Goal: Task Accomplishment & Management: Manage account settings

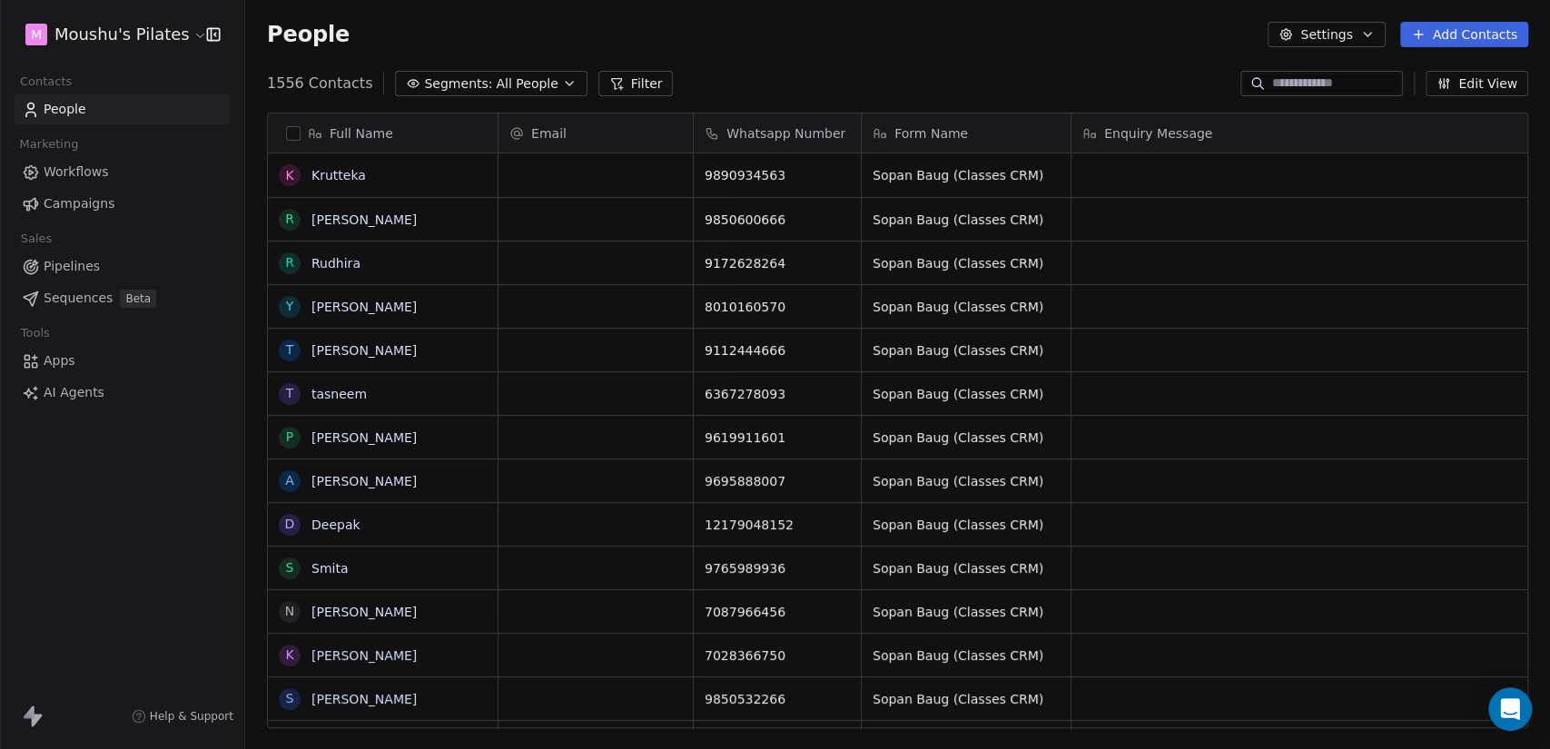
scroll to position [643, 1290]
click at [448, 78] on span "Segments:" at bounding box center [458, 83] width 68 height 19
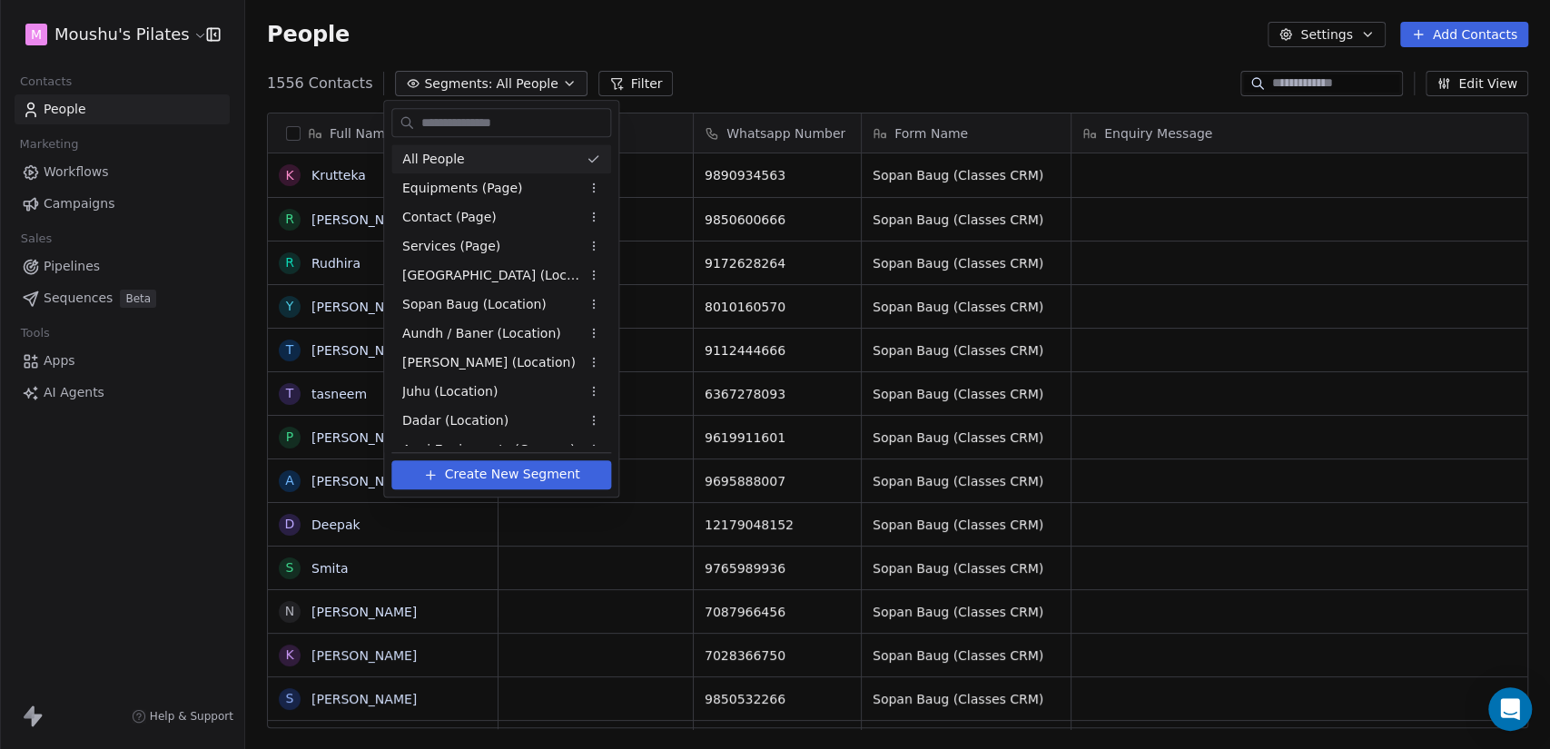
click at [741, 85] on html "M Moushu's Pilates Contacts People Marketing Workflows Campaigns Sales Pipeline…" at bounding box center [775, 374] width 1550 height 749
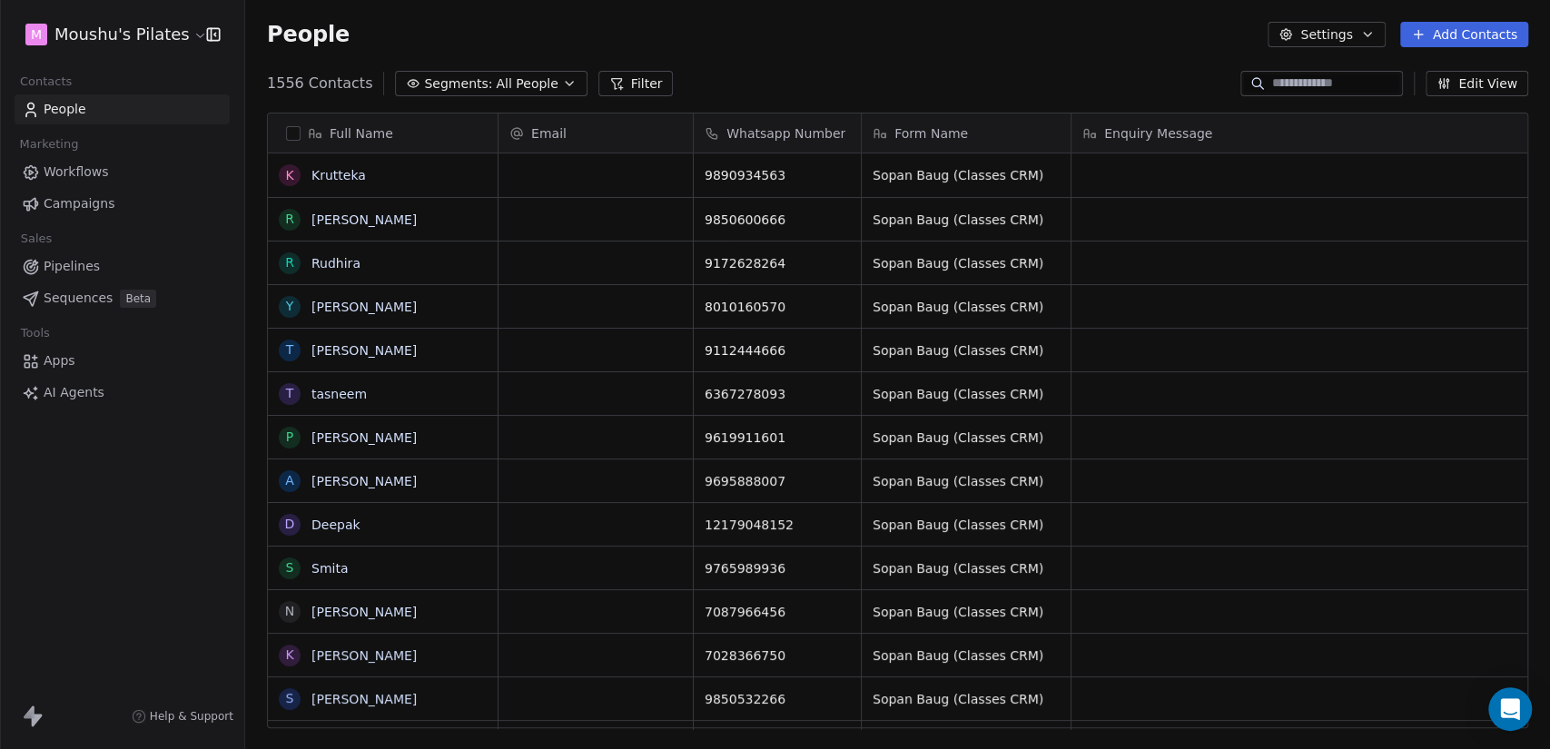
click at [82, 26] on html "M Moushu's Pilates Contacts People Marketing Workflows Campaigns Sales Pipeline…" at bounding box center [775, 374] width 1550 height 749
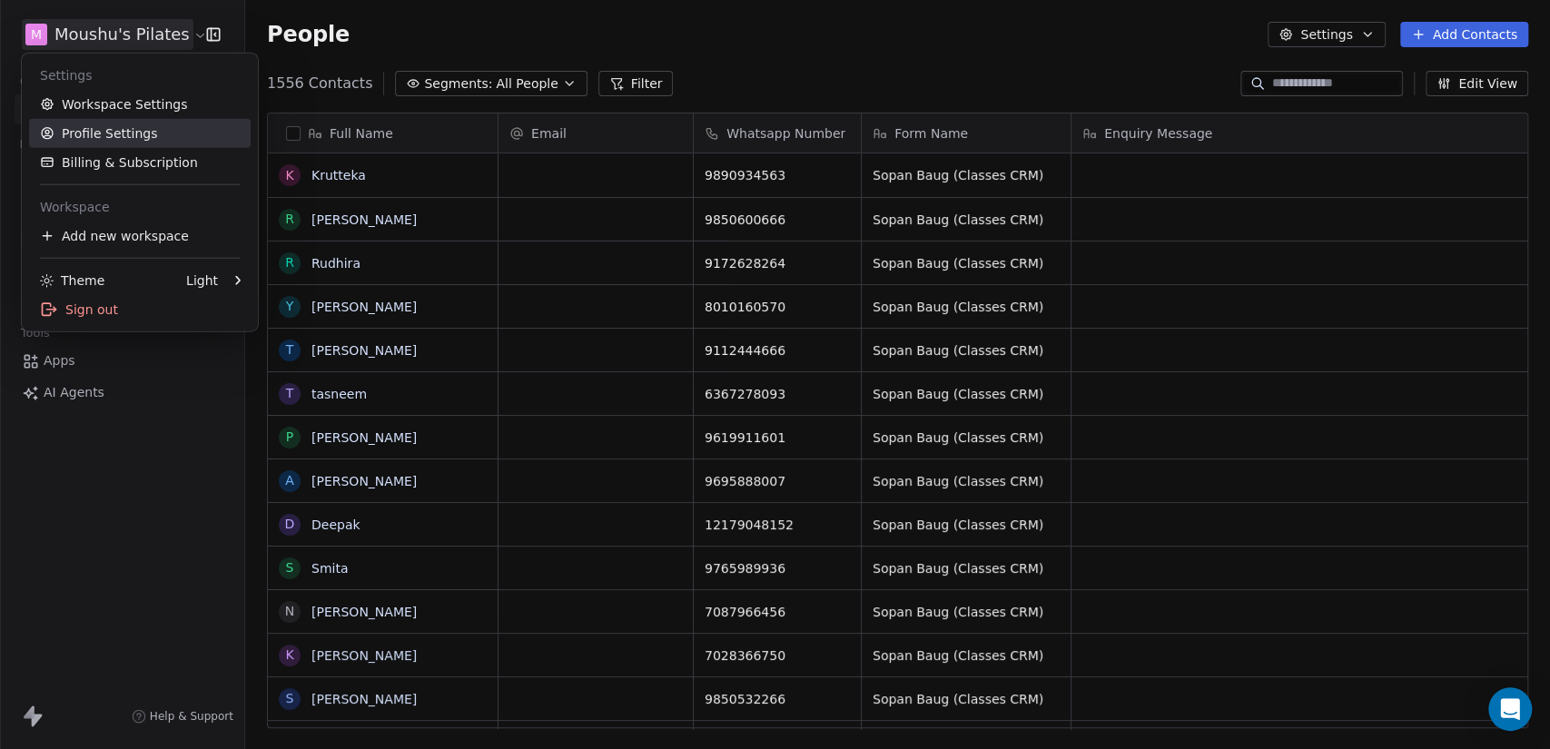
click at [126, 114] on link "Workspace Settings" at bounding box center [140, 104] width 222 height 29
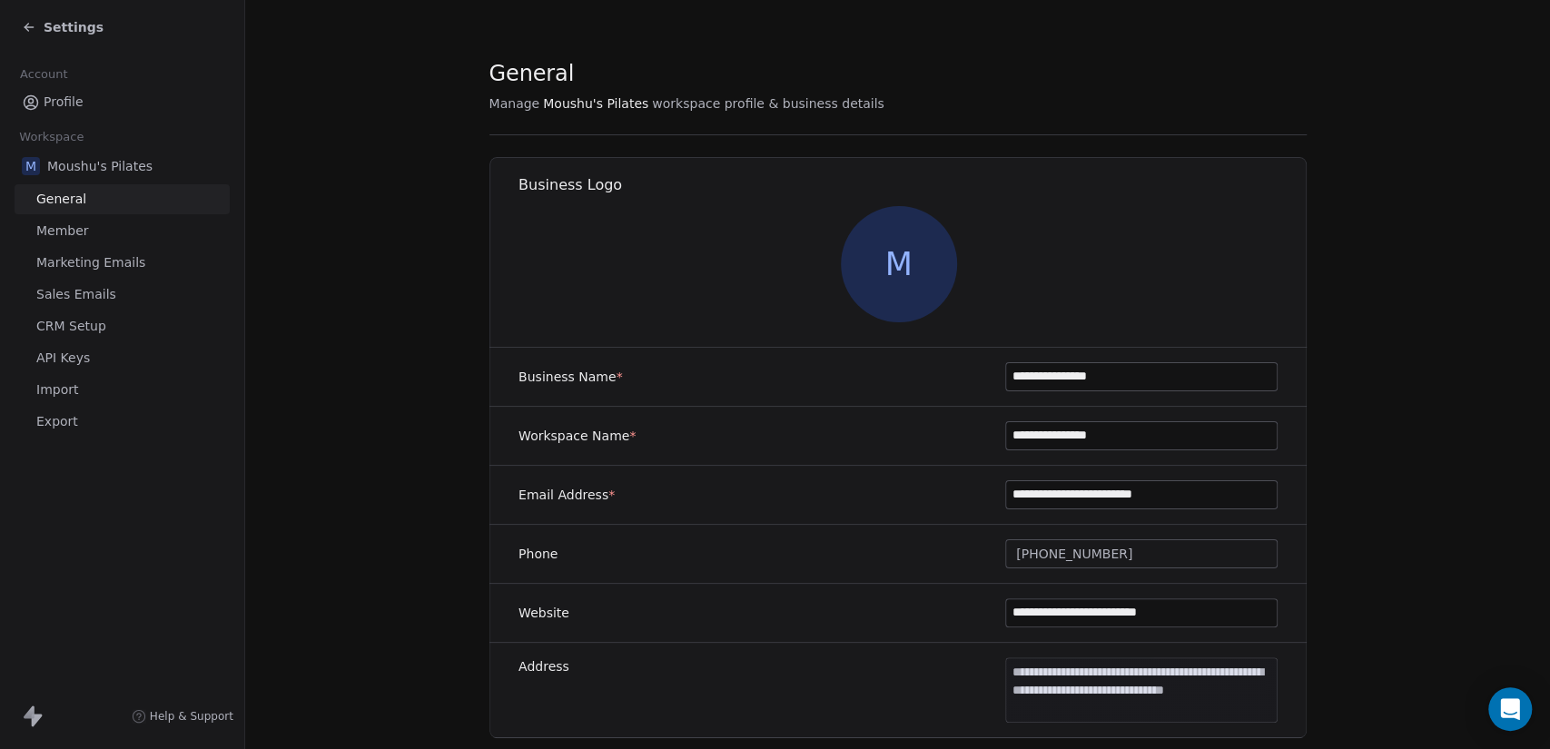
click at [103, 387] on link "Import" at bounding box center [122, 390] width 215 height 30
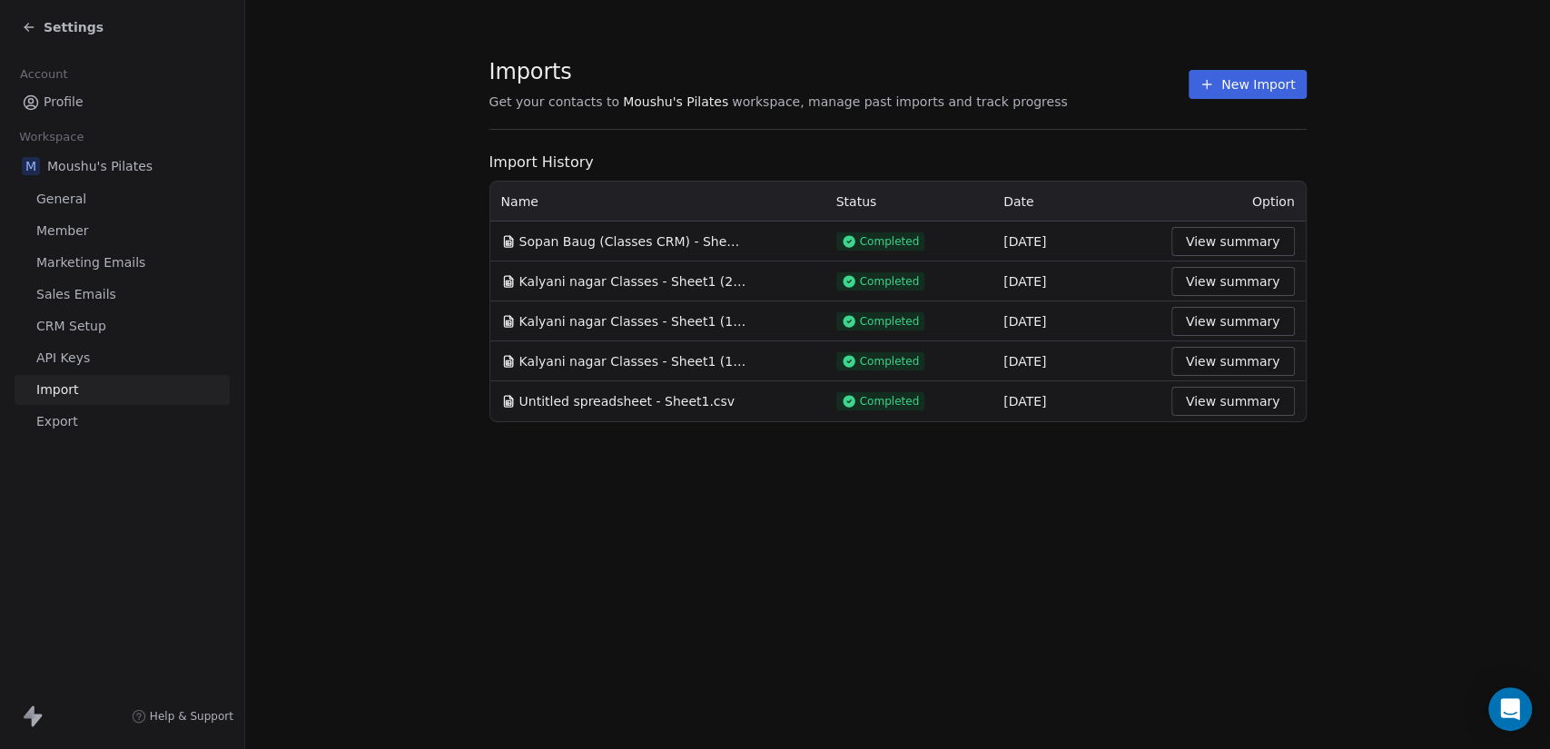
click at [1238, 79] on button "New Import" at bounding box center [1247, 84] width 117 height 29
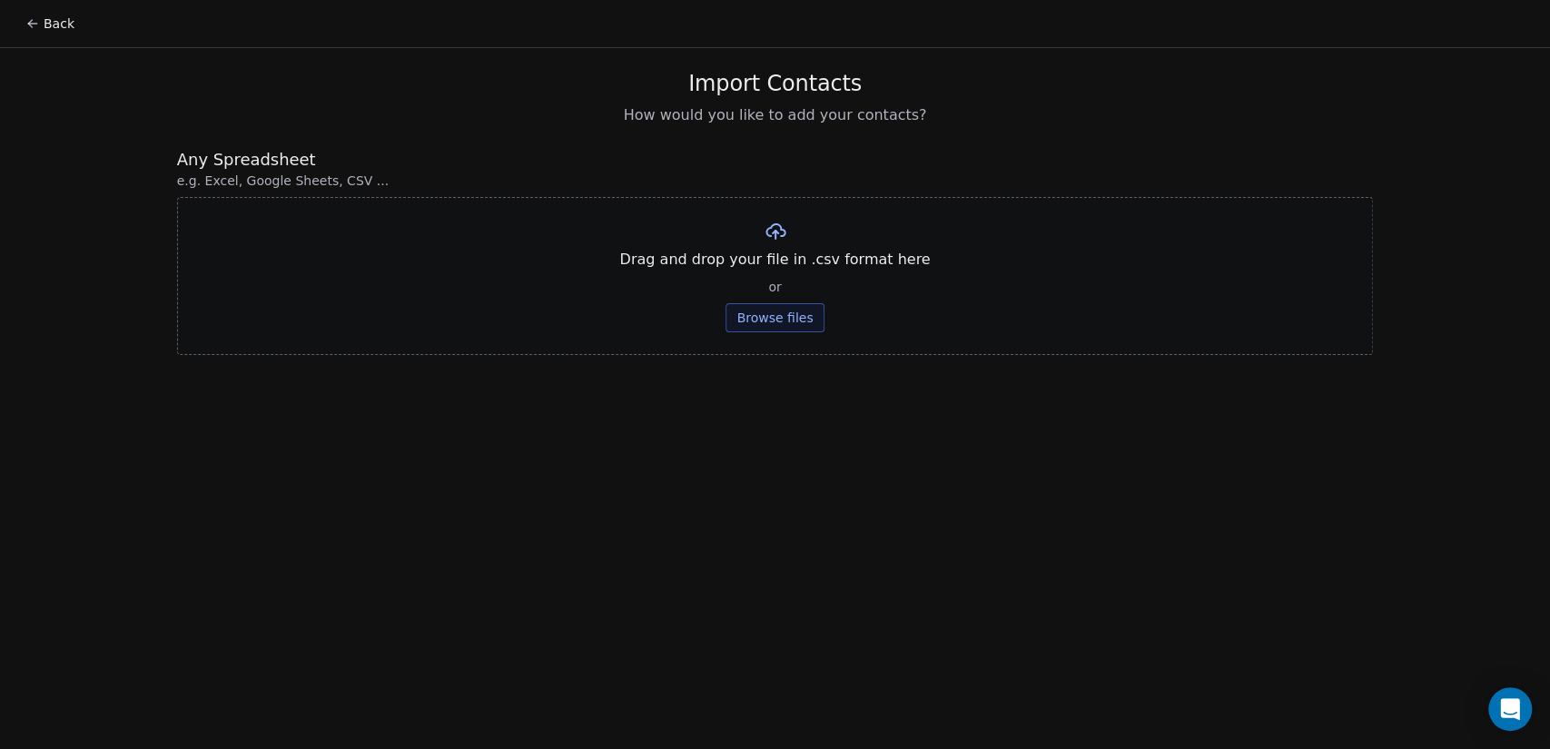
click at [782, 320] on button "Browse files" at bounding box center [775, 317] width 98 height 29
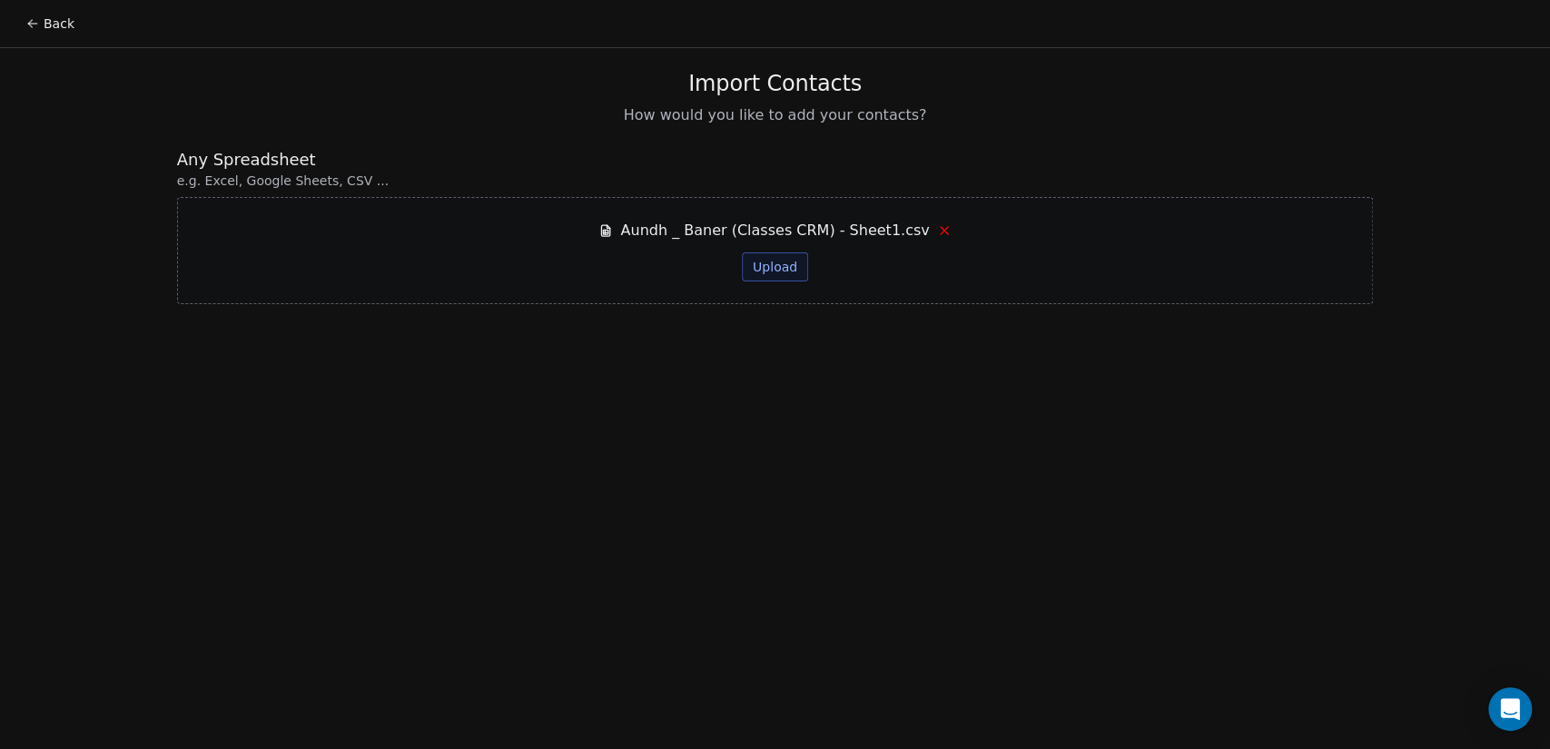
click at [775, 256] on button "Upload" at bounding box center [775, 266] width 66 height 29
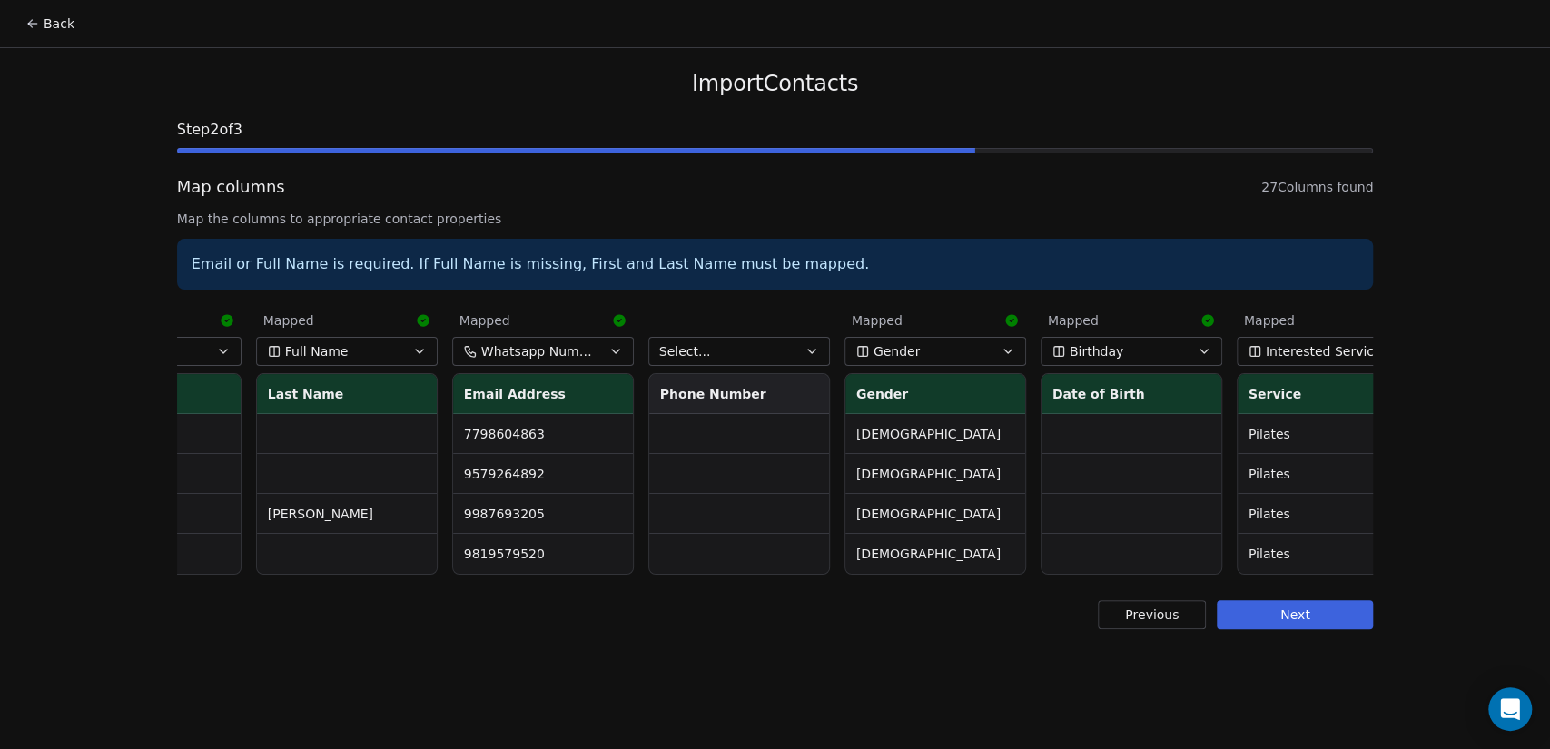
scroll to position [0, 15]
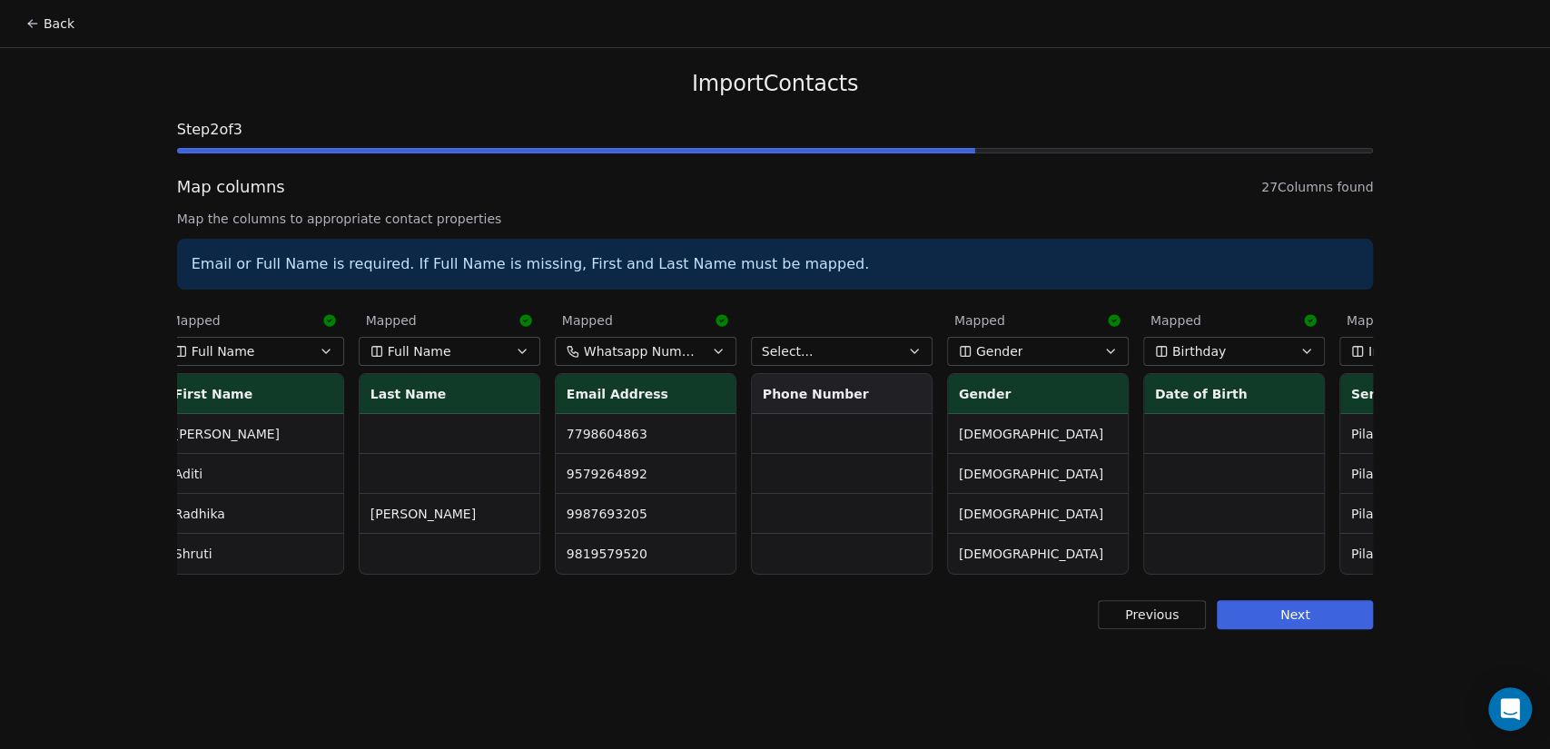
click at [823, 356] on button "Select..." at bounding box center [842, 351] width 182 height 29
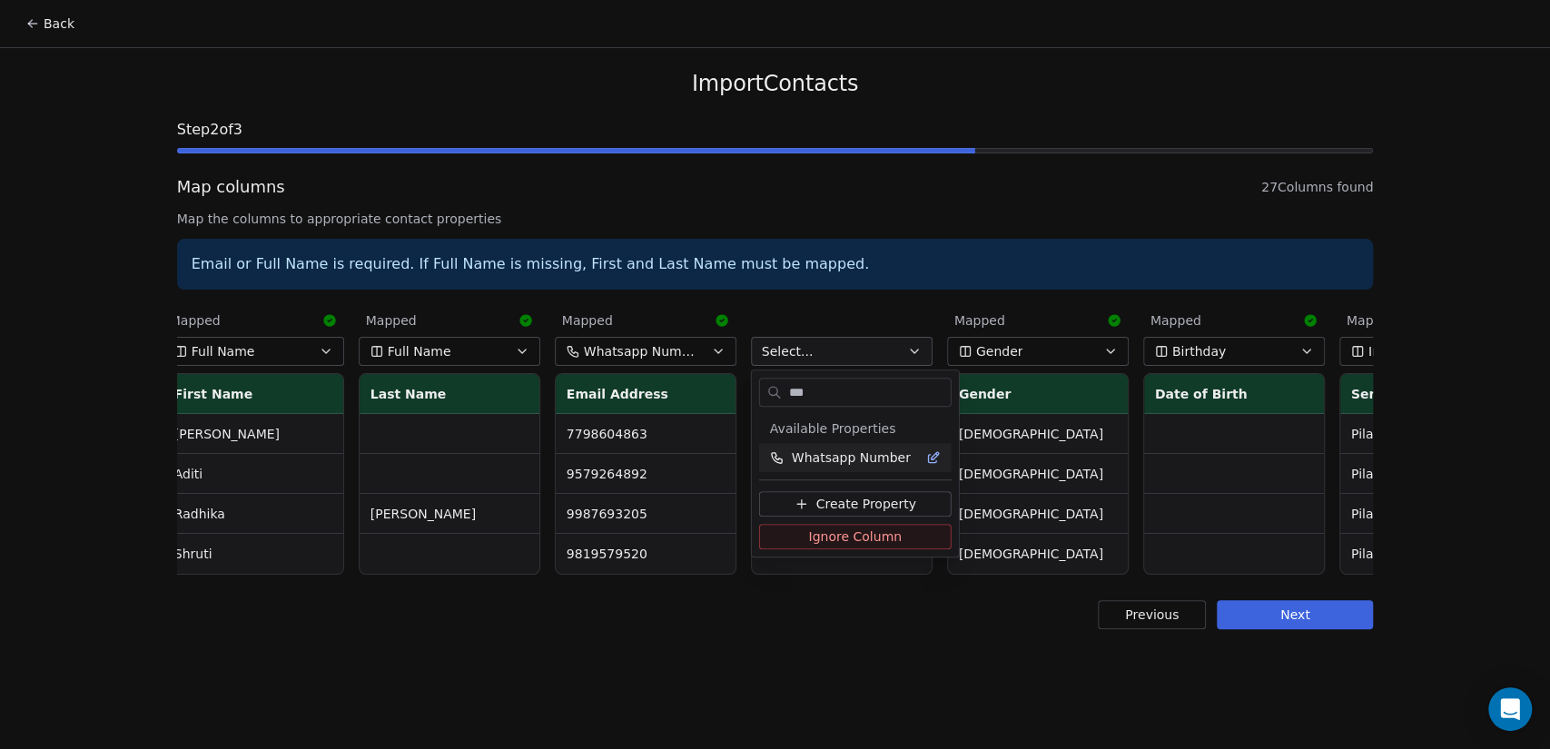
type input "***"
click at [875, 463] on span "Whatsapp Number" at bounding box center [851, 458] width 119 height 18
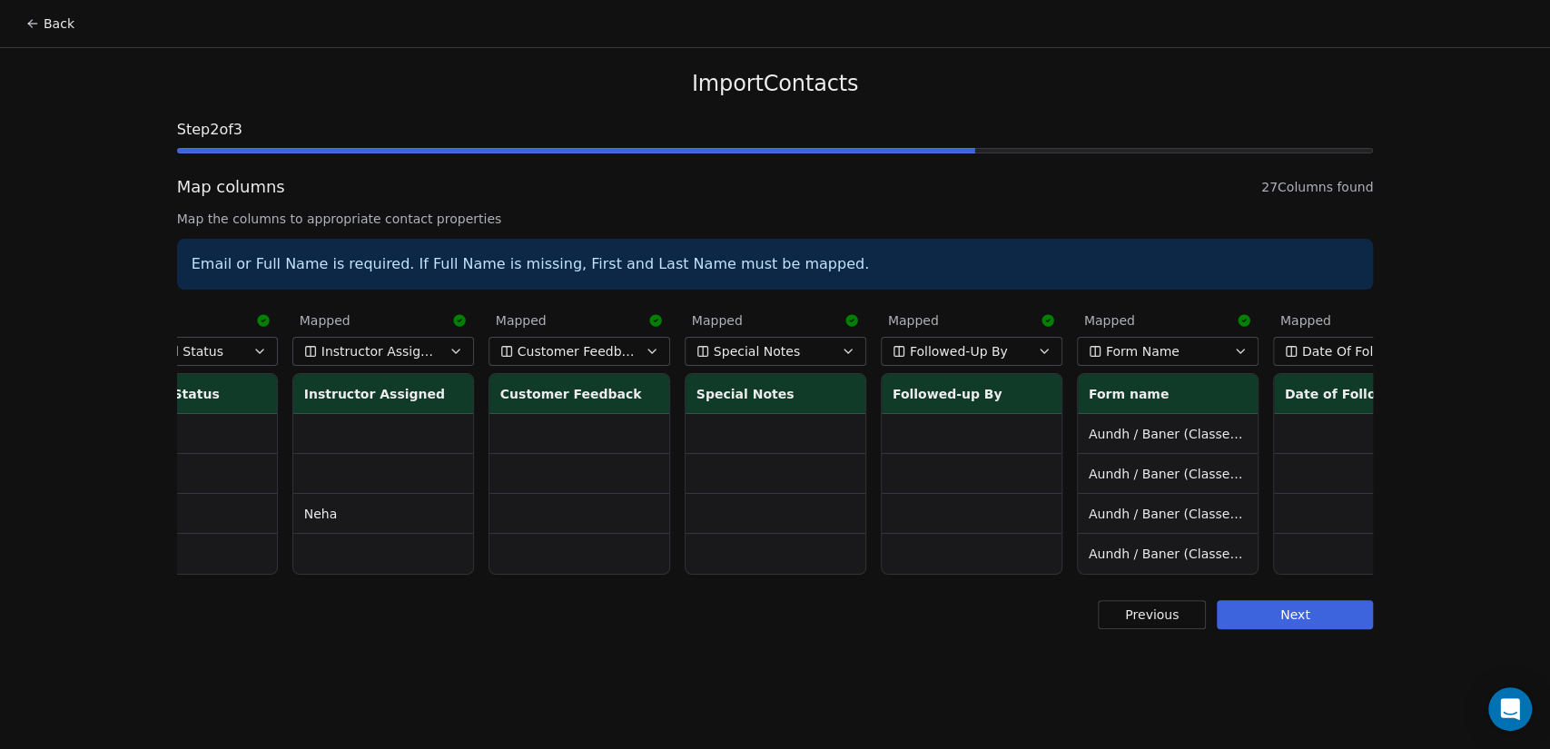
scroll to position [0, 4085]
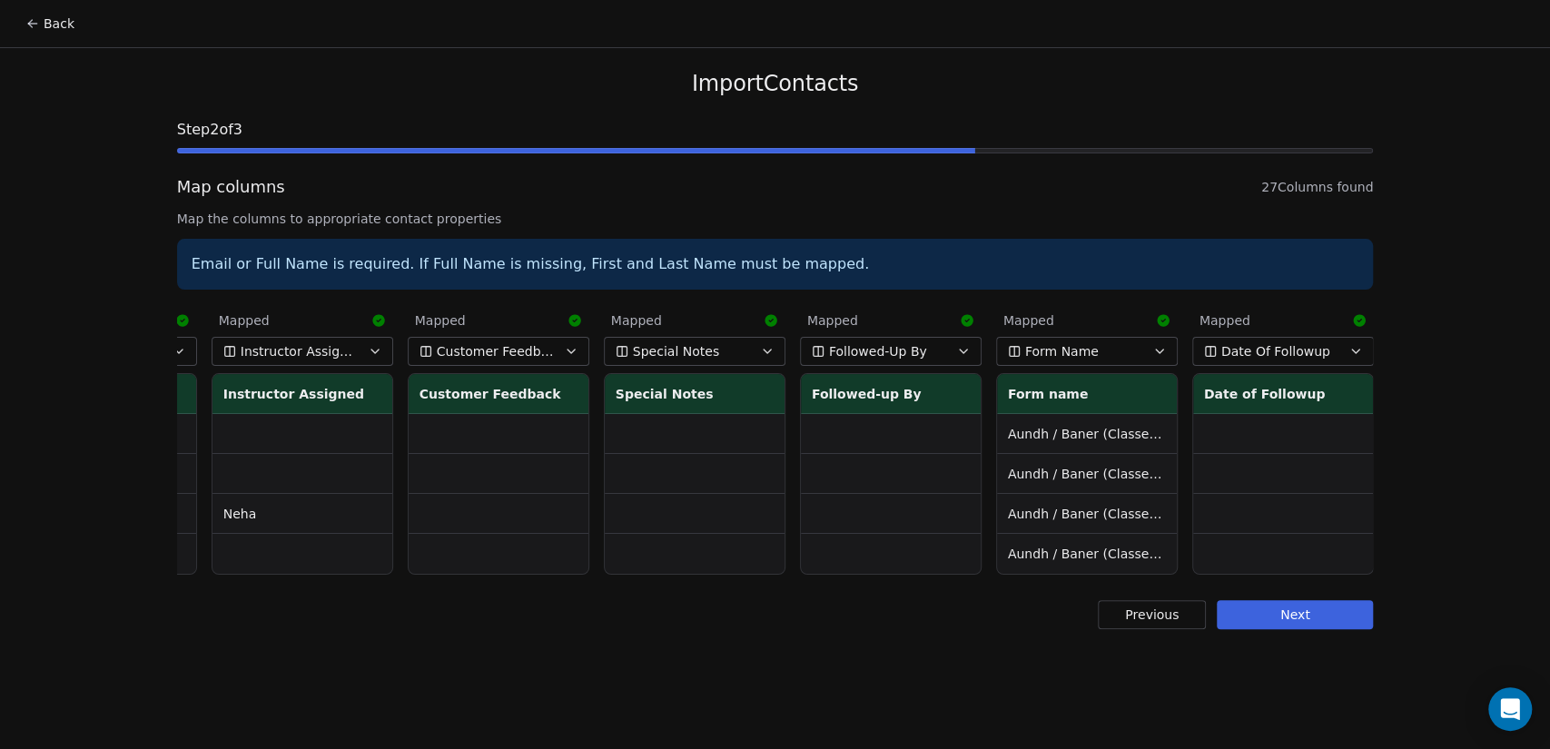
click at [1293, 629] on button "Next" at bounding box center [1295, 614] width 156 height 29
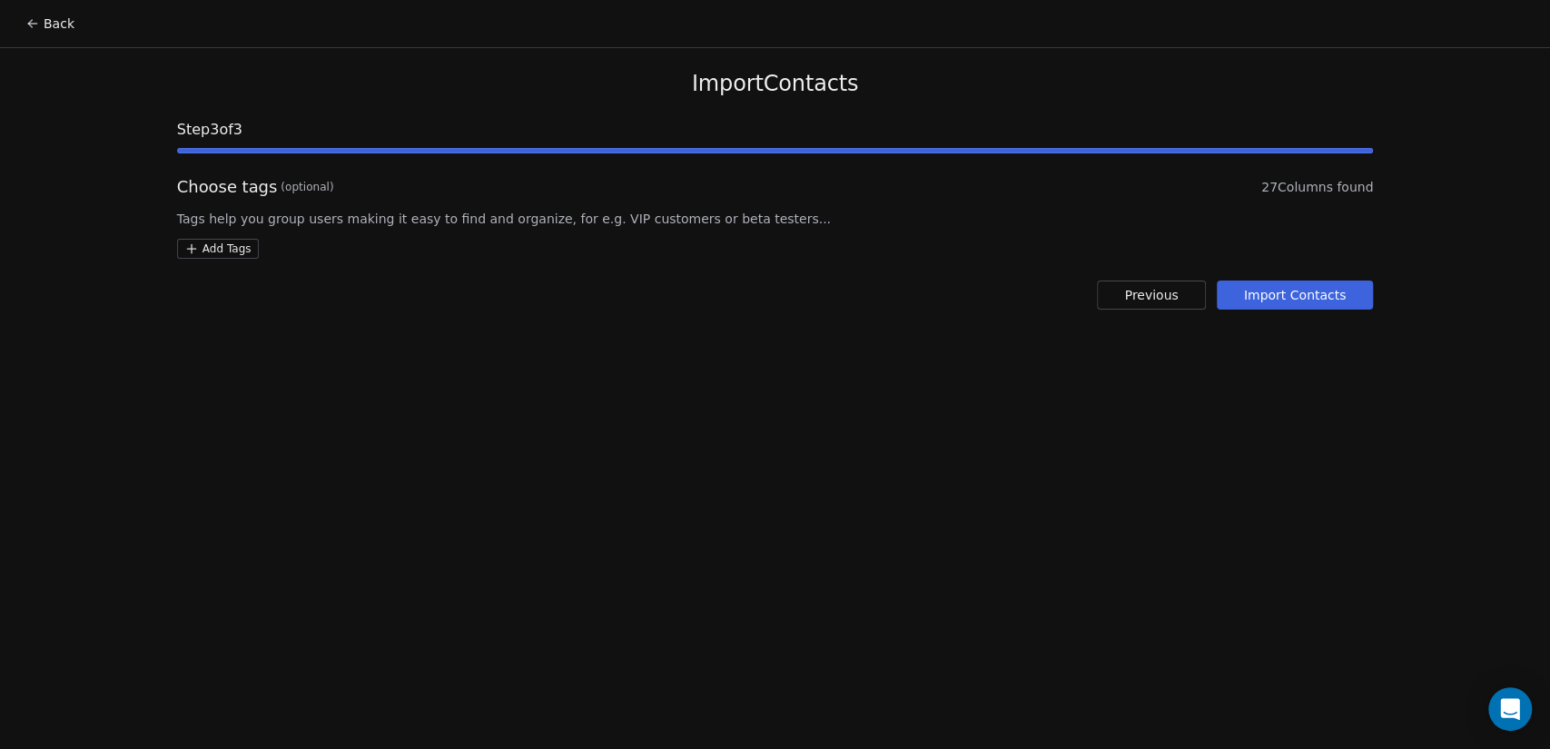
click at [1315, 300] on button "Import Contacts" at bounding box center [1295, 295] width 157 height 29
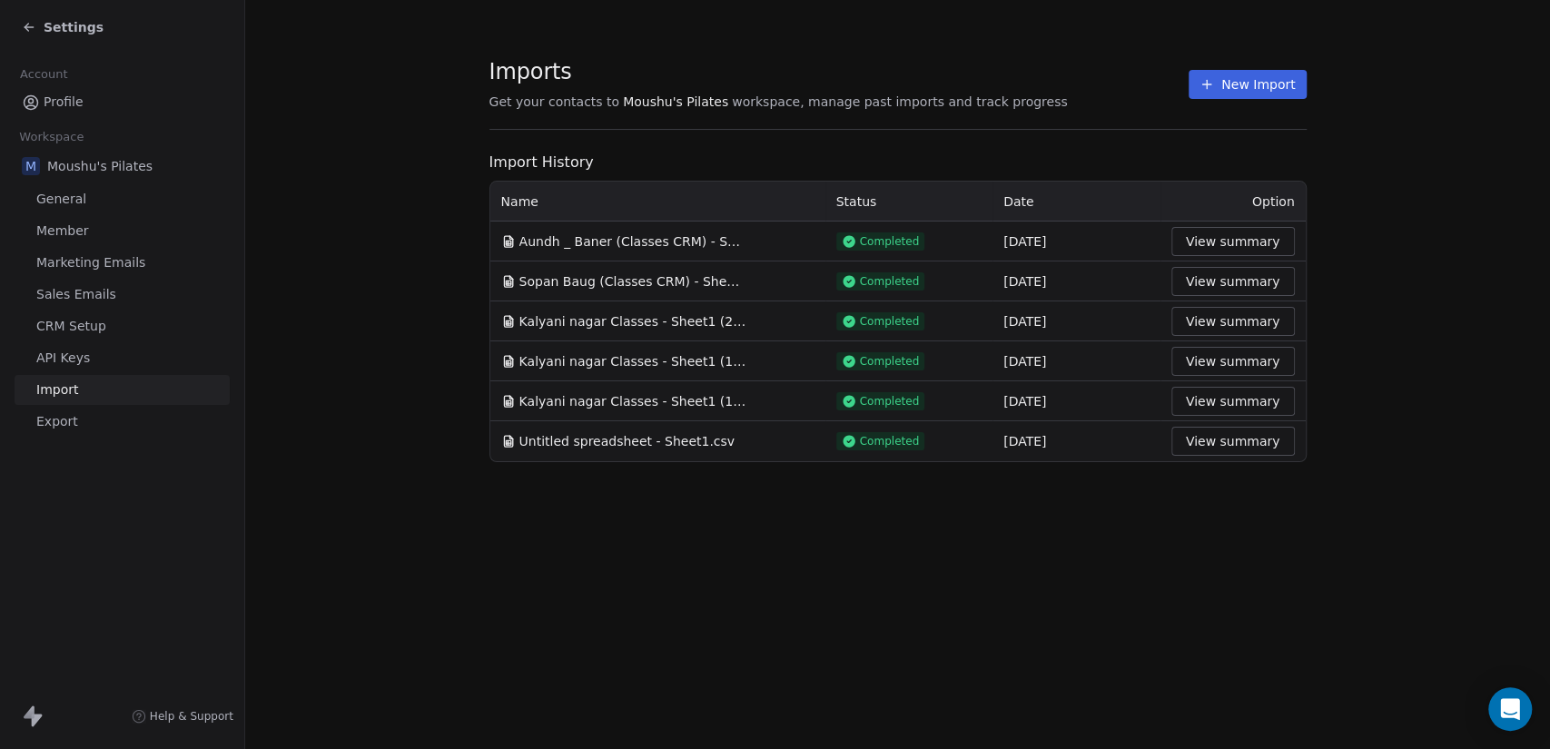
click at [29, 27] on icon at bounding box center [29, 27] width 15 height 15
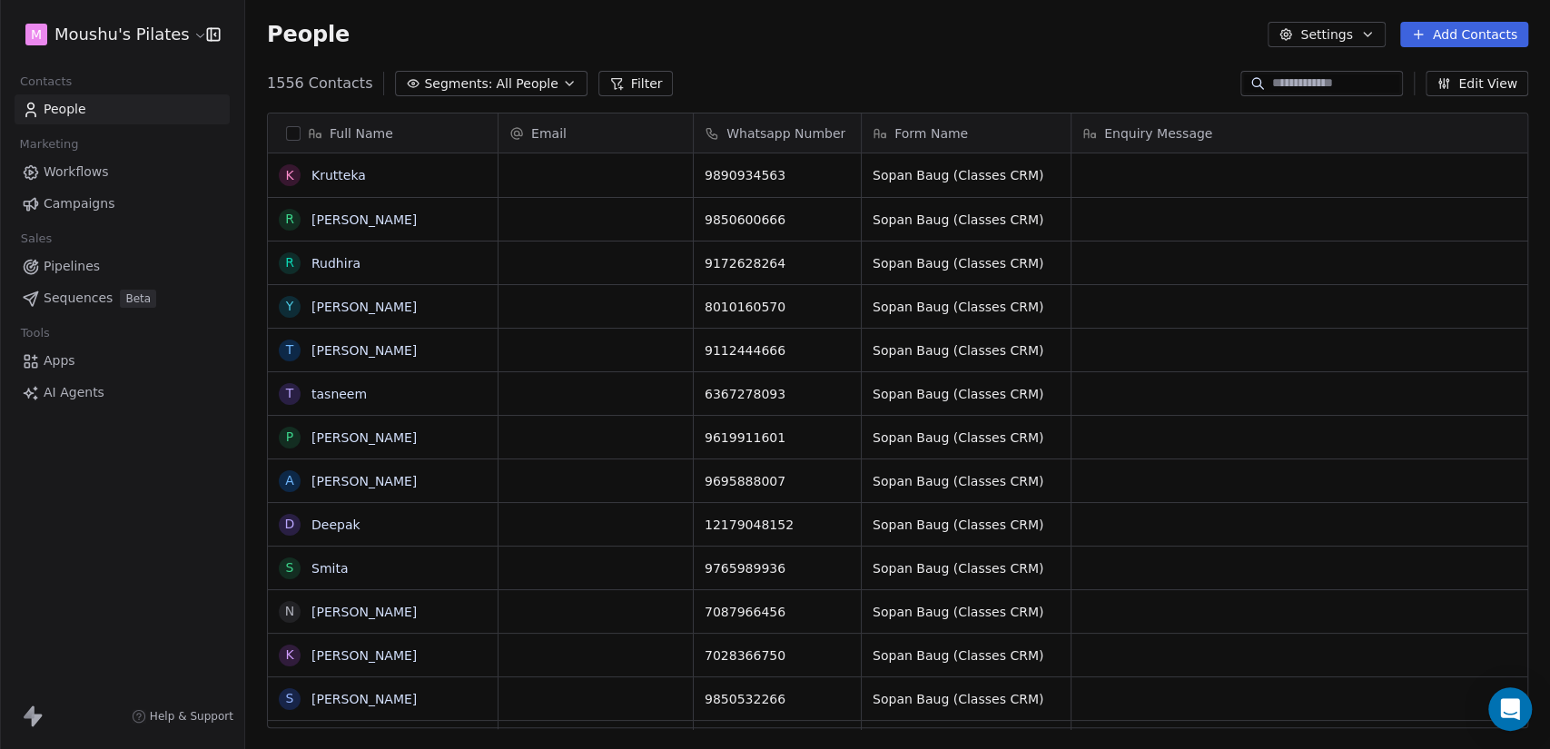
scroll to position [643, 1290]
click at [618, 95] on button "Filter" at bounding box center [635, 83] width 75 height 25
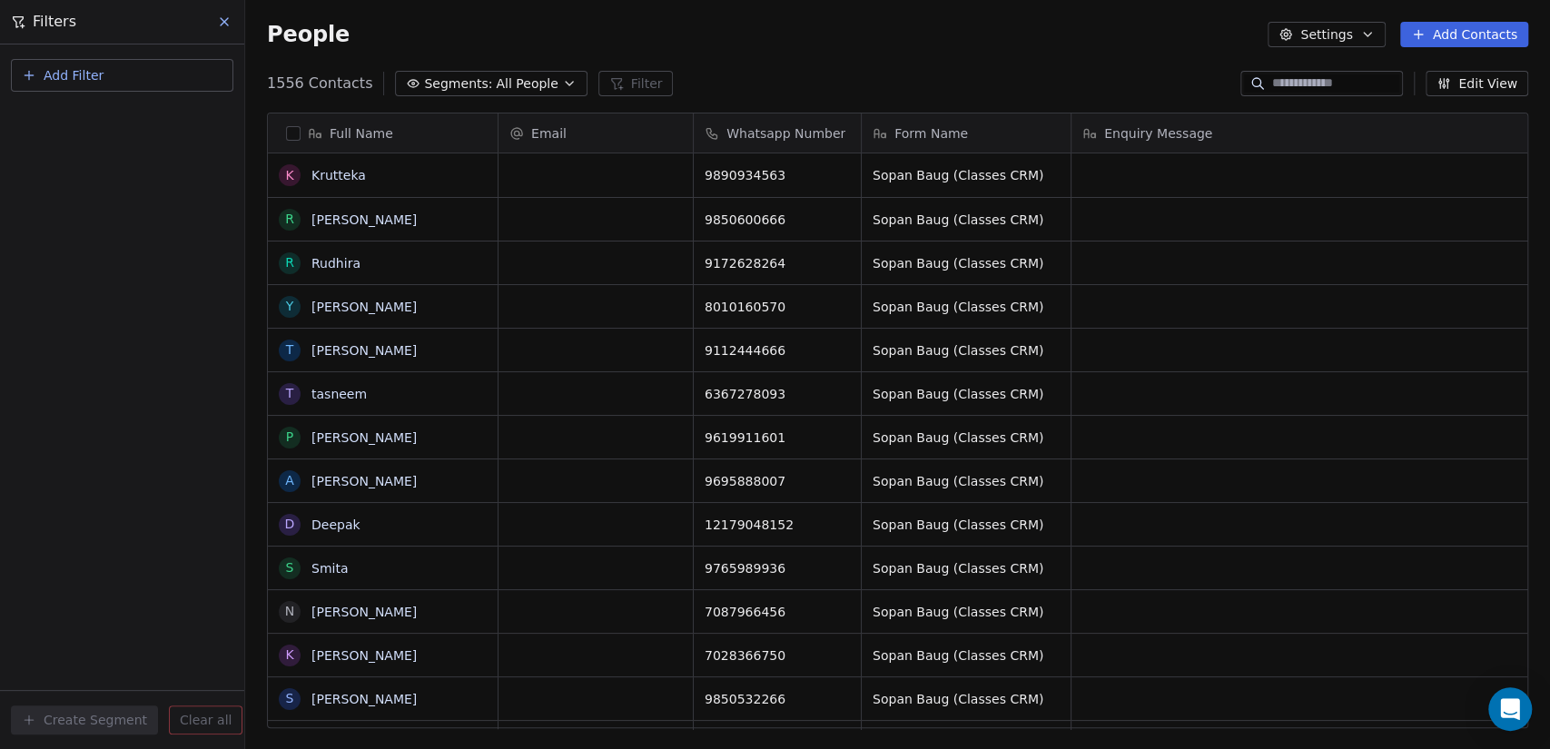
click at [99, 87] on button "Add Filter" at bounding box center [122, 75] width 222 height 33
click at [120, 117] on span "Contact properties" at bounding box center [89, 117] width 118 height 19
type input "****"
click at [155, 192] on div "Form Name" at bounding box center [122, 183] width 184 height 18
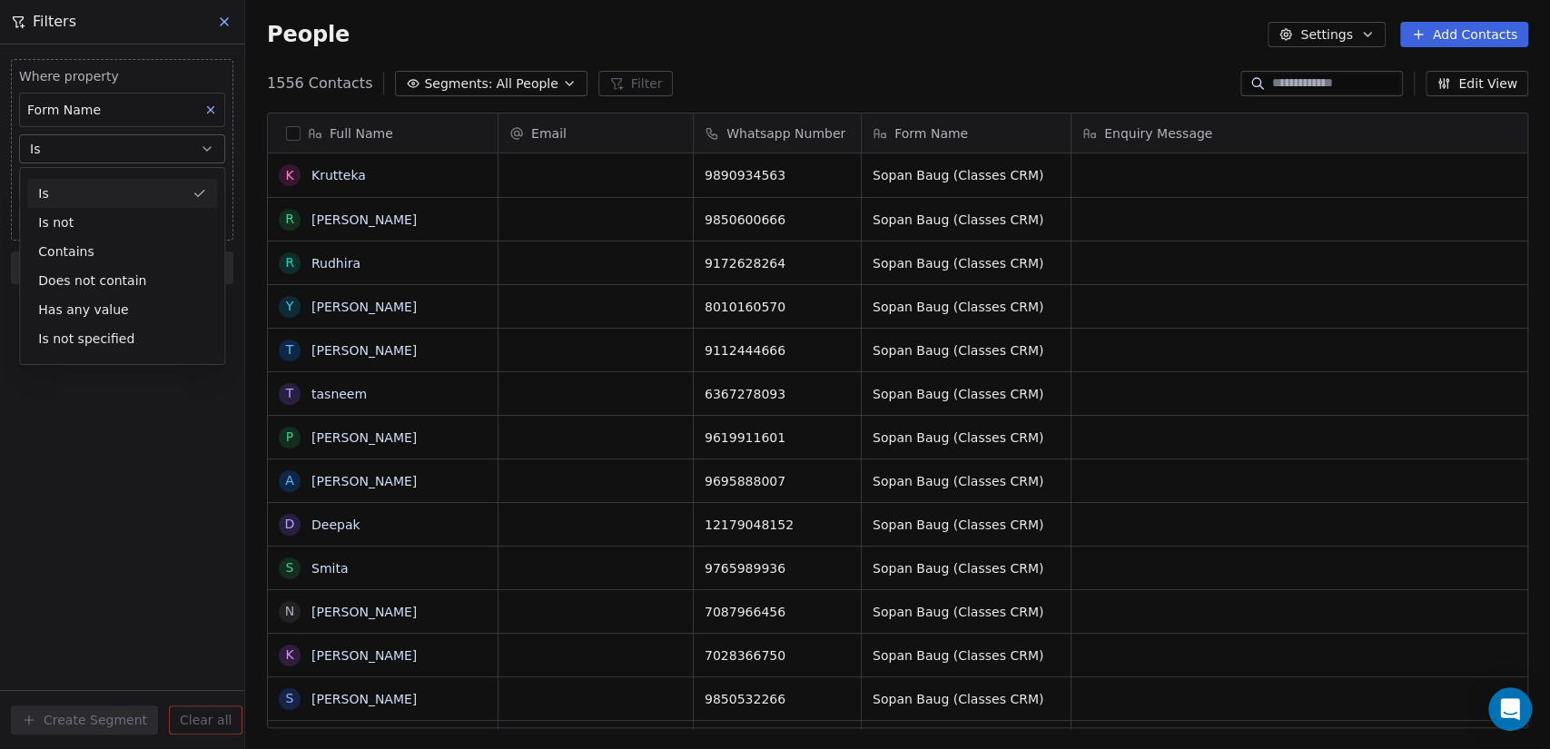
click at [155, 192] on div "Is" at bounding box center [122, 193] width 190 height 29
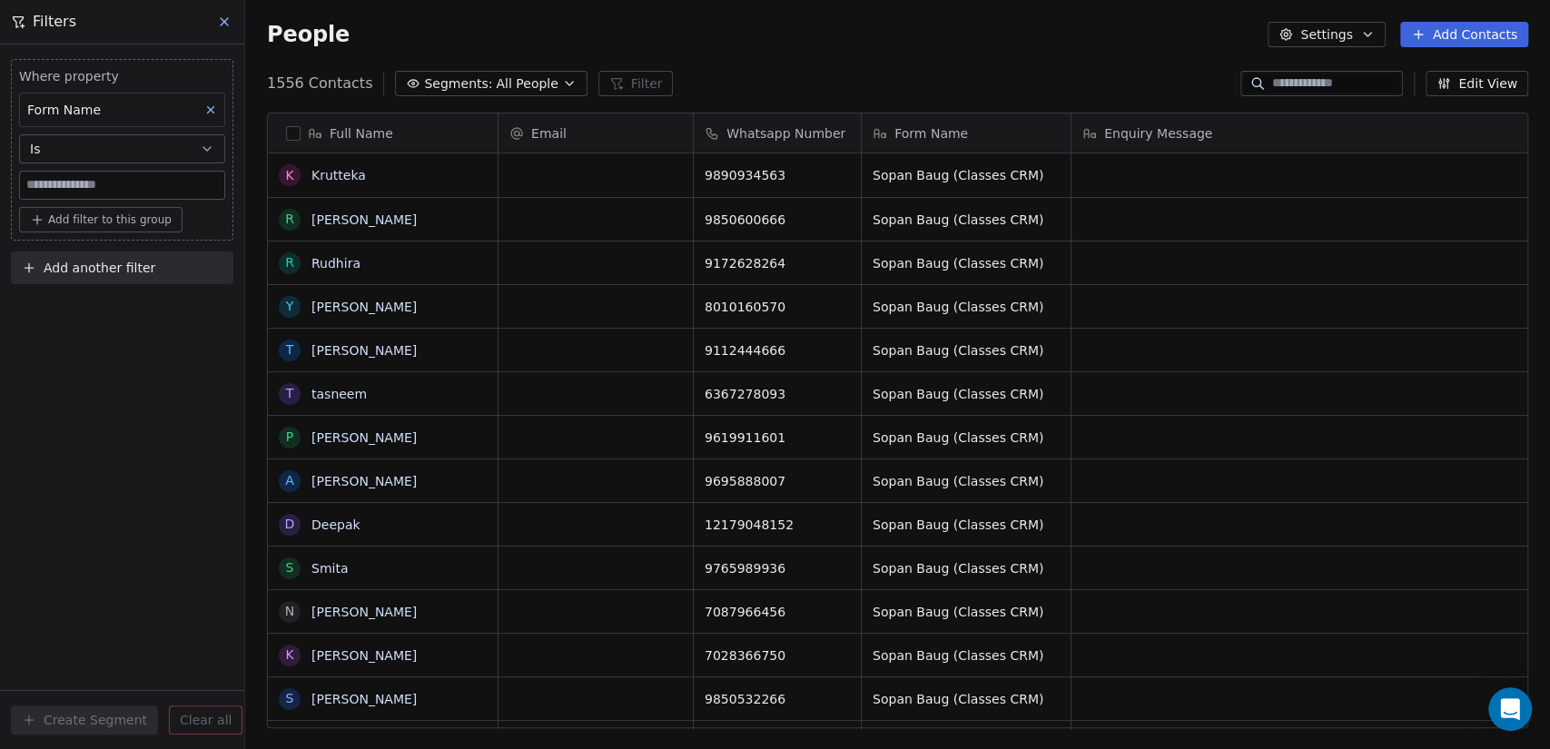
click at [108, 181] on input at bounding box center [122, 185] width 204 height 27
paste input "**********"
type input "**********"
click at [90, 441] on div "**********" at bounding box center [122, 396] width 244 height 705
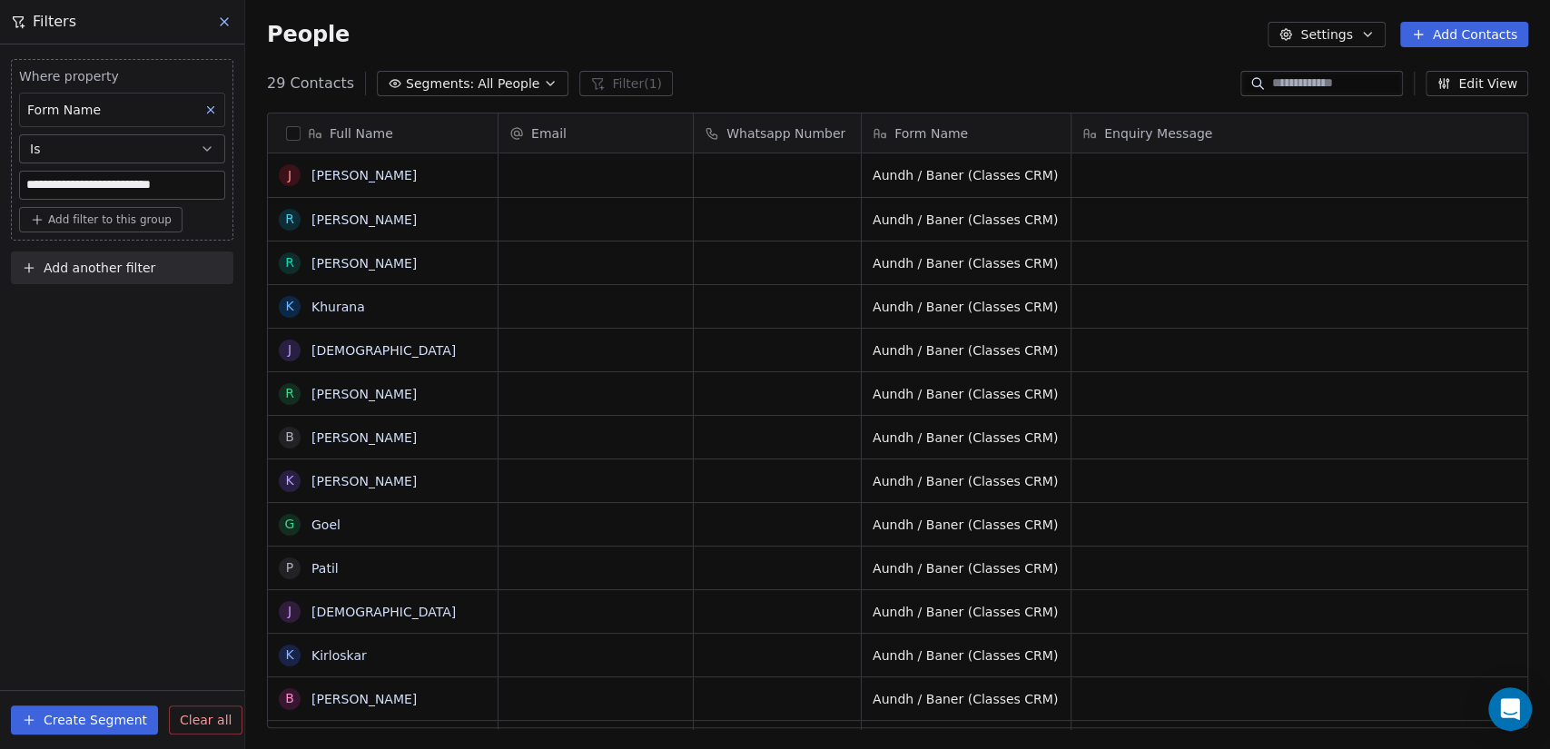
click at [82, 717] on button "Create Segment" at bounding box center [84, 720] width 147 height 29
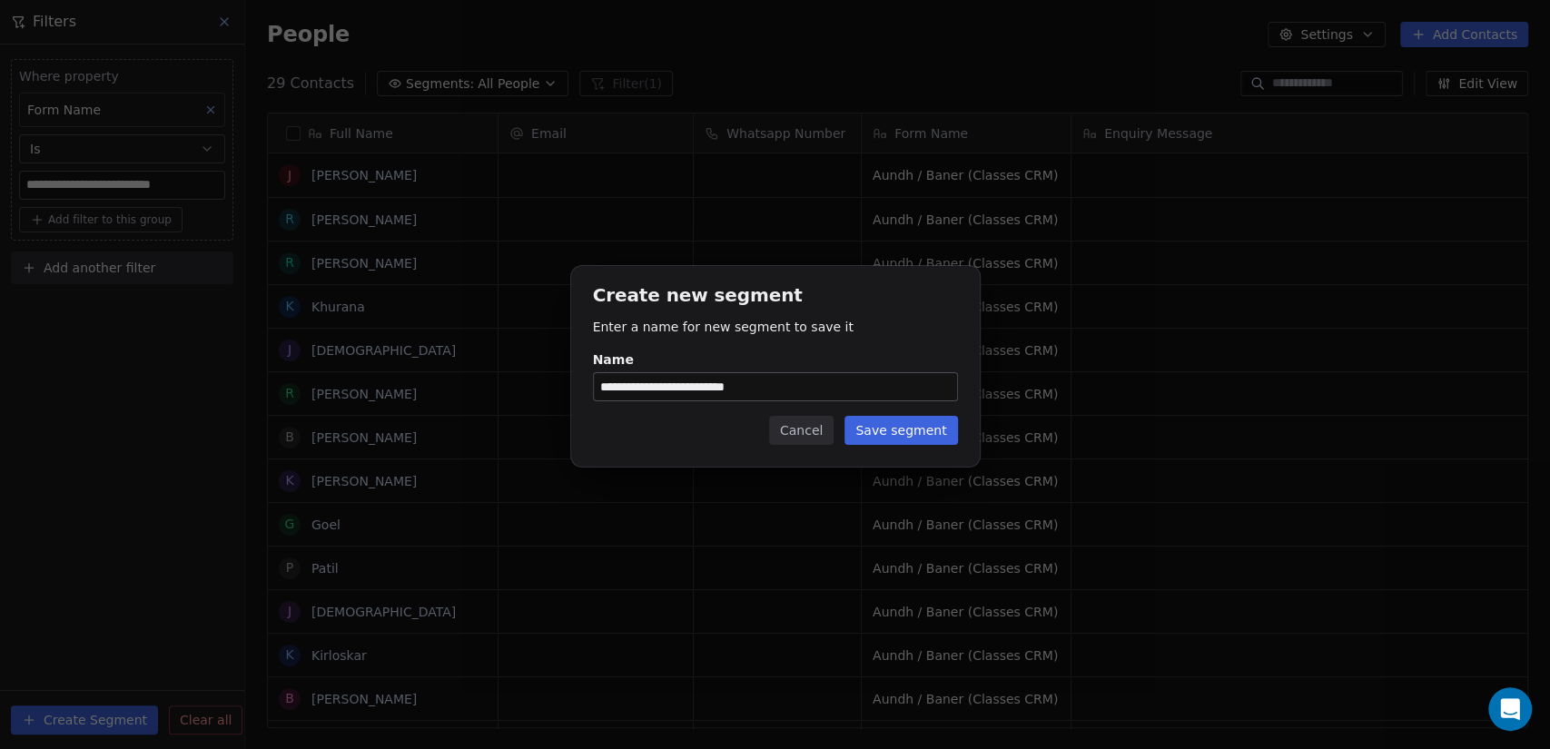
type input "**********"
click at [944, 433] on button "Save segment" at bounding box center [901, 430] width 113 height 29
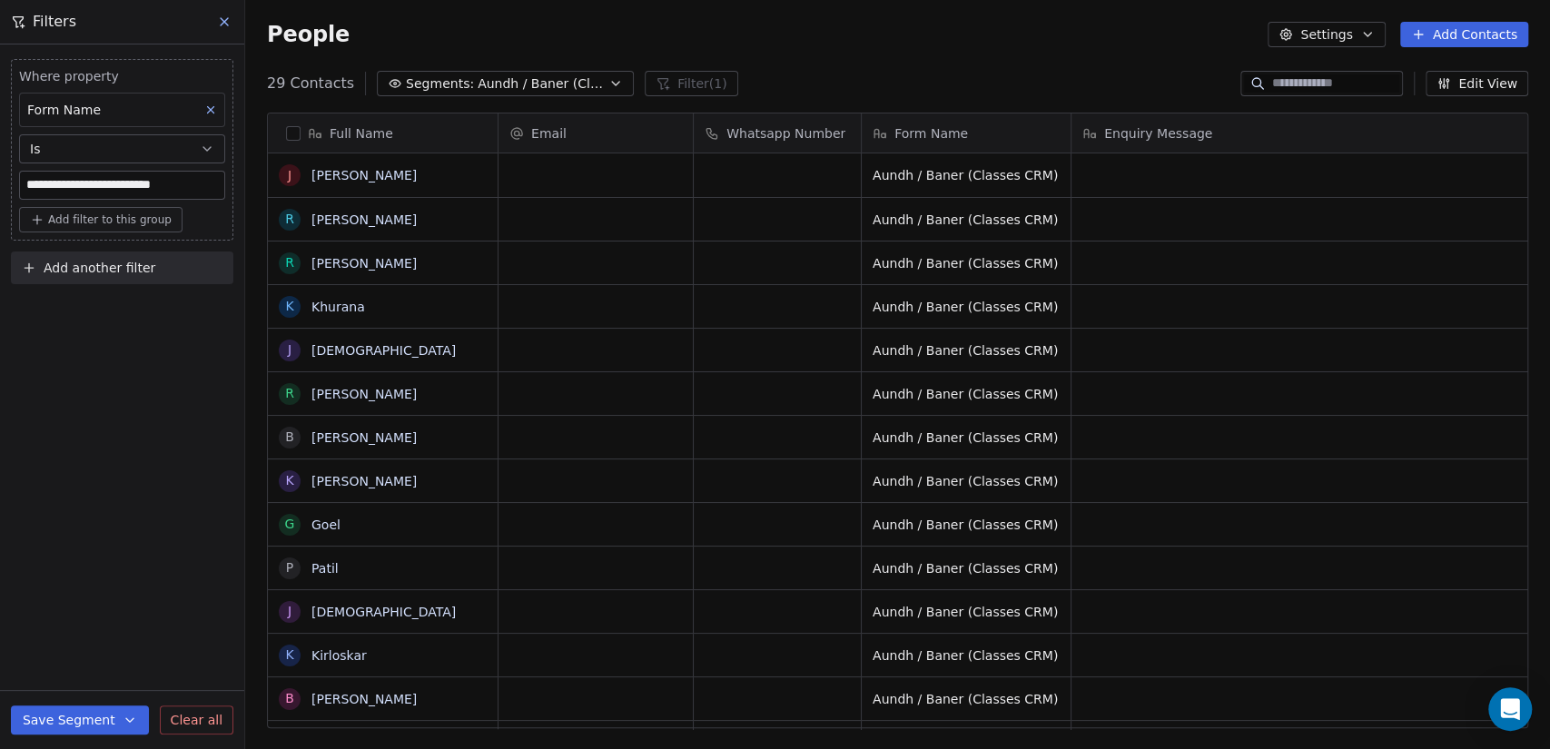
drag, startPoint x: 222, startPoint y: 20, endPoint x: 232, endPoint y: 35, distance: 18.2
click at [222, 20] on icon at bounding box center [224, 21] width 7 height 7
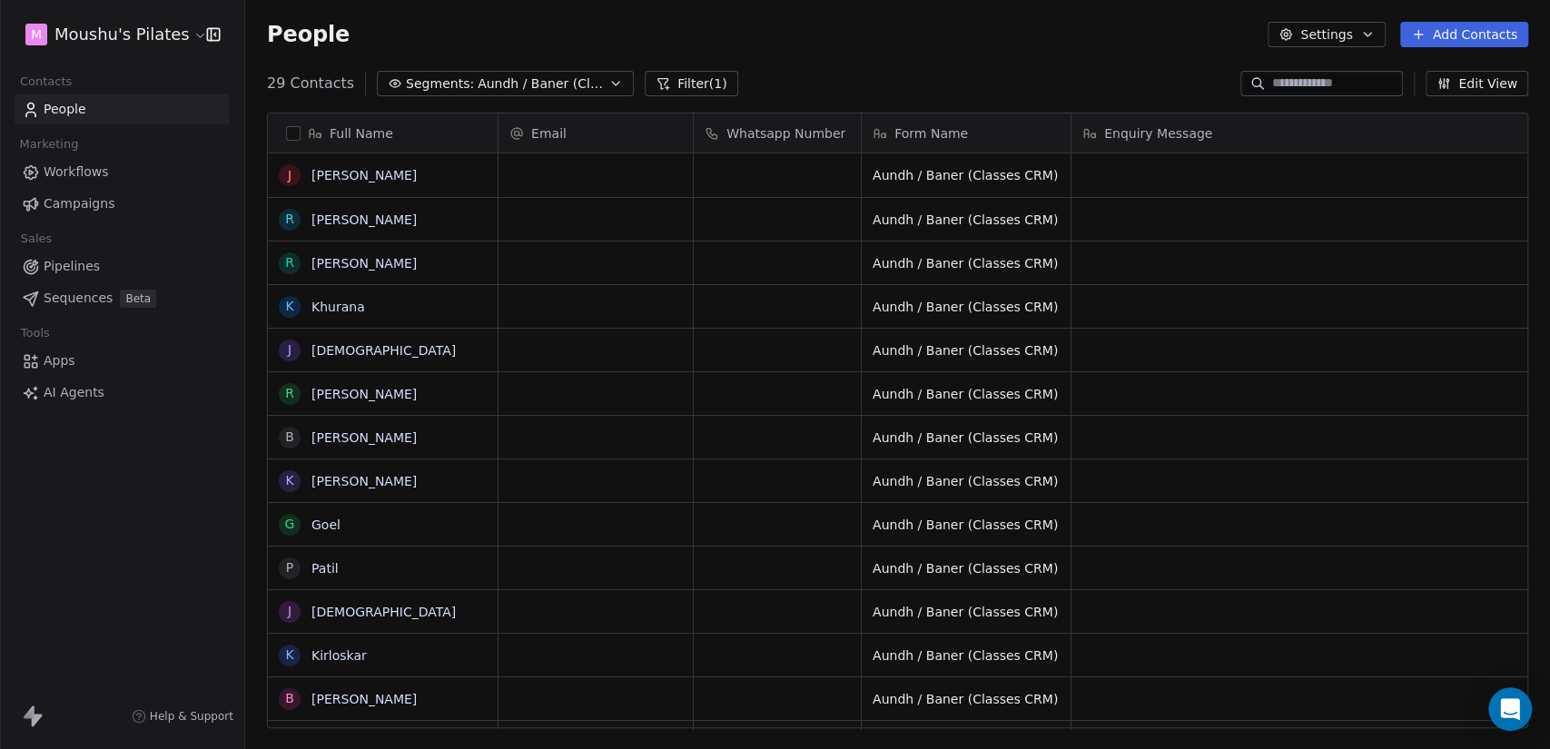
click at [501, 75] on span "Aundh / Baner (Classes CRM)" at bounding box center [541, 83] width 127 height 19
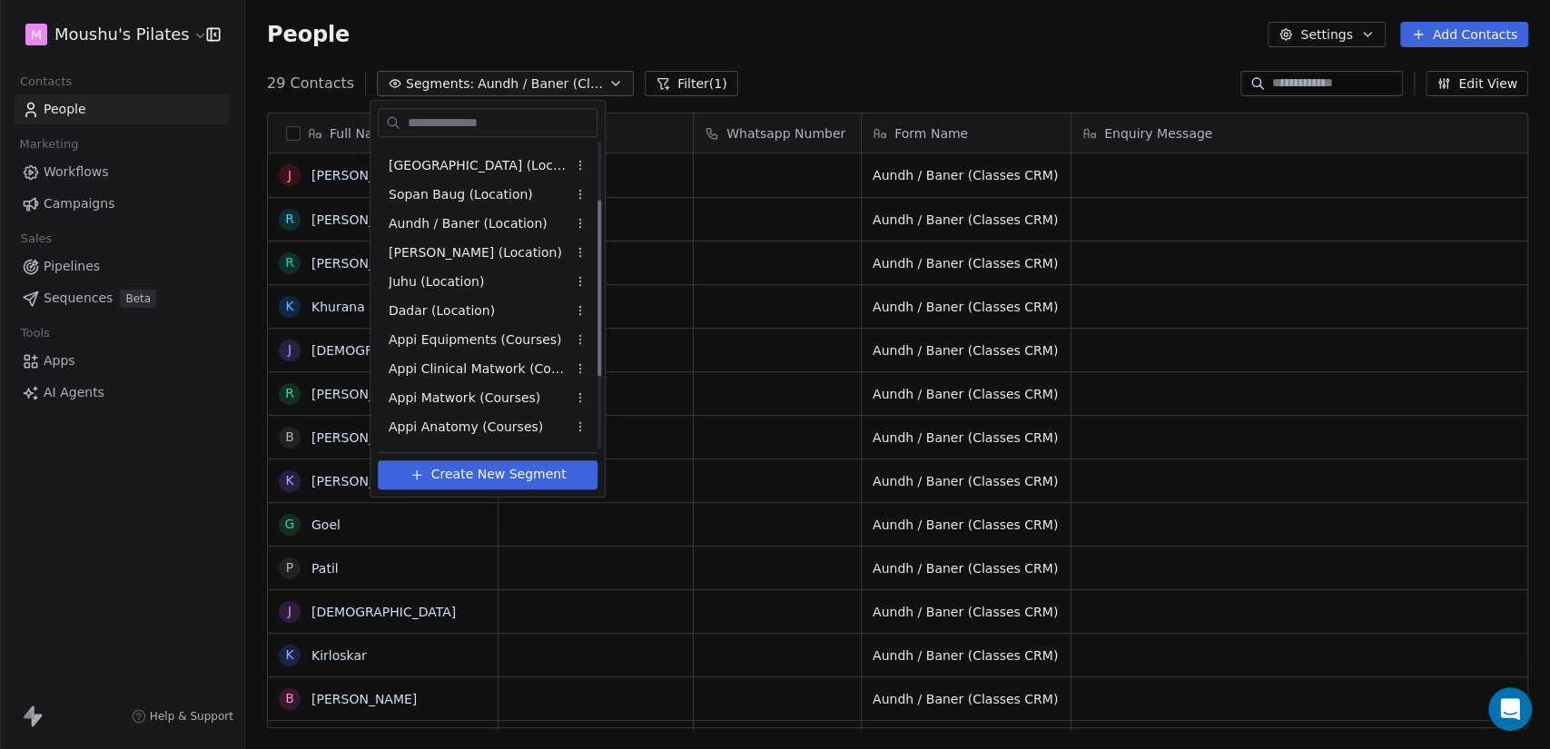
scroll to position [101, 0]
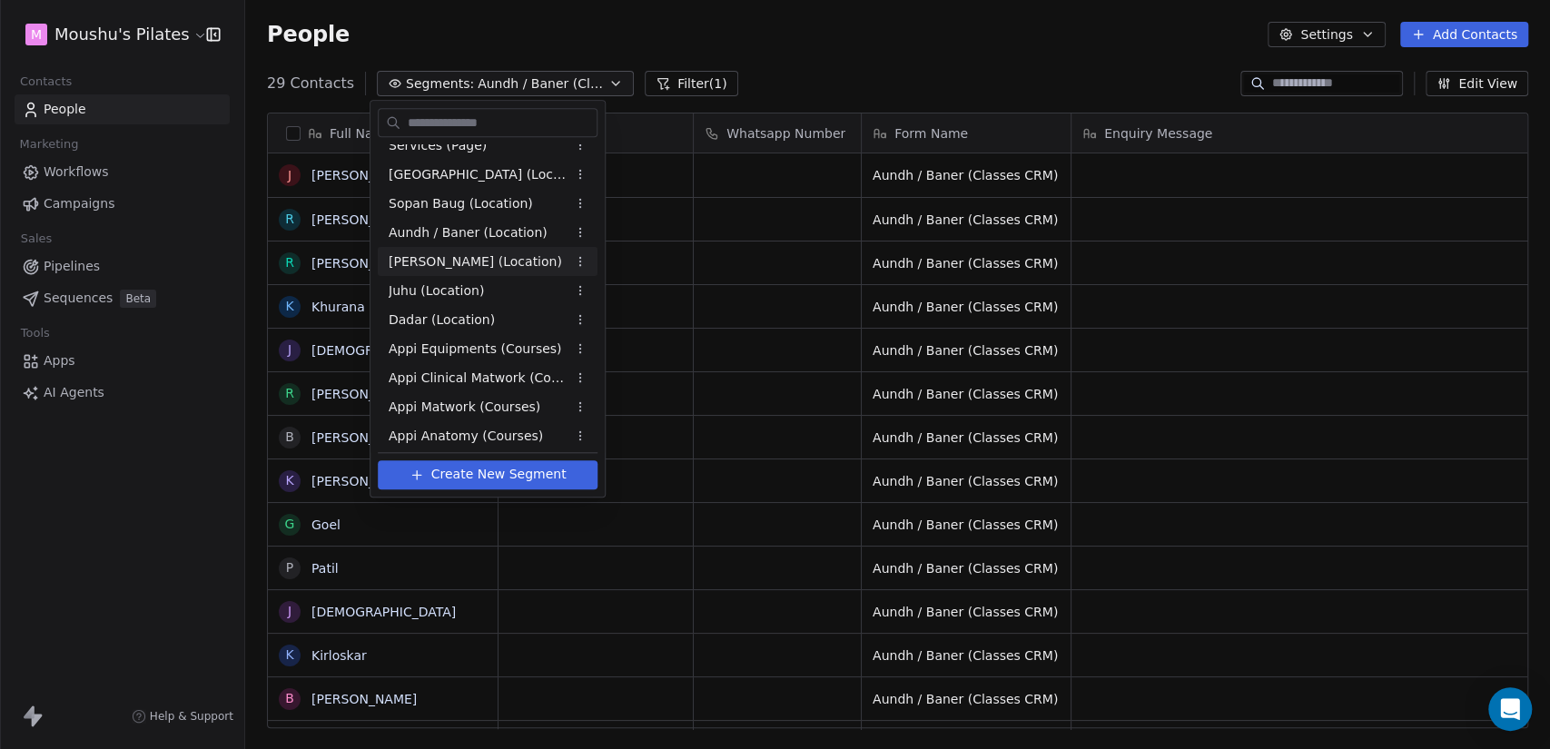
click at [80, 16] on html "M Moushu's Pilates Contacts People Marketing Workflows Campaigns Sales Pipeline…" at bounding box center [775, 374] width 1550 height 749
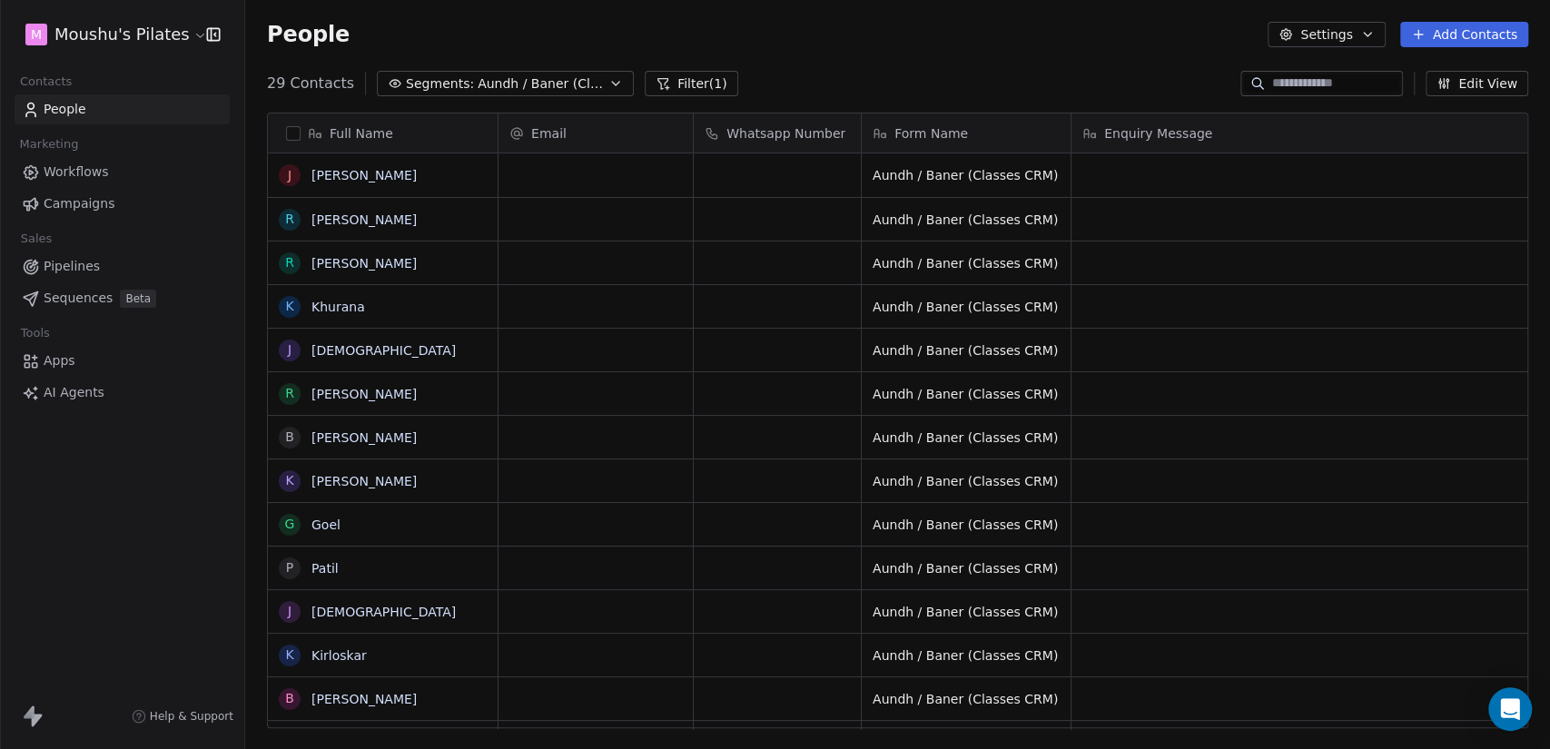
click at [87, 27] on html "M Moushu's Pilates Contacts People Marketing Workflows Campaigns Sales Pipeline…" at bounding box center [775, 374] width 1550 height 749
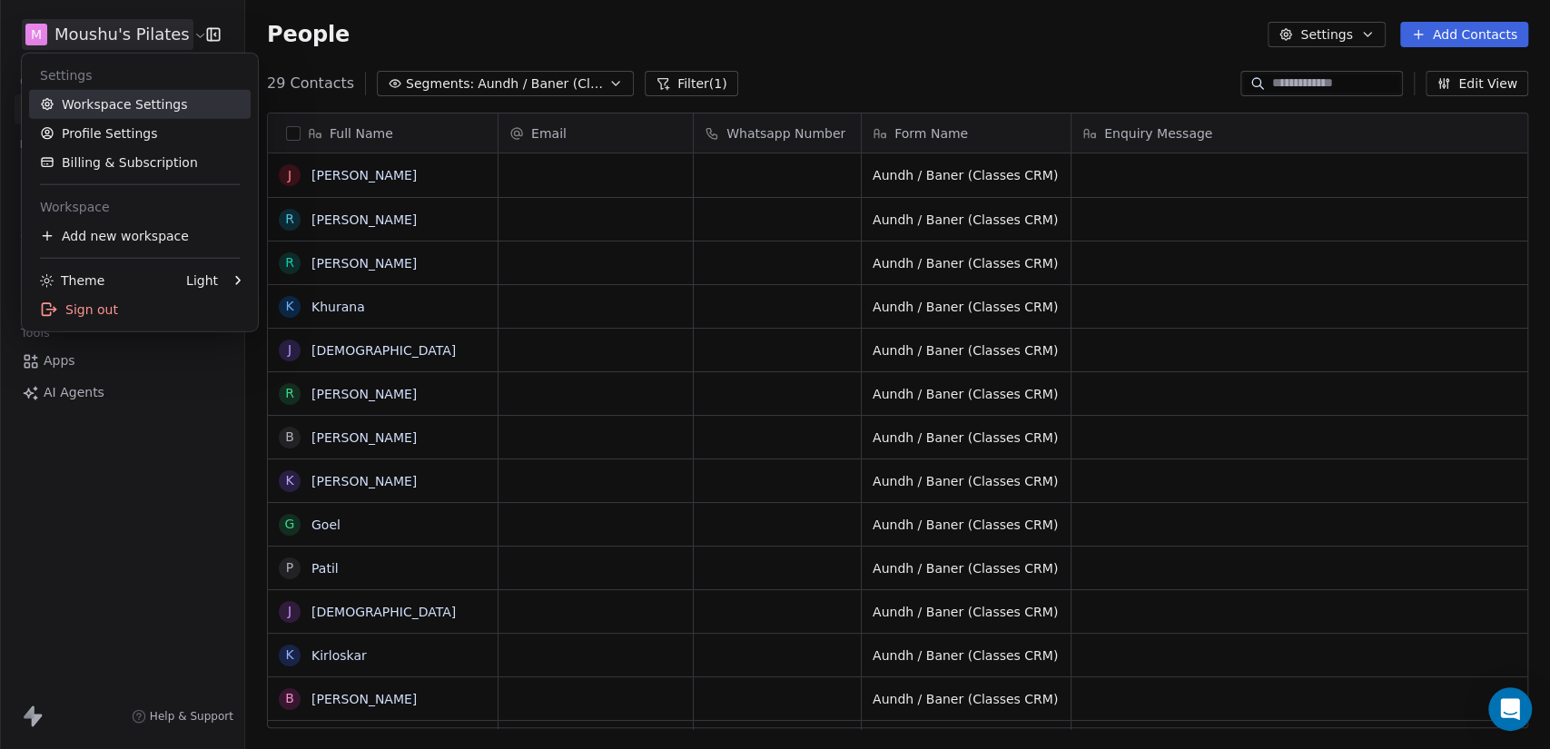
click at [97, 96] on link "Workspace Settings" at bounding box center [140, 104] width 222 height 29
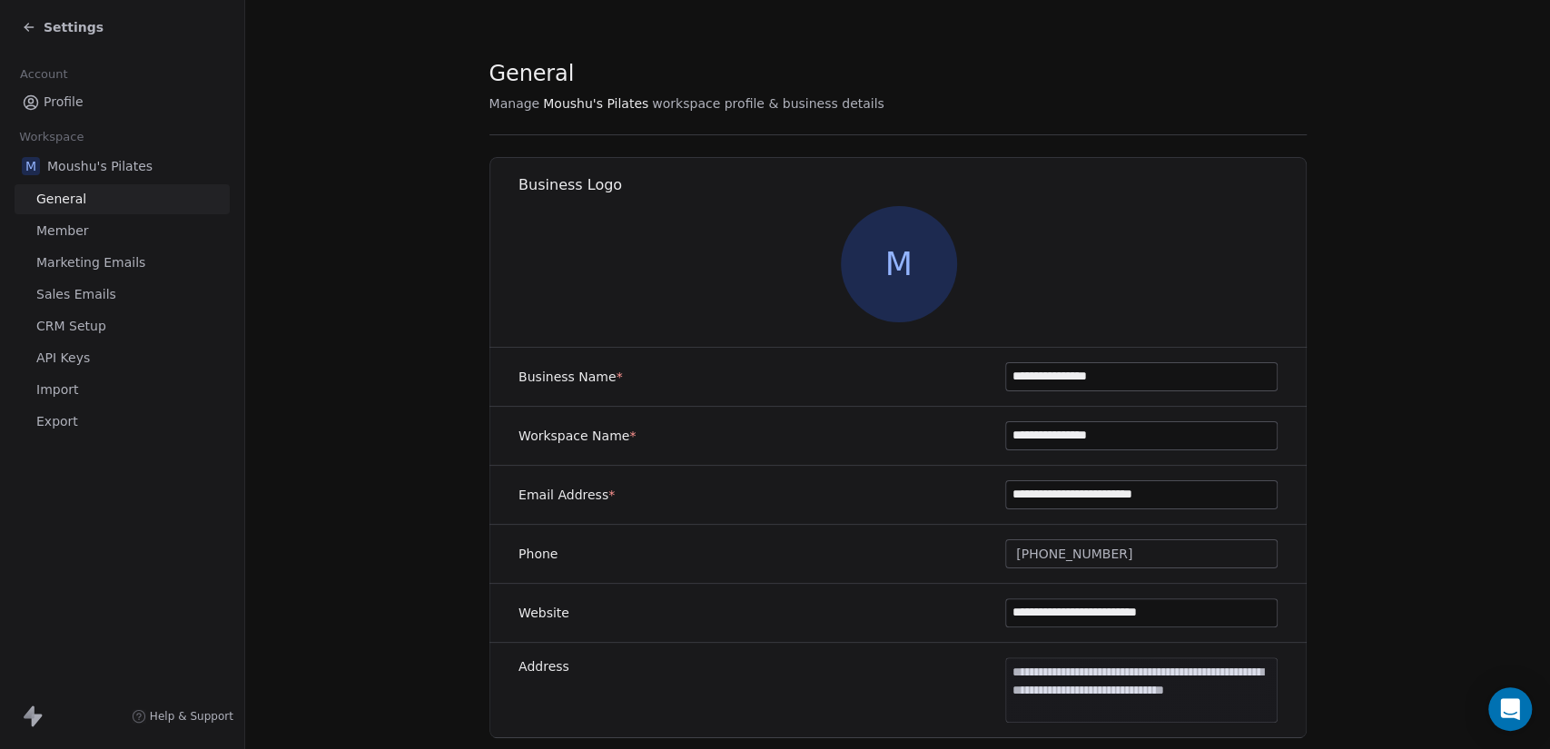
click at [108, 391] on link "Import" at bounding box center [122, 390] width 215 height 30
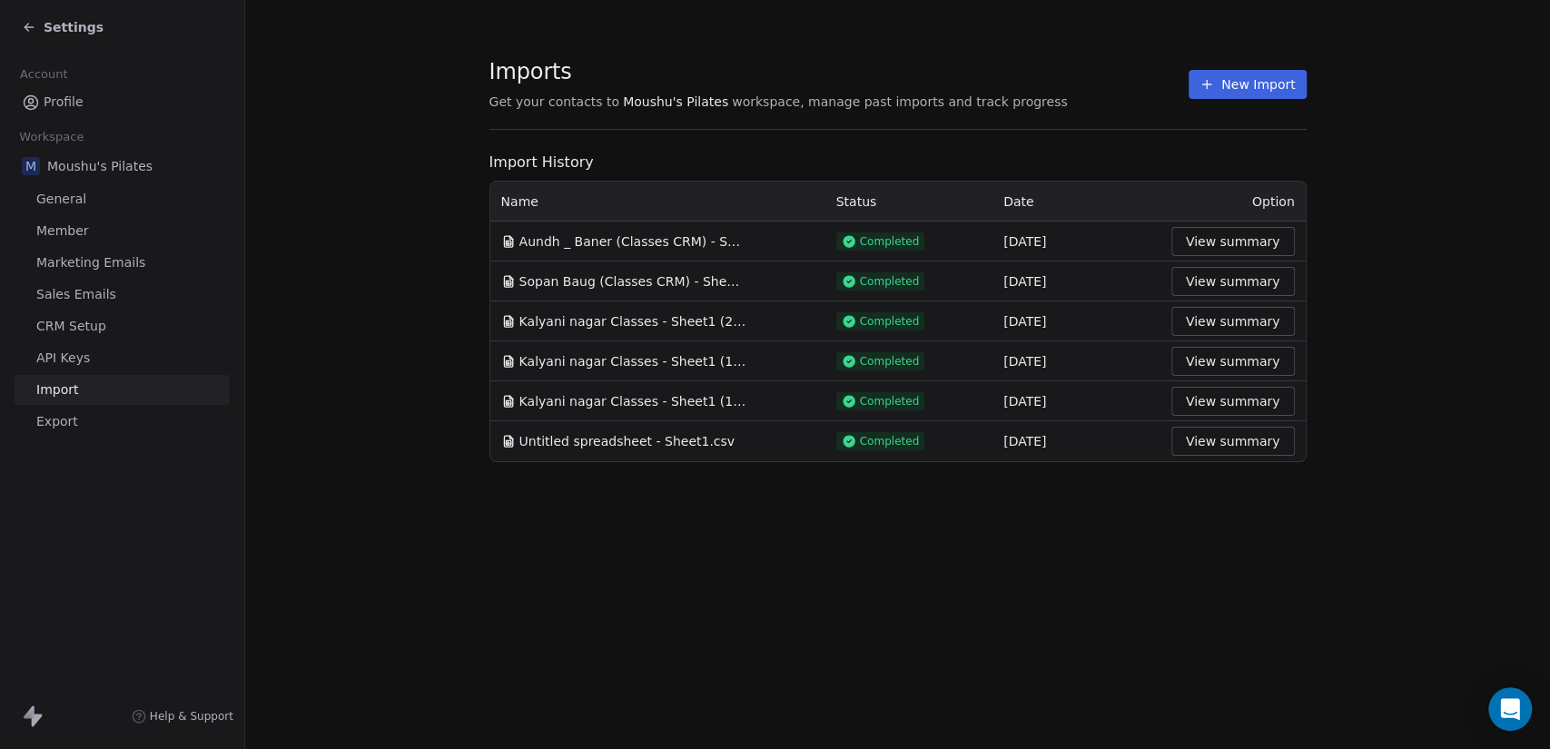
click at [1221, 93] on button "New Import" at bounding box center [1247, 84] width 117 height 29
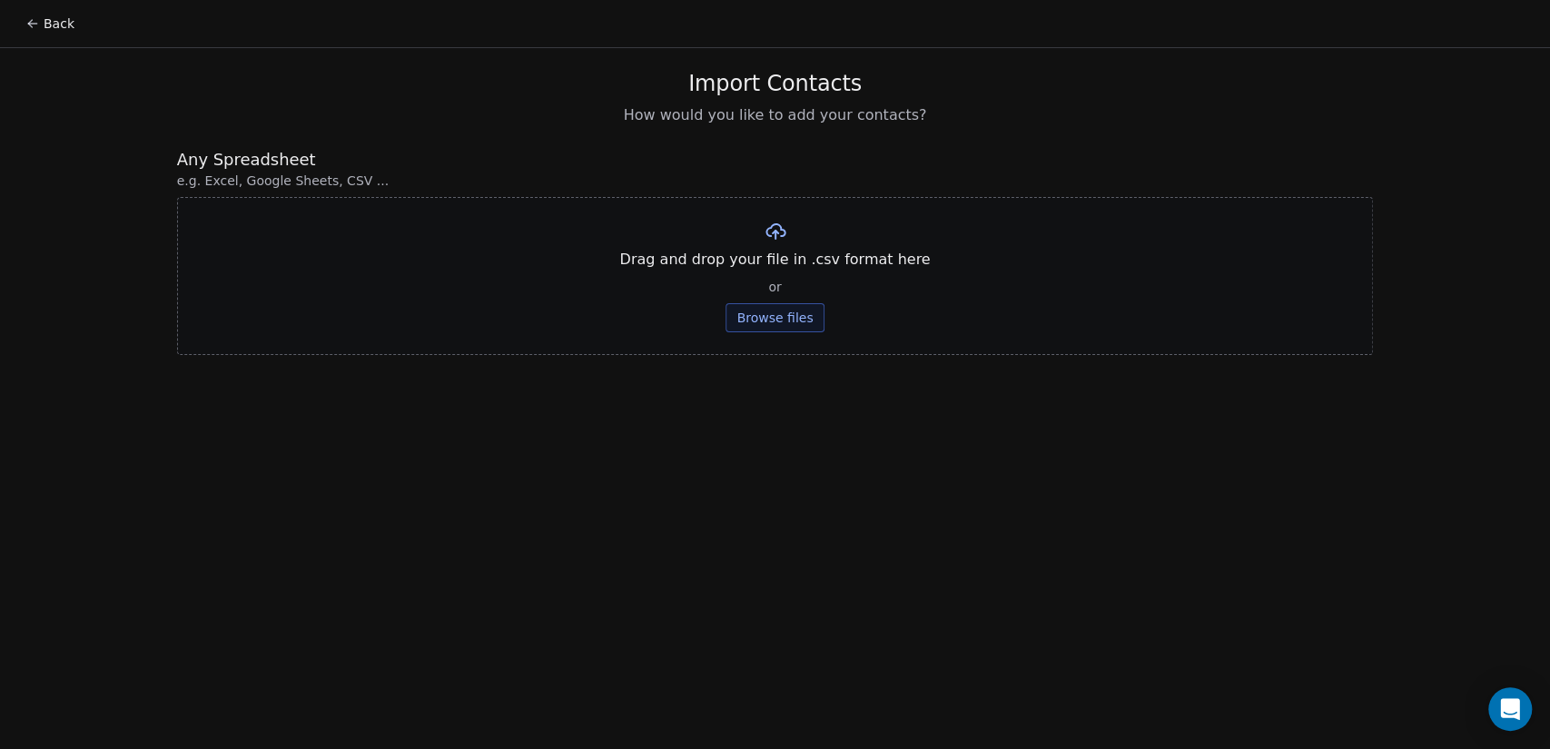
click at [730, 321] on button "Browse files" at bounding box center [775, 317] width 98 height 29
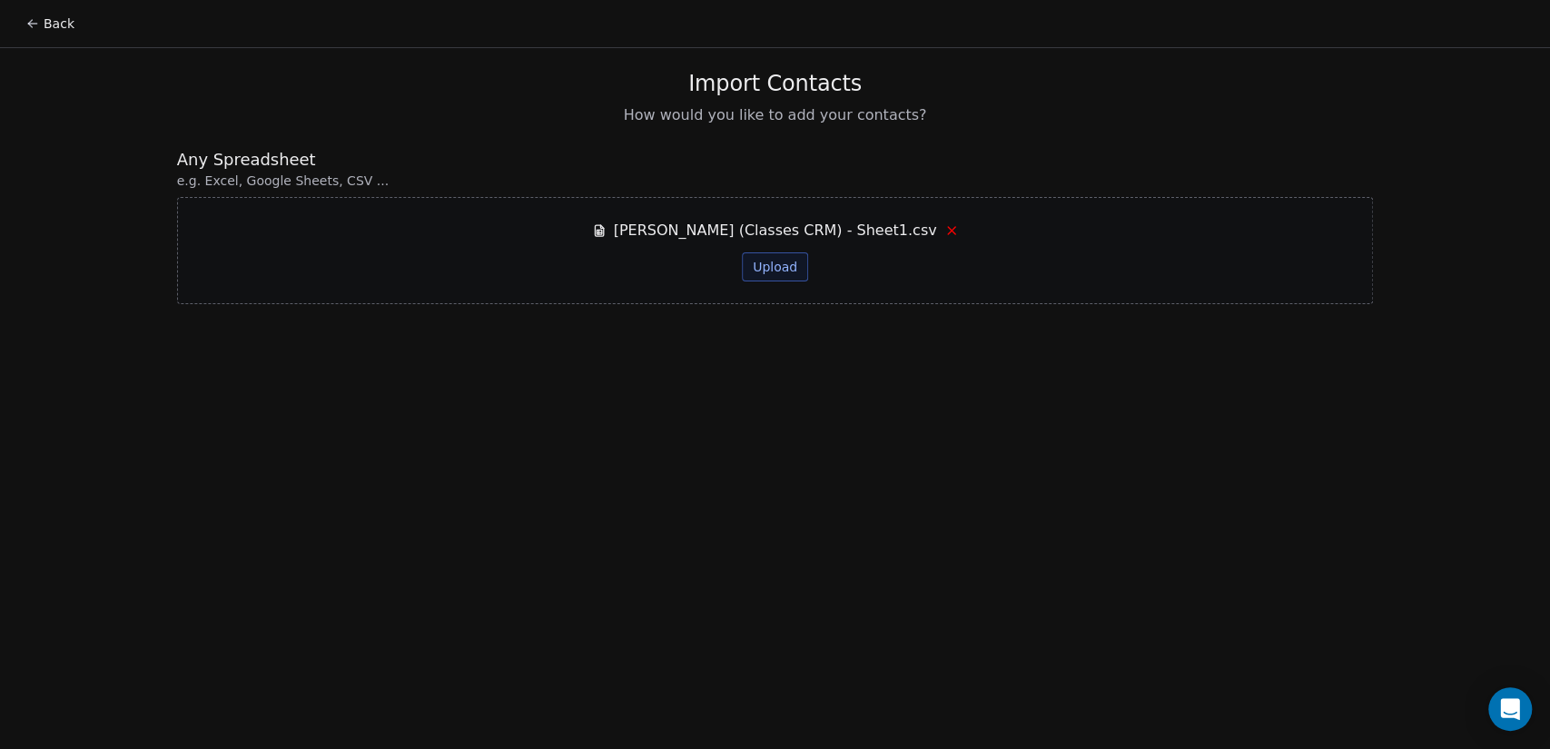
click at [777, 264] on button "Upload" at bounding box center [775, 266] width 66 height 29
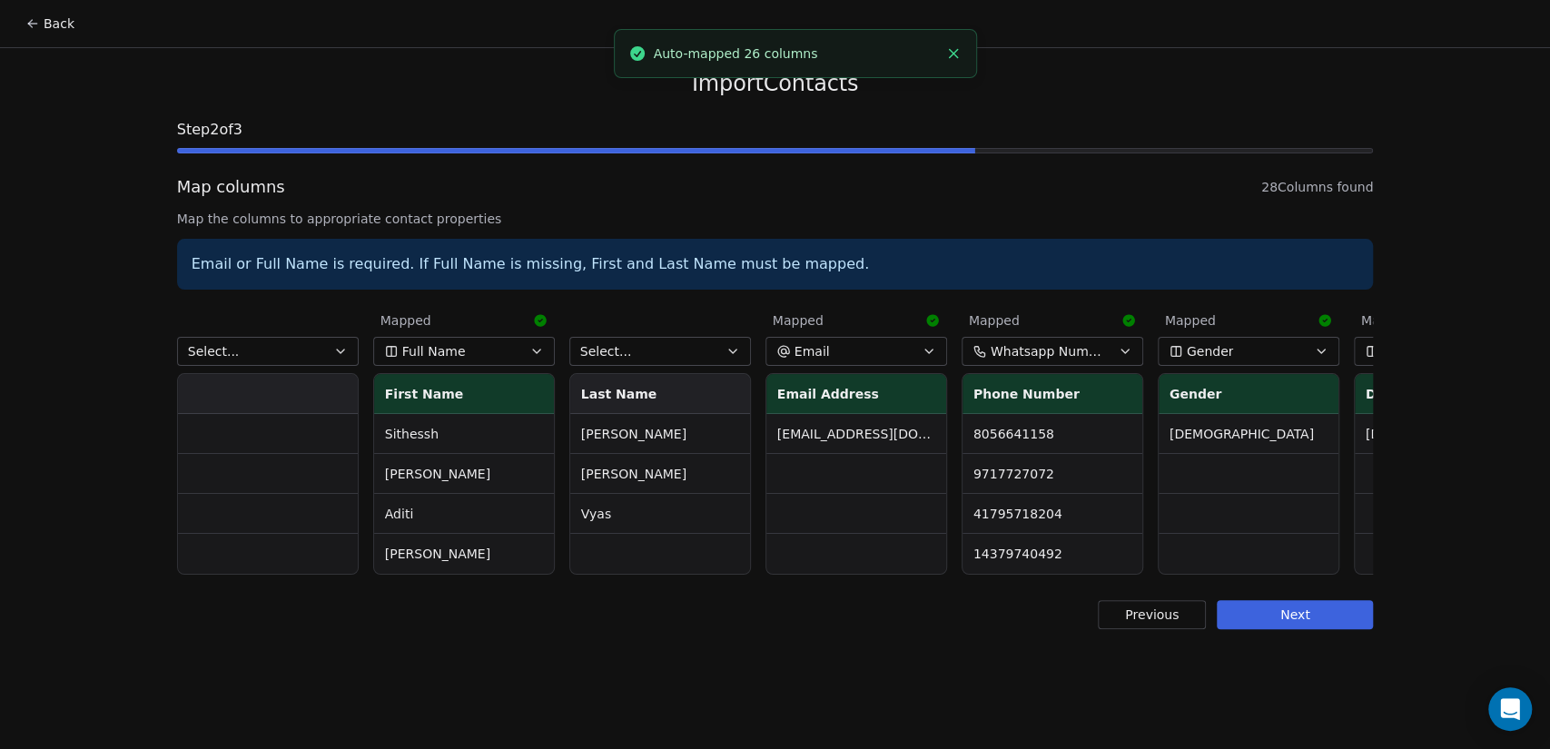
click at [282, 360] on button "Select..." at bounding box center [268, 351] width 182 height 29
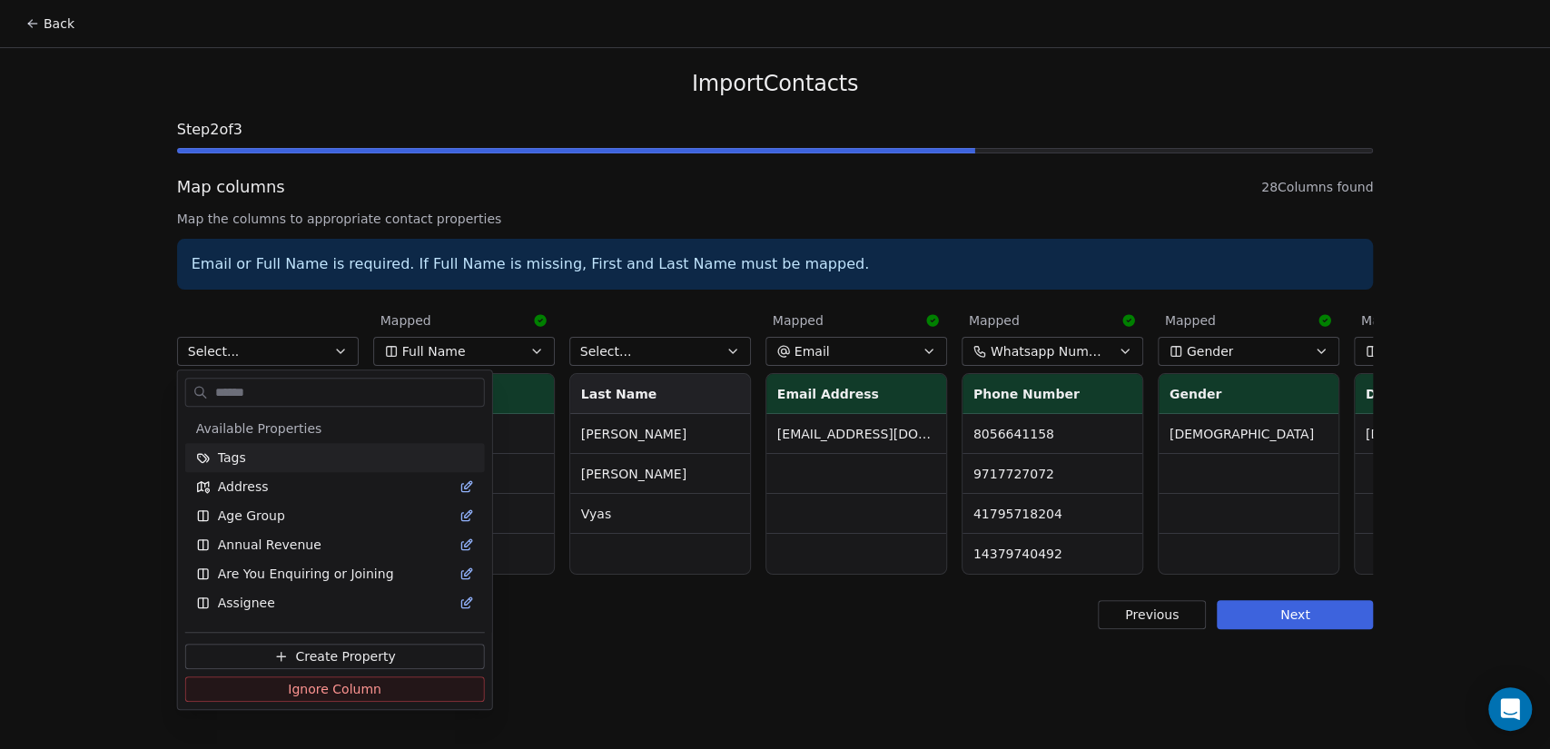
click at [282, 360] on html "Back Import Contacts Step 2 of 3 Map columns 28 Columns found Map the columns t…" at bounding box center [775, 374] width 1550 height 749
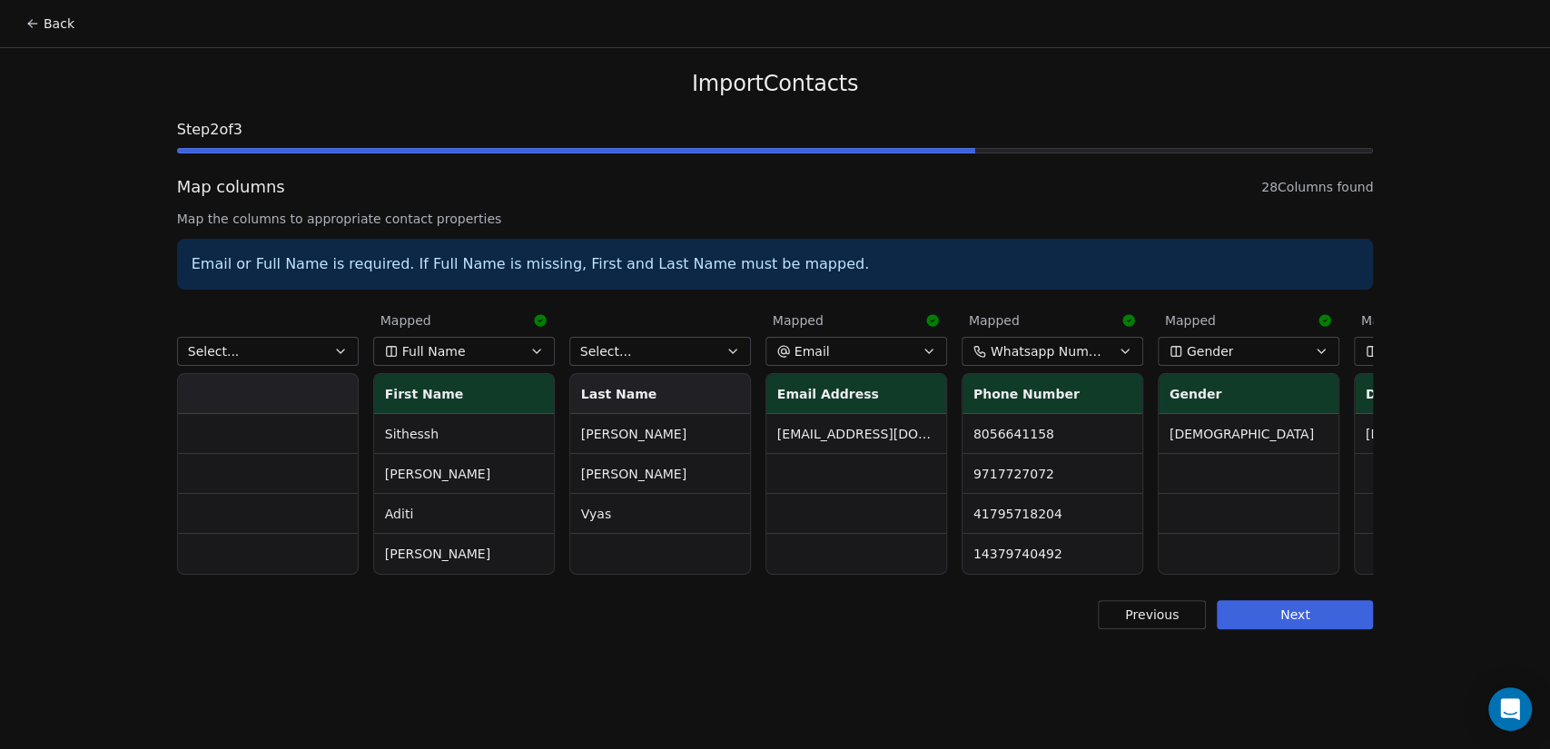
click at [282, 360] on button "Select..." at bounding box center [268, 351] width 182 height 29
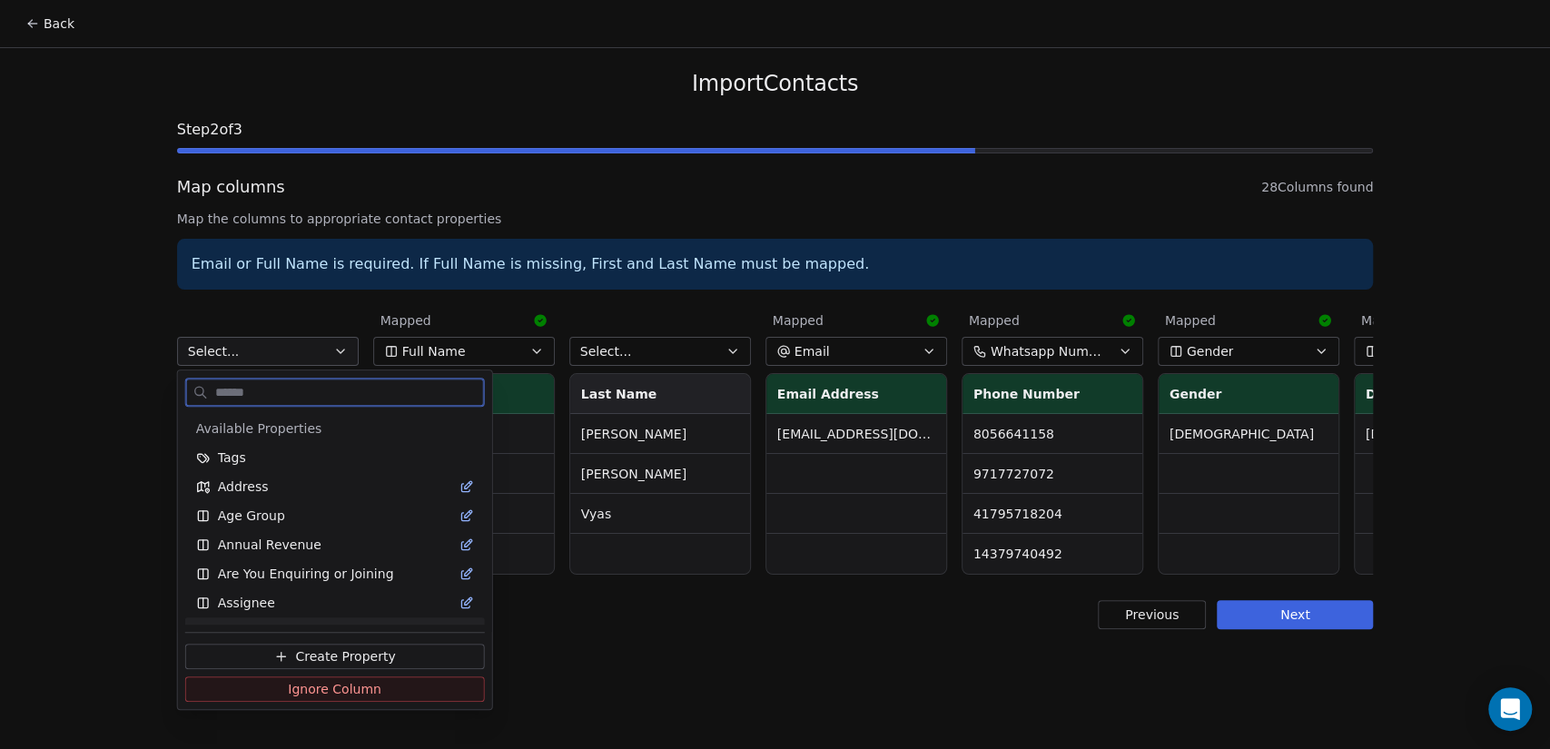
click at [355, 683] on span "Ignore Column" at bounding box center [335, 689] width 94 height 18
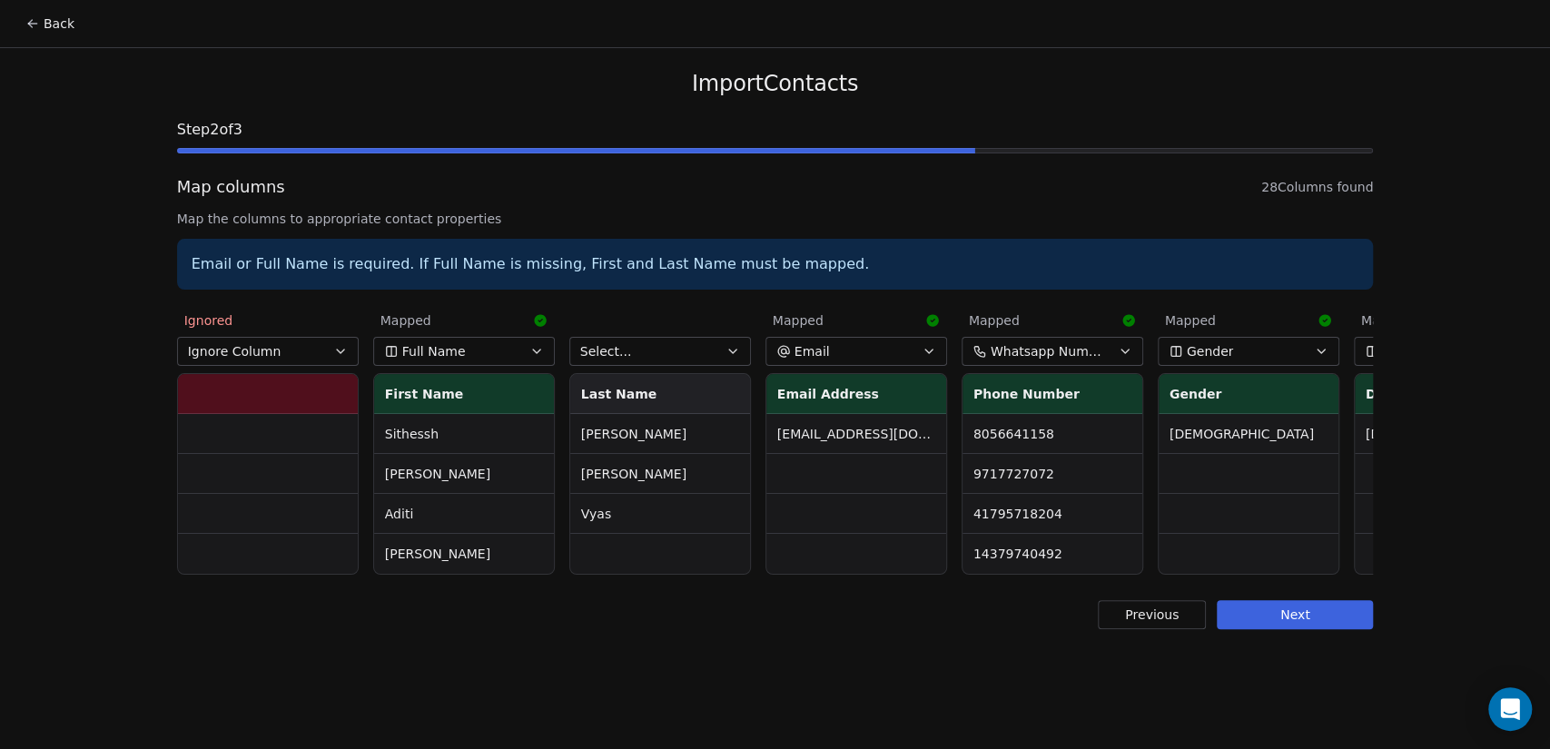
click at [644, 352] on button "Select..." at bounding box center [660, 351] width 182 height 29
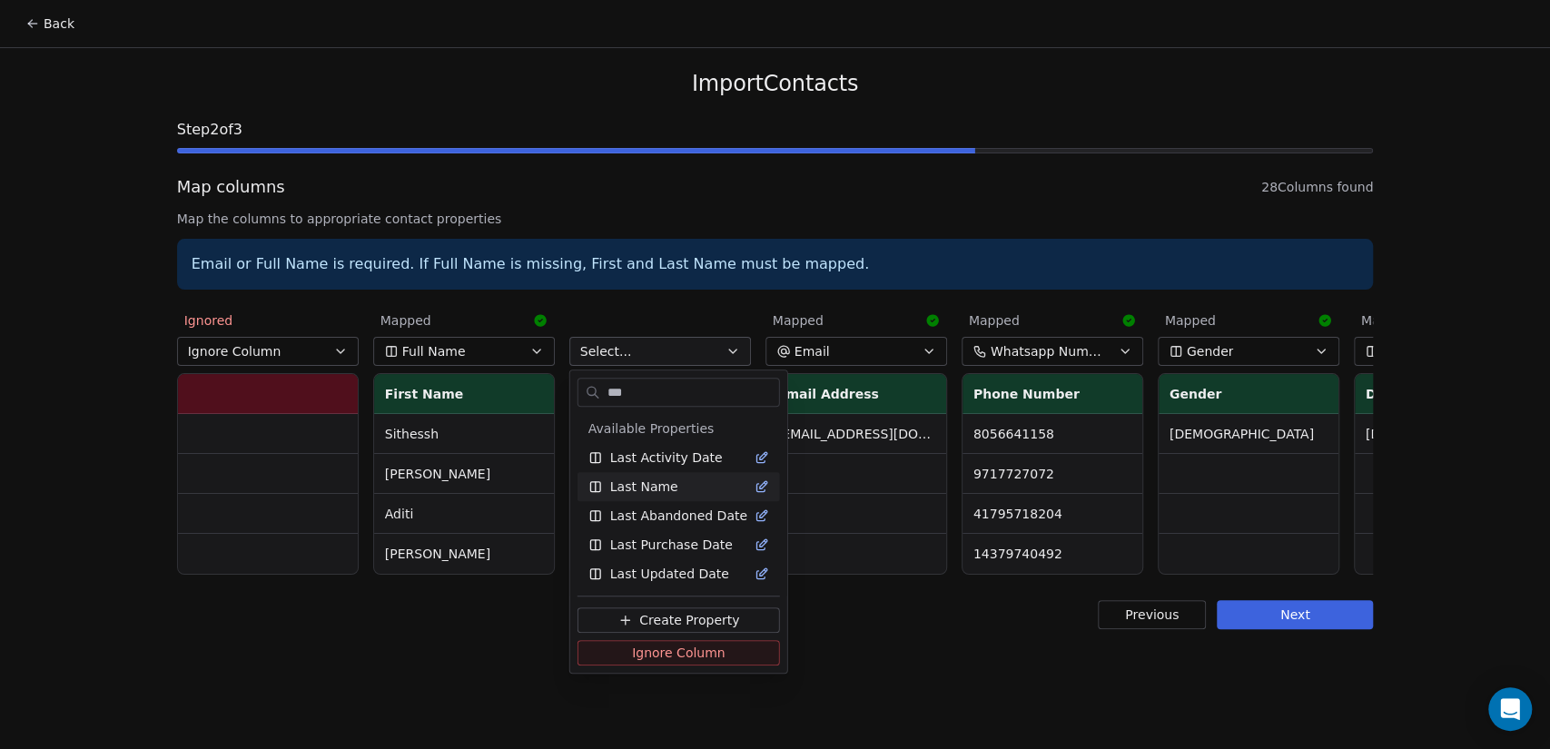
type input "***"
click at [693, 492] on div "Last Name" at bounding box center [678, 487] width 181 height 18
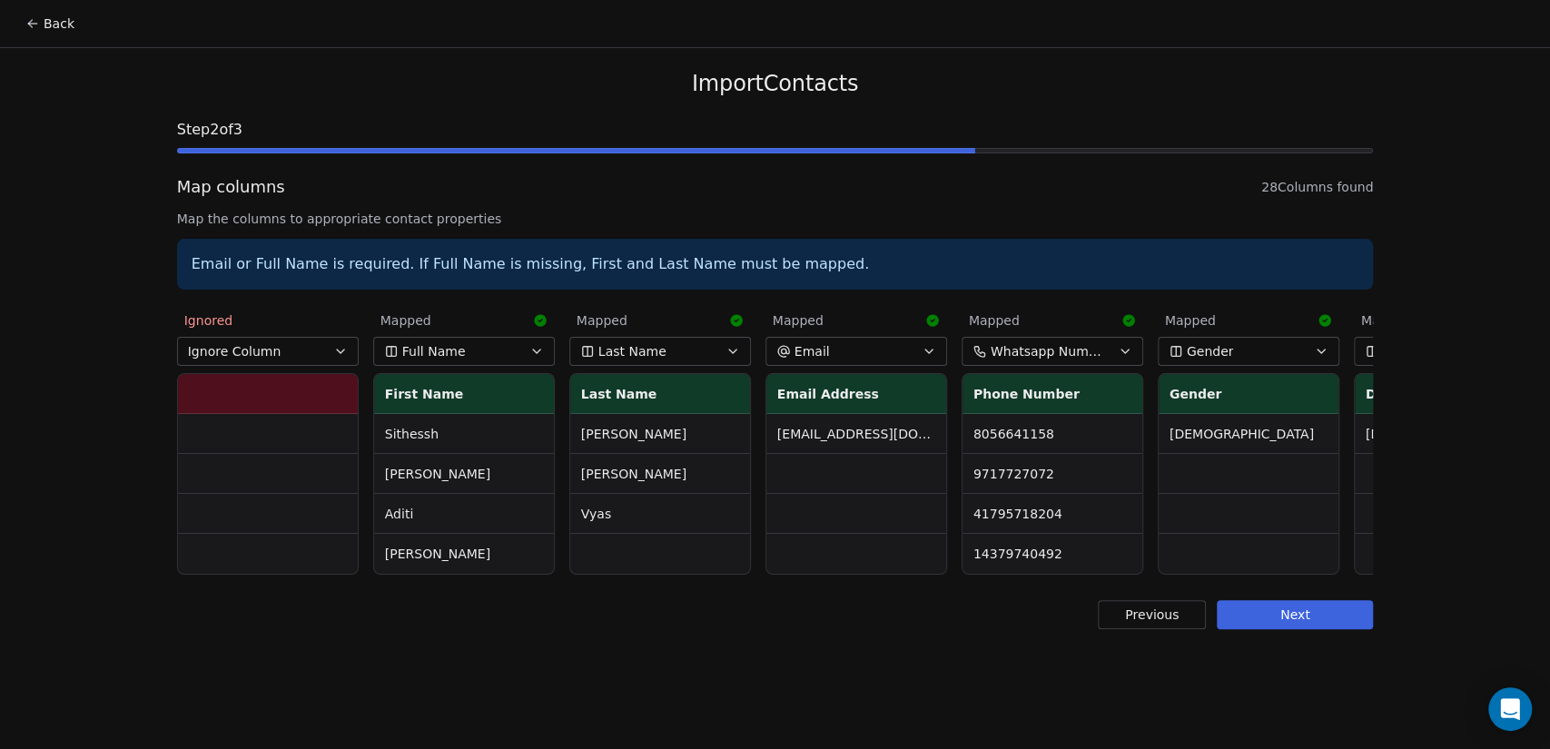
click at [473, 344] on button "Full Name" at bounding box center [464, 351] width 182 height 29
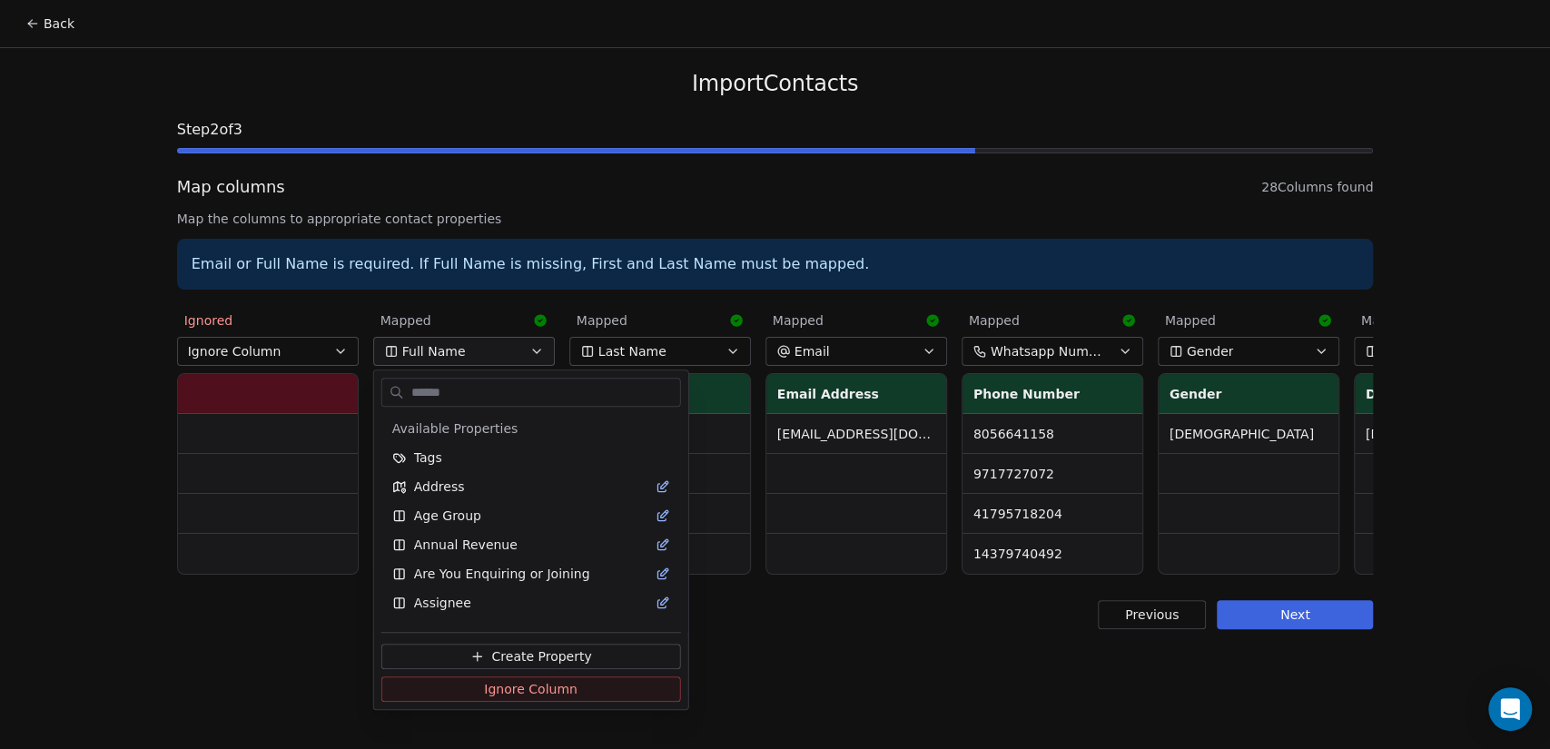
scroll to position [690, 0]
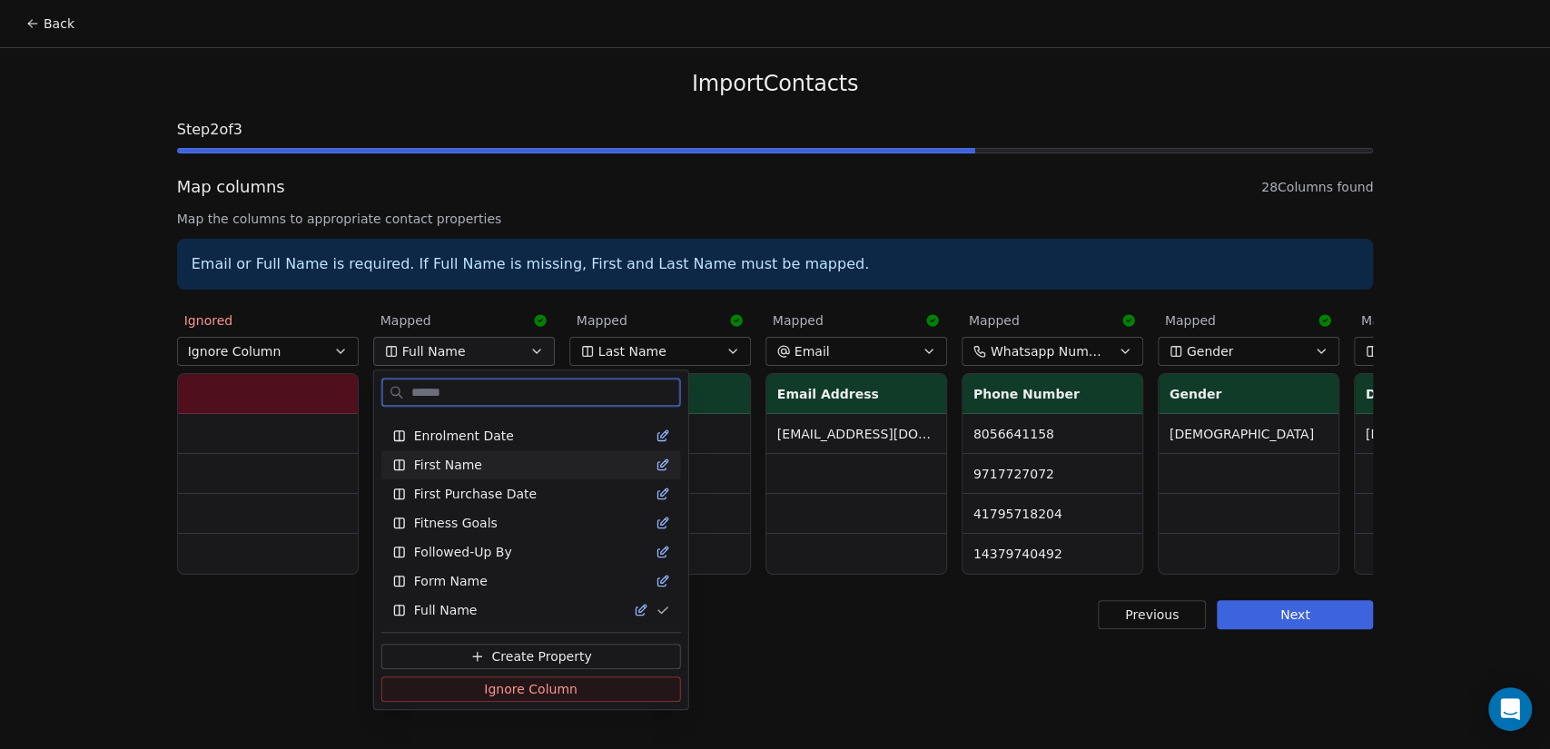
click at [501, 460] on div "First Name" at bounding box center [531, 465] width 278 height 18
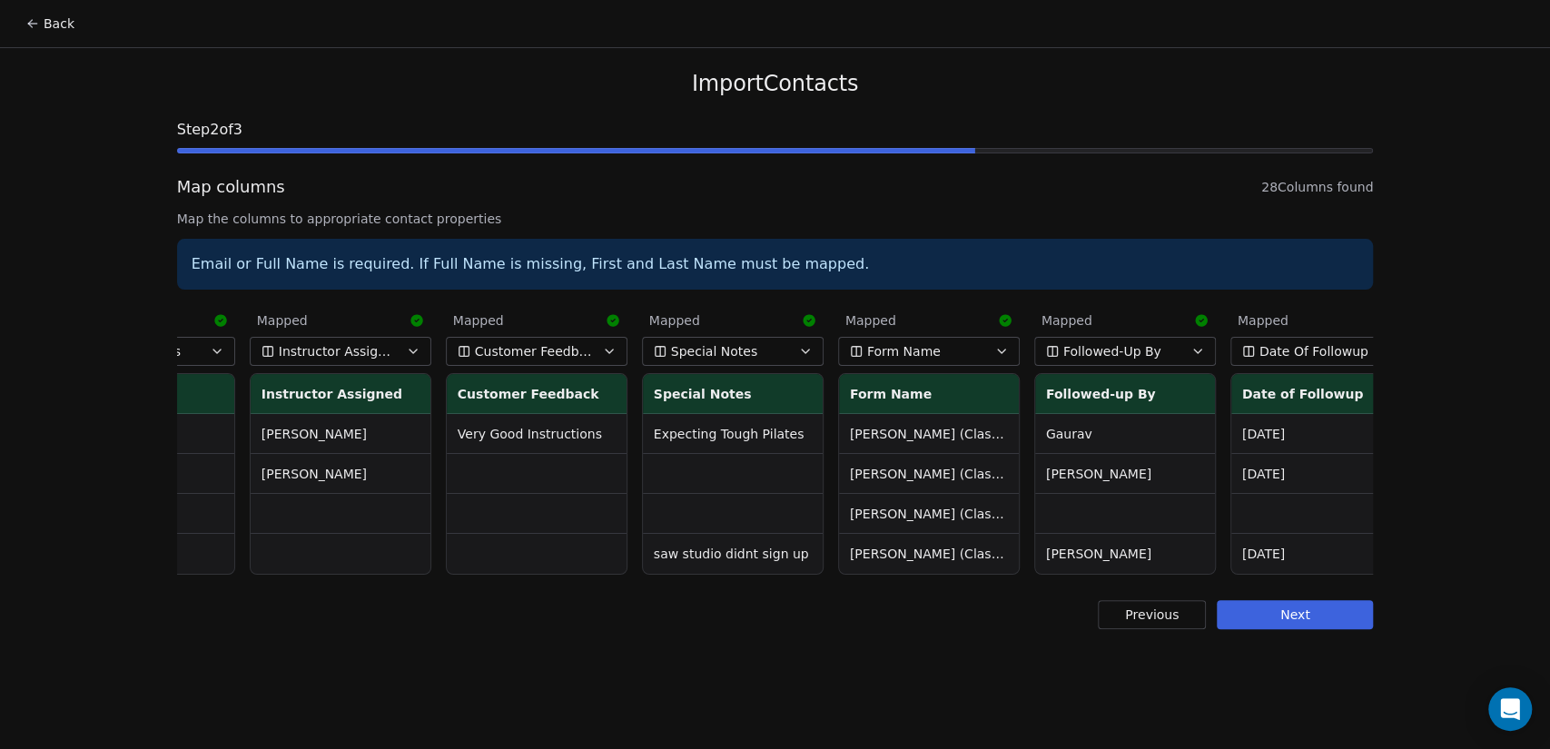
scroll to position [0, 4281]
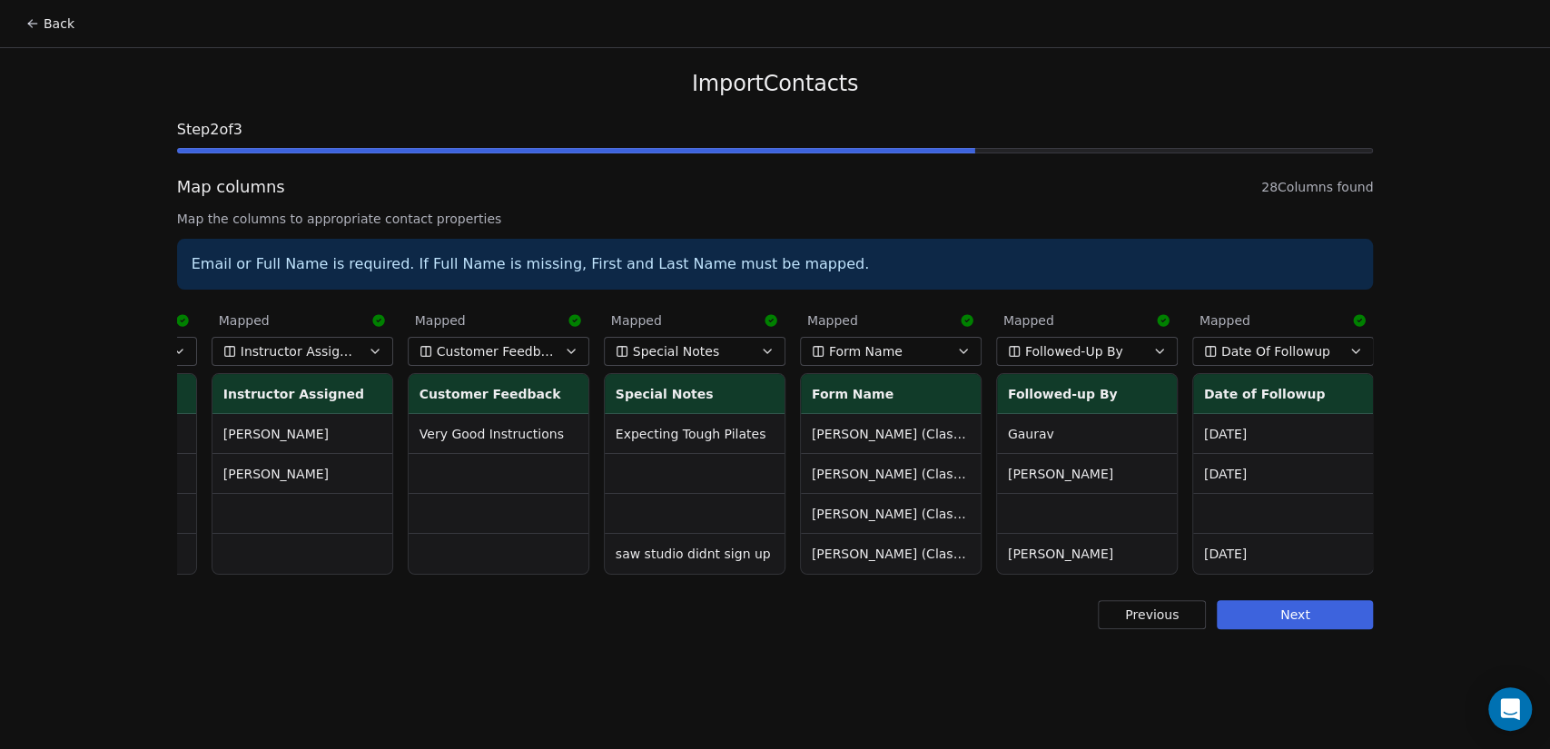
click at [1308, 629] on button "Next" at bounding box center [1295, 614] width 156 height 29
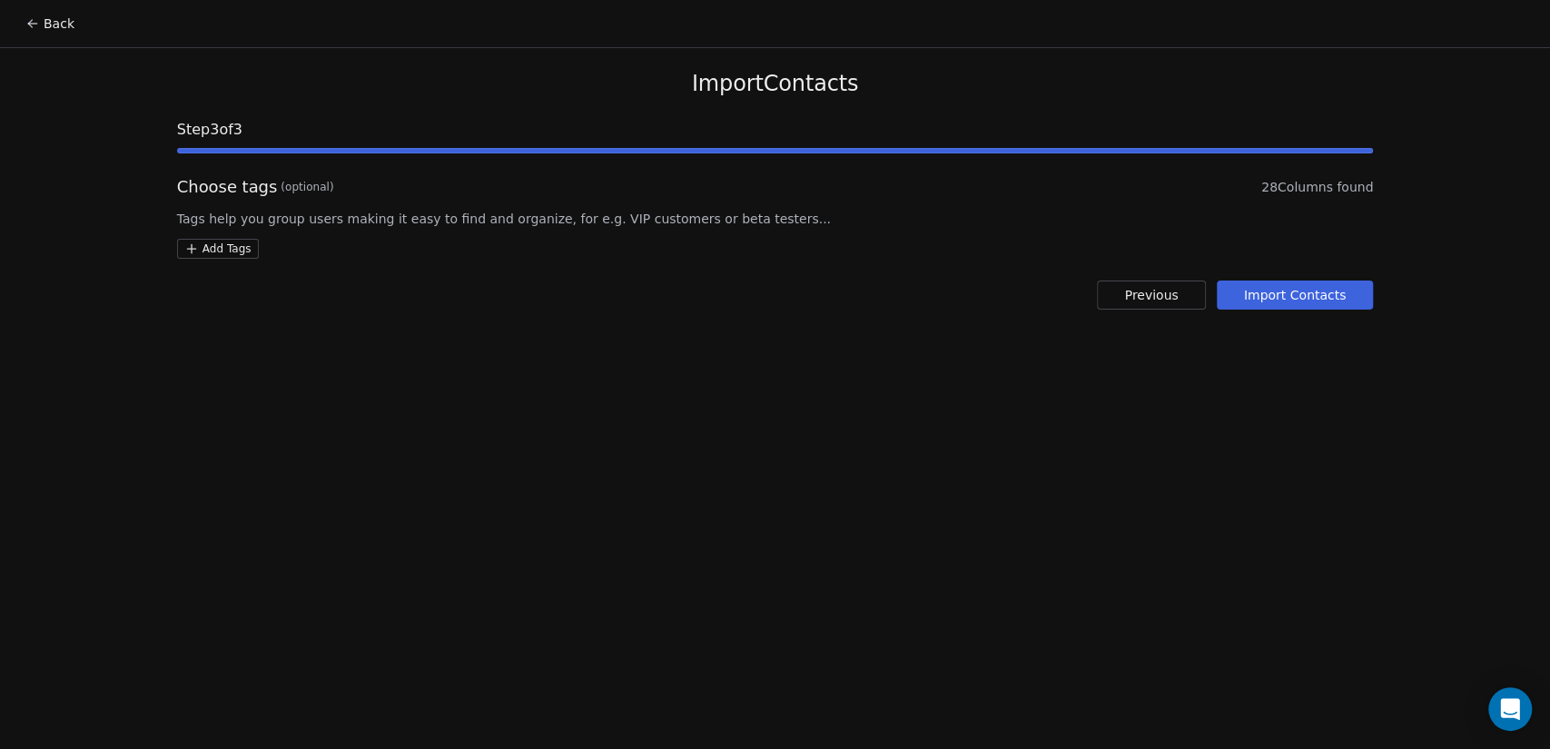
click at [1271, 304] on button "Import Contacts" at bounding box center [1295, 295] width 157 height 29
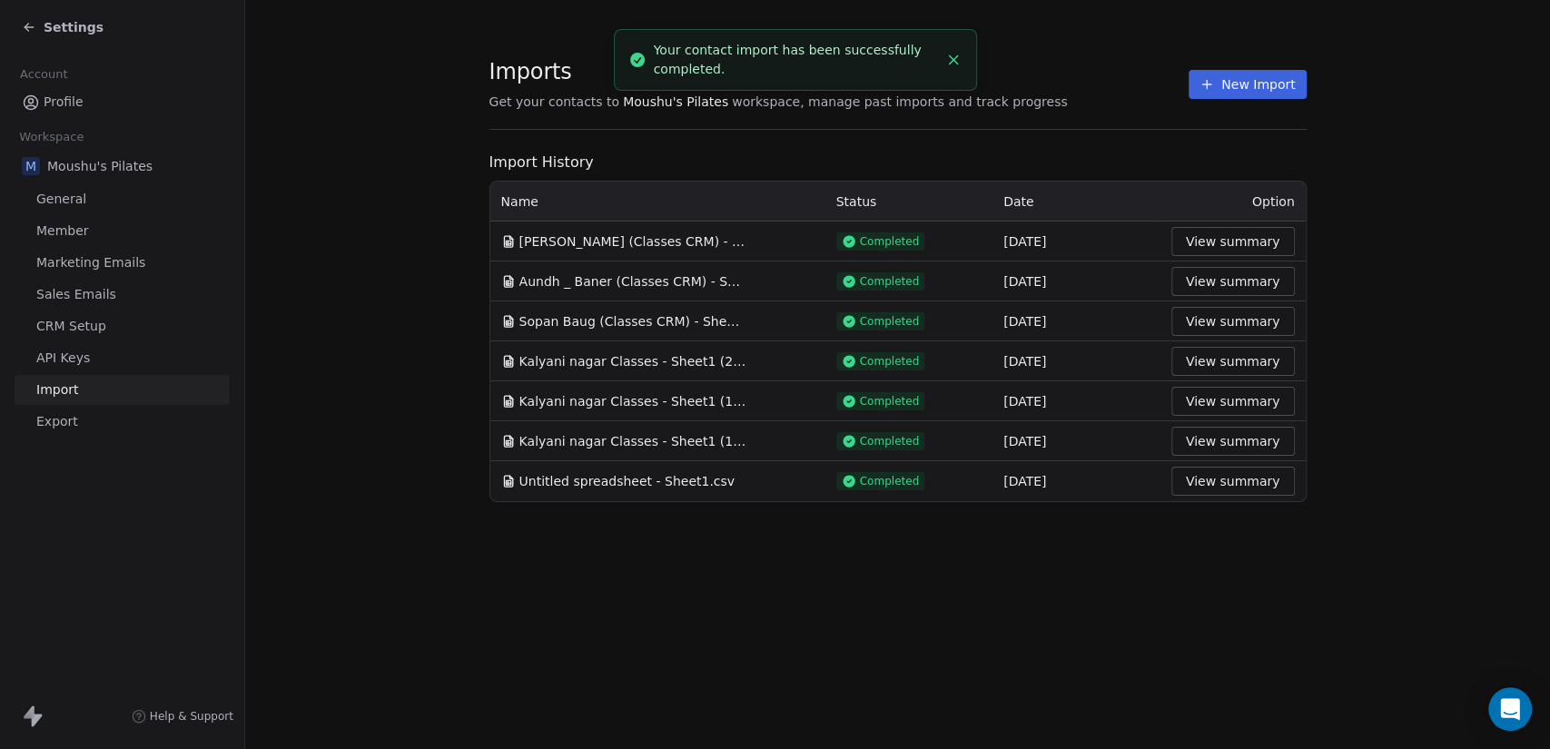
click at [39, 27] on div "Settings" at bounding box center [63, 27] width 82 height 18
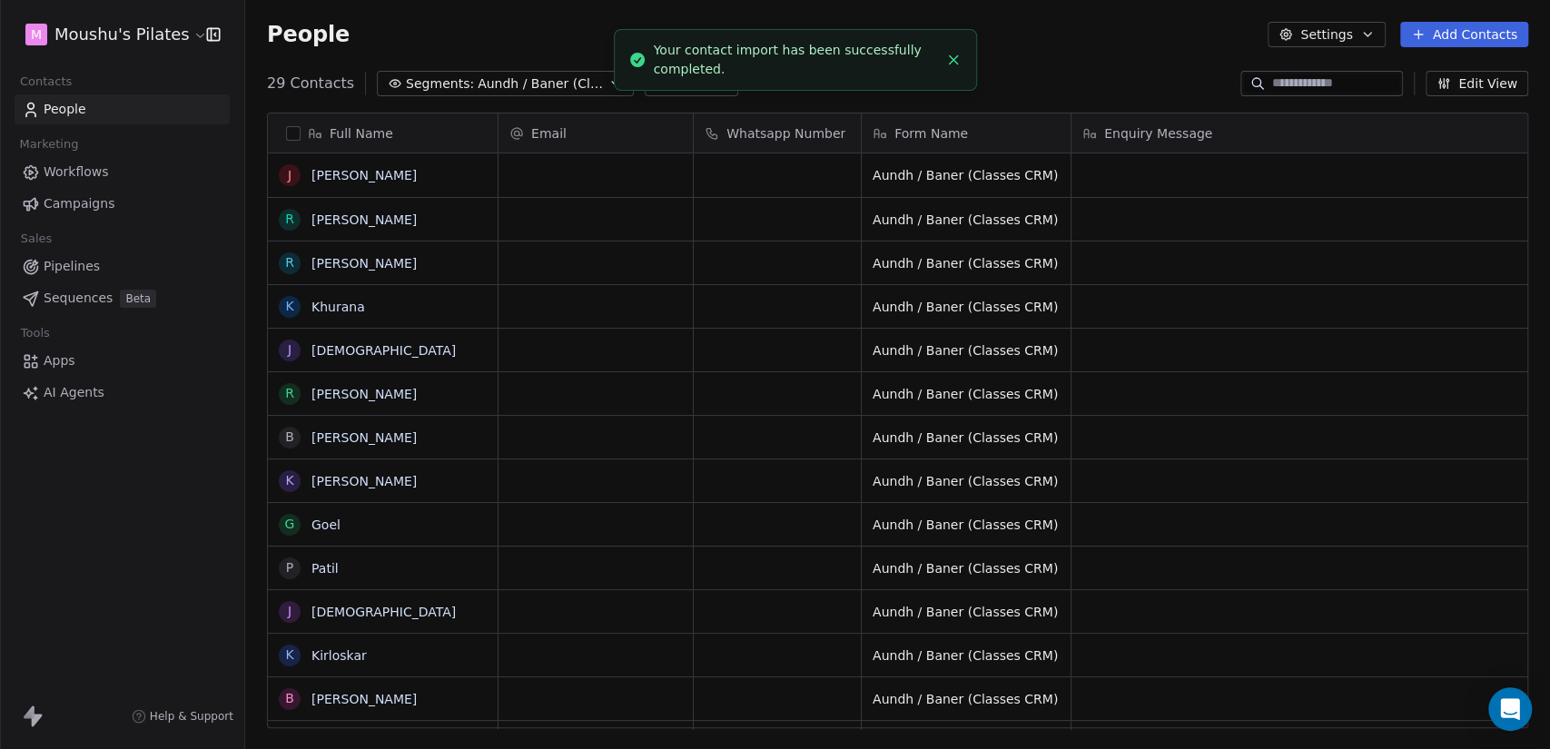
scroll to position [643, 1290]
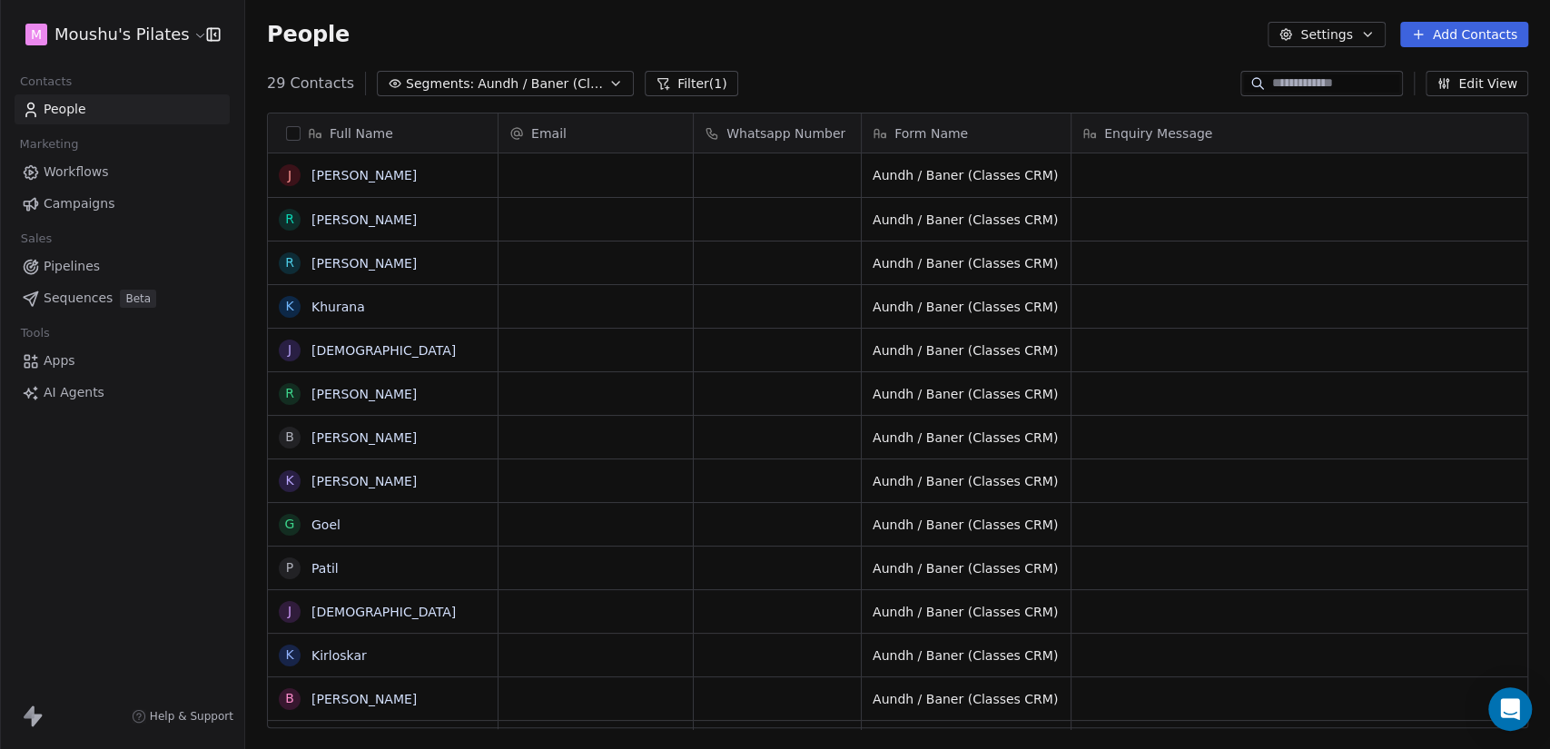
click at [707, 88] on button "Filter (1)" at bounding box center [692, 83] width 94 height 25
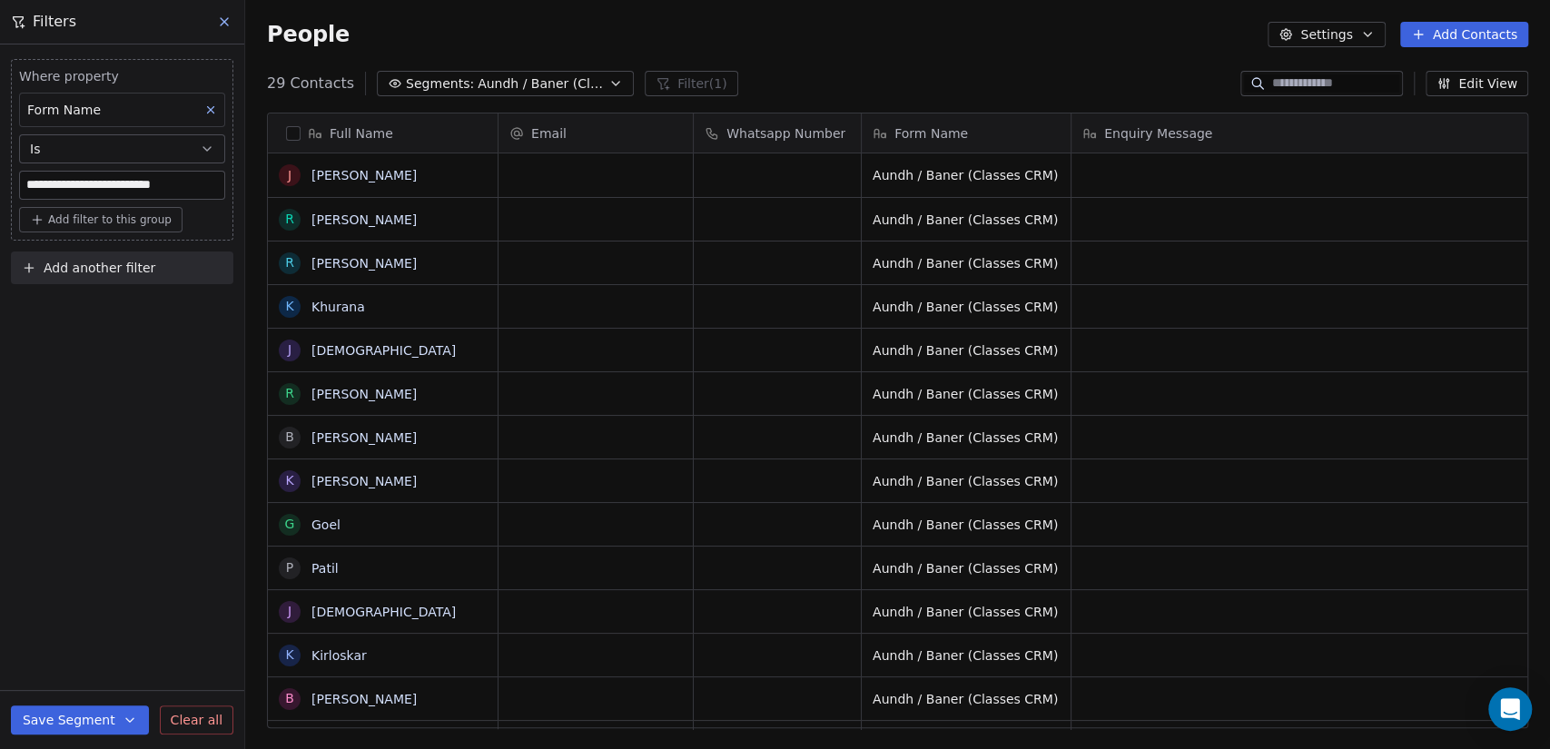
click at [225, 30] on button at bounding box center [225, 21] width 27 height 25
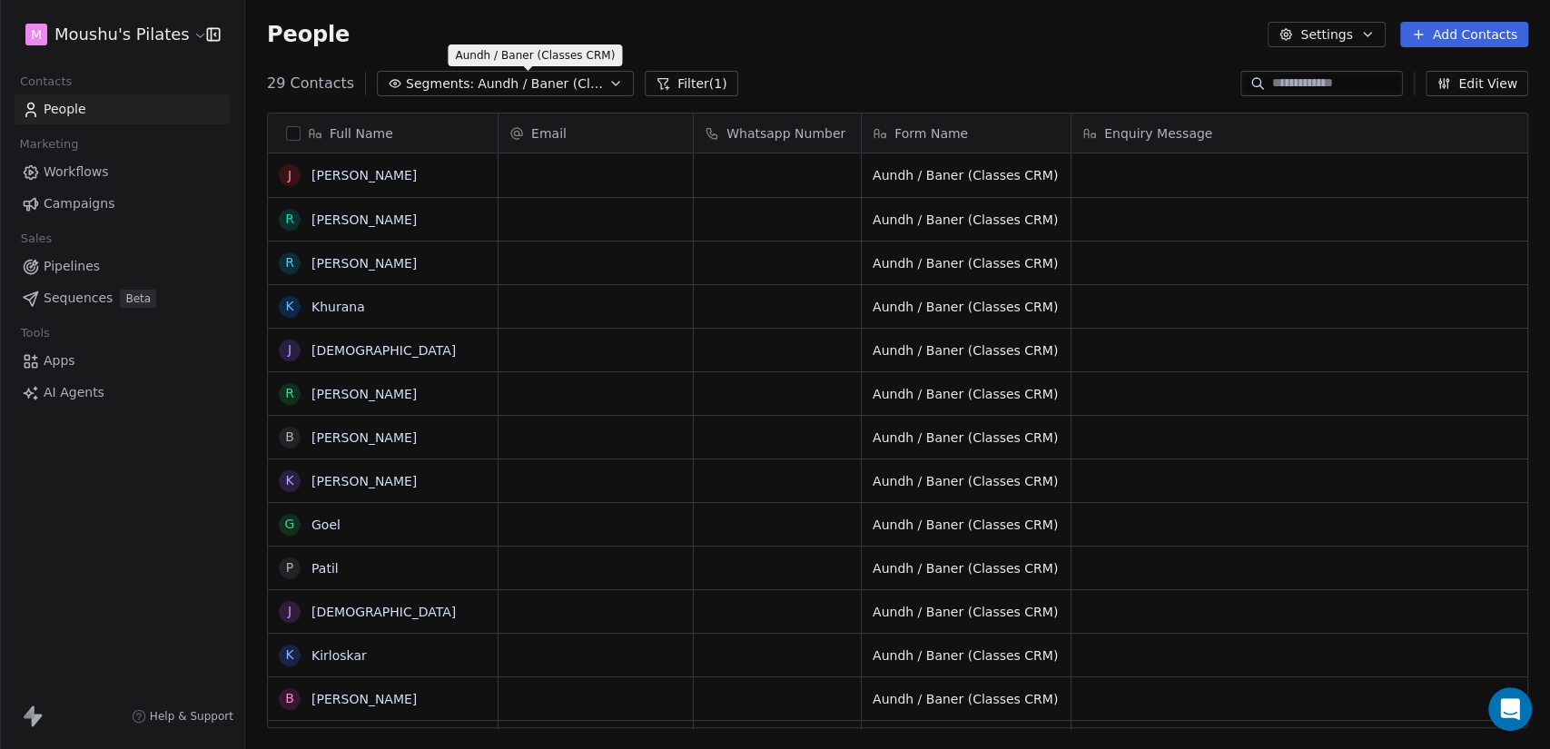
click at [555, 78] on span "Aundh / Baner (Classes CRM)" at bounding box center [541, 83] width 127 height 19
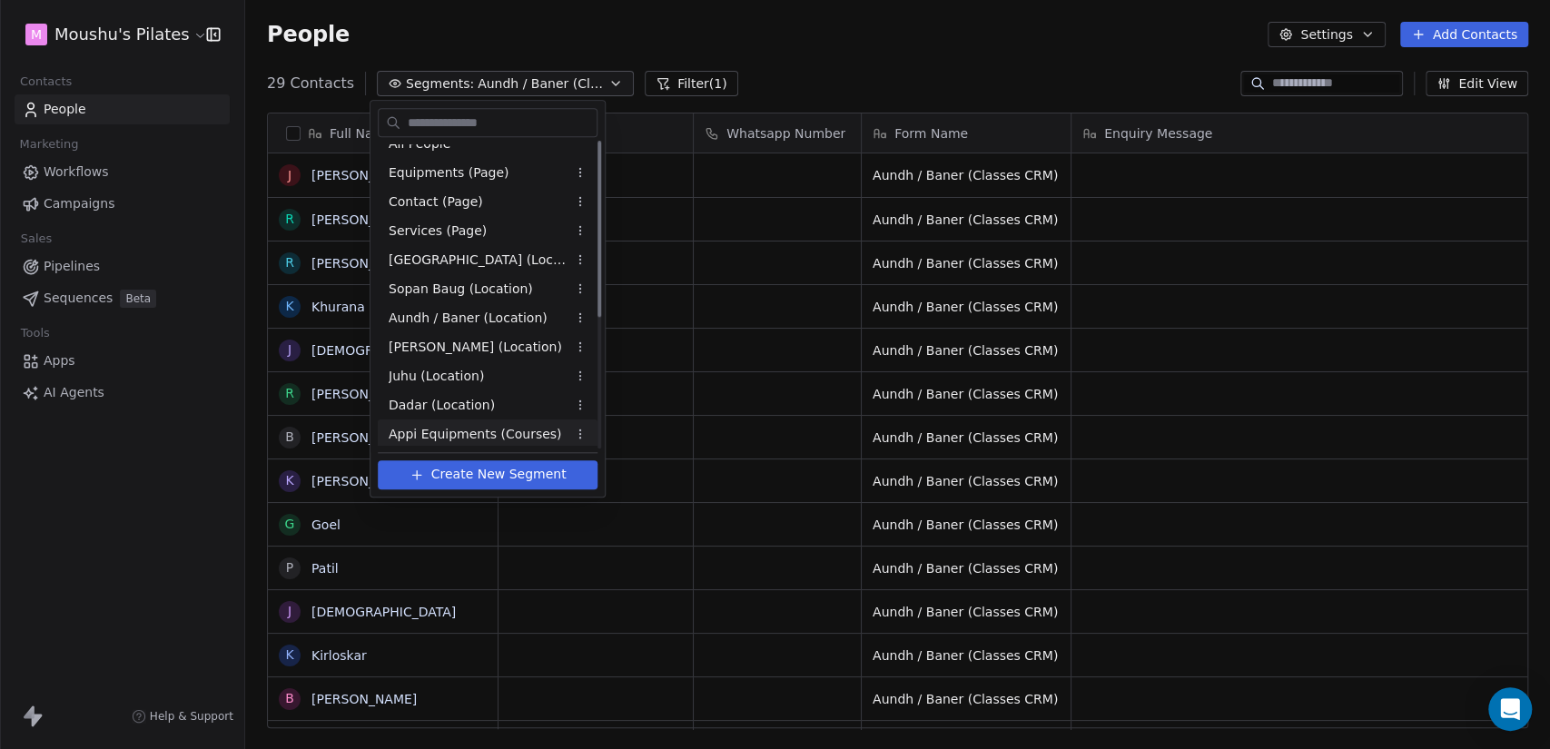
scroll to position [0, 0]
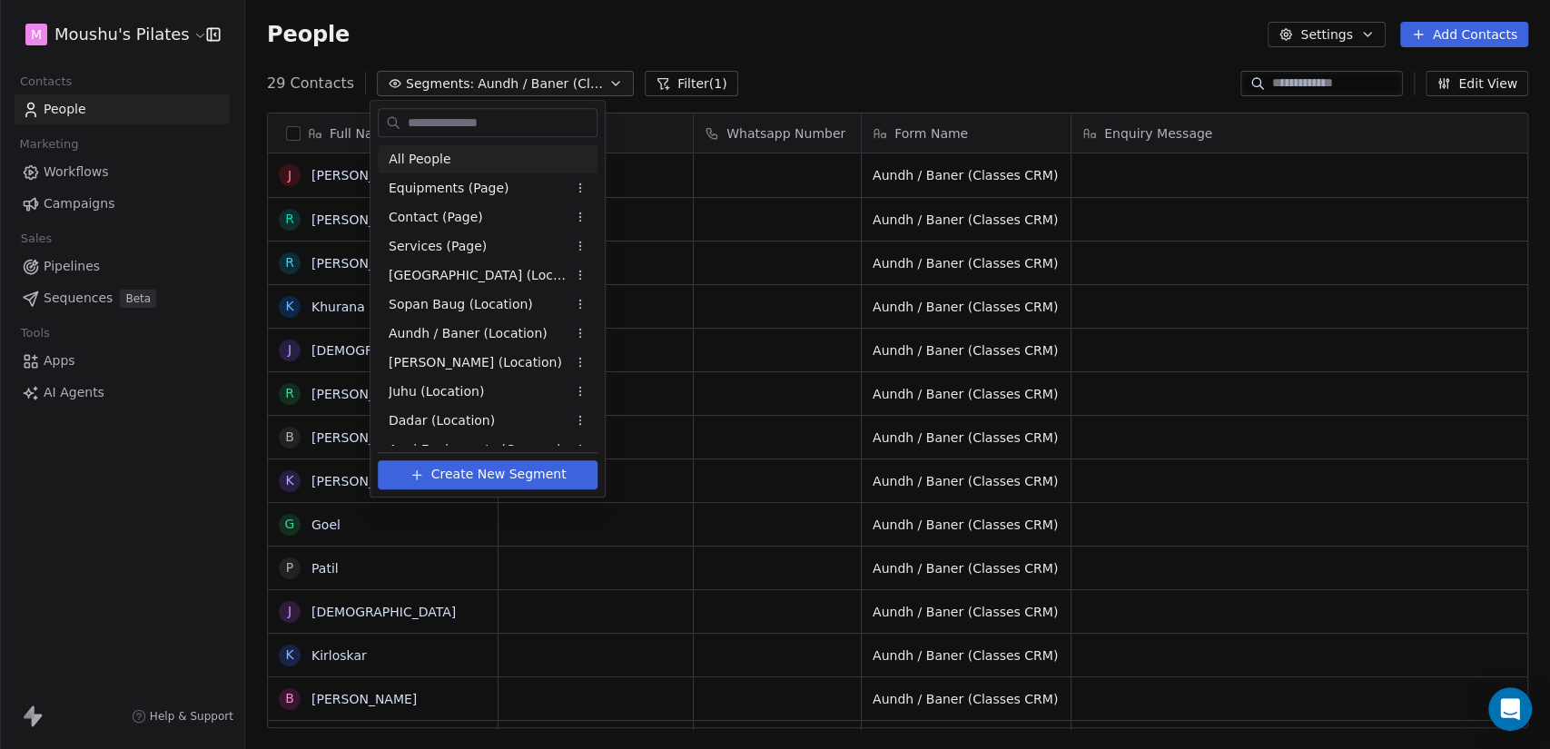
click at [473, 144] on div "All People" at bounding box center [488, 158] width 220 height 29
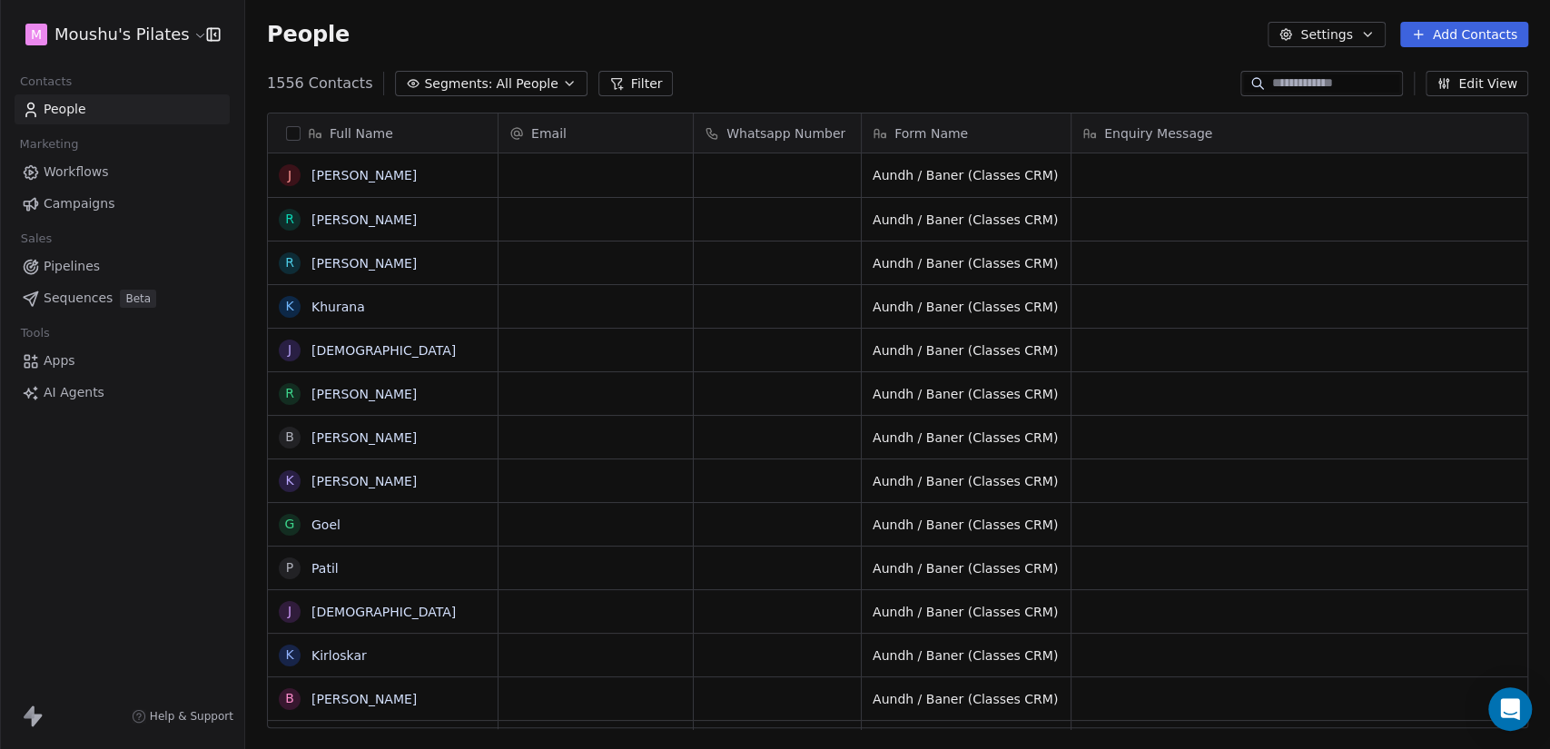
click at [496, 86] on span "All People" at bounding box center [527, 83] width 62 height 19
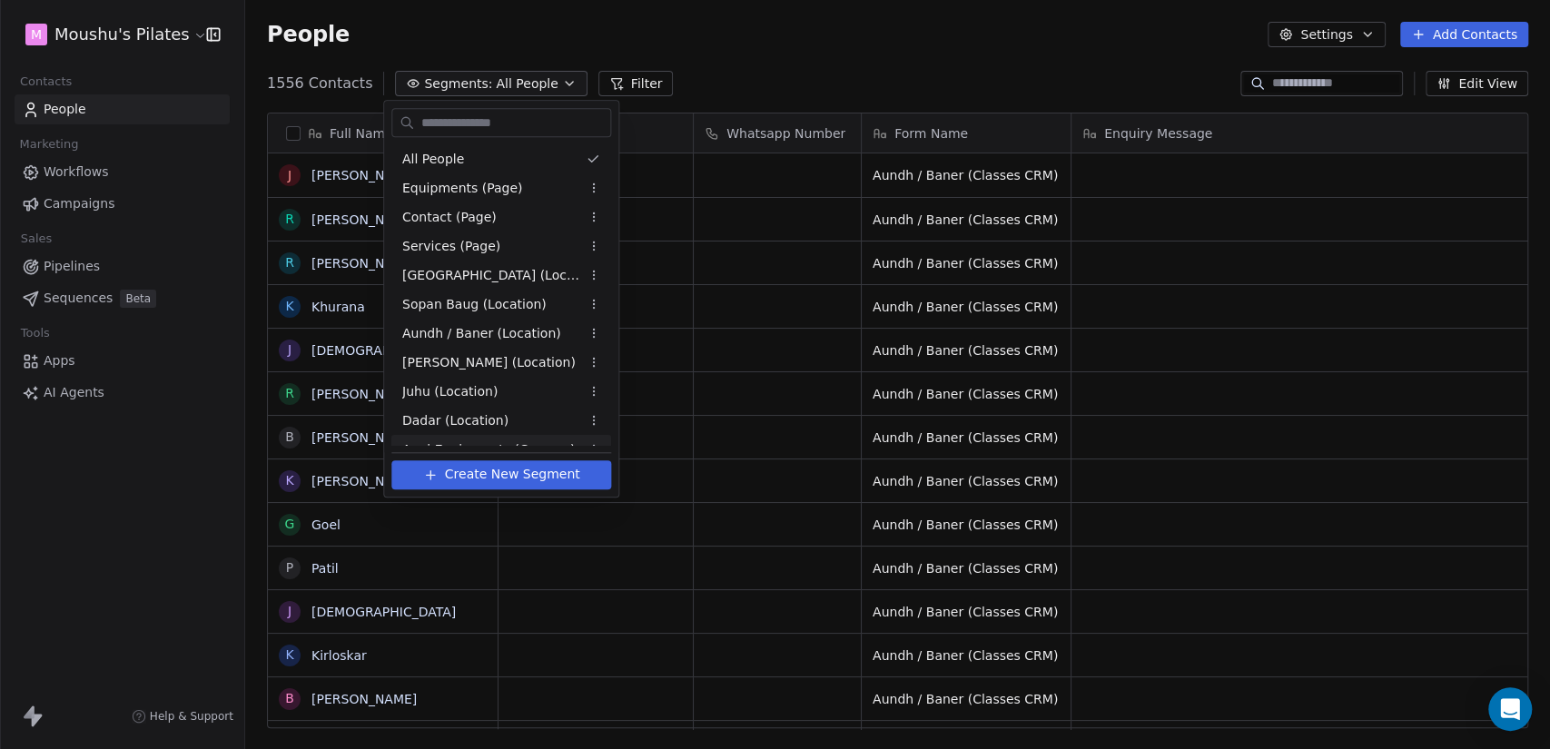
click at [505, 479] on span "Create New Segment" at bounding box center [512, 474] width 135 height 19
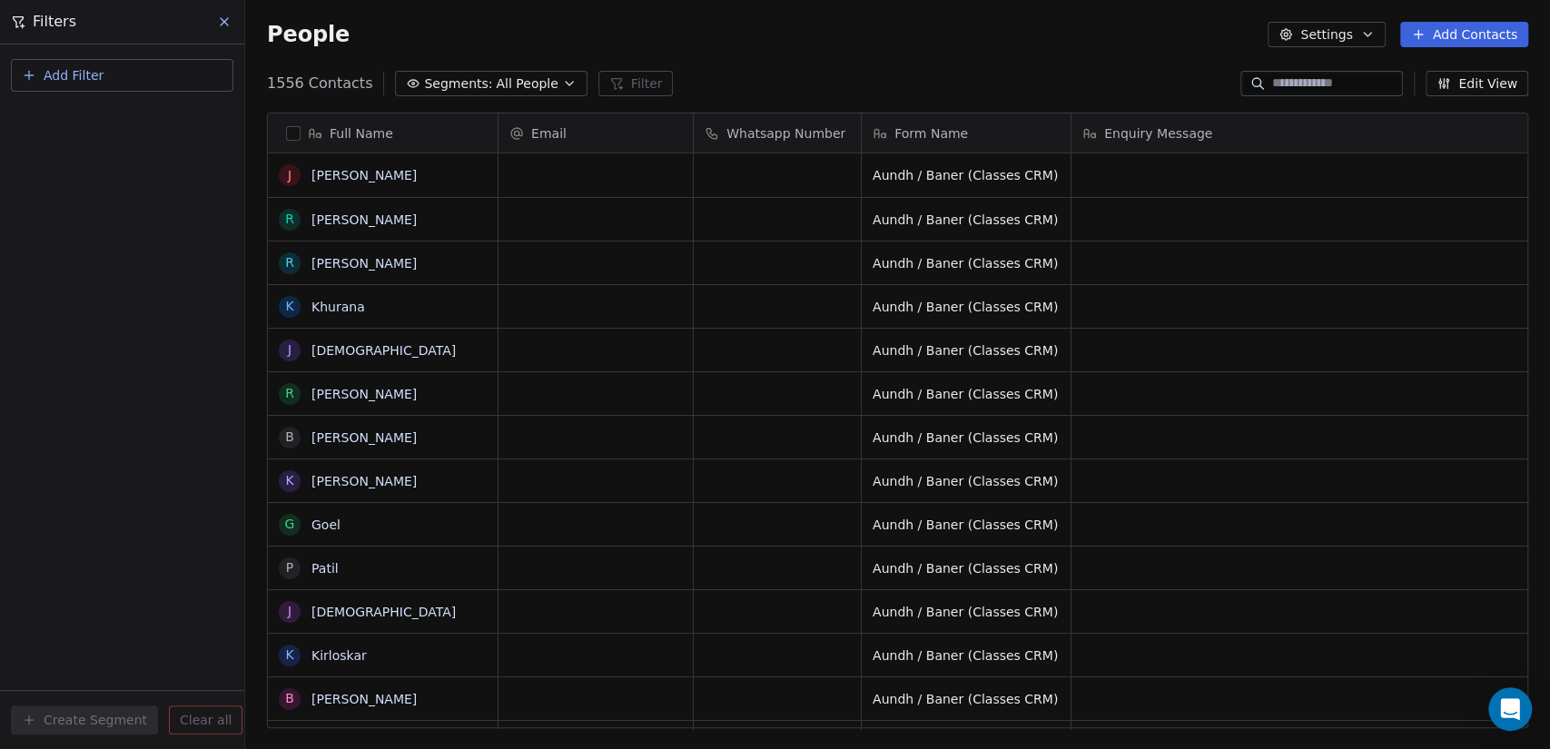
click at [84, 64] on button "Add Filter" at bounding box center [122, 75] width 222 height 33
click at [107, 107] on div "Contact properties" at bounding box center [122, 118] width 206 height 29
type input "****"
click at [145, 193] on div "Form Name" at bounding box center [122, 183] width 206 height 29
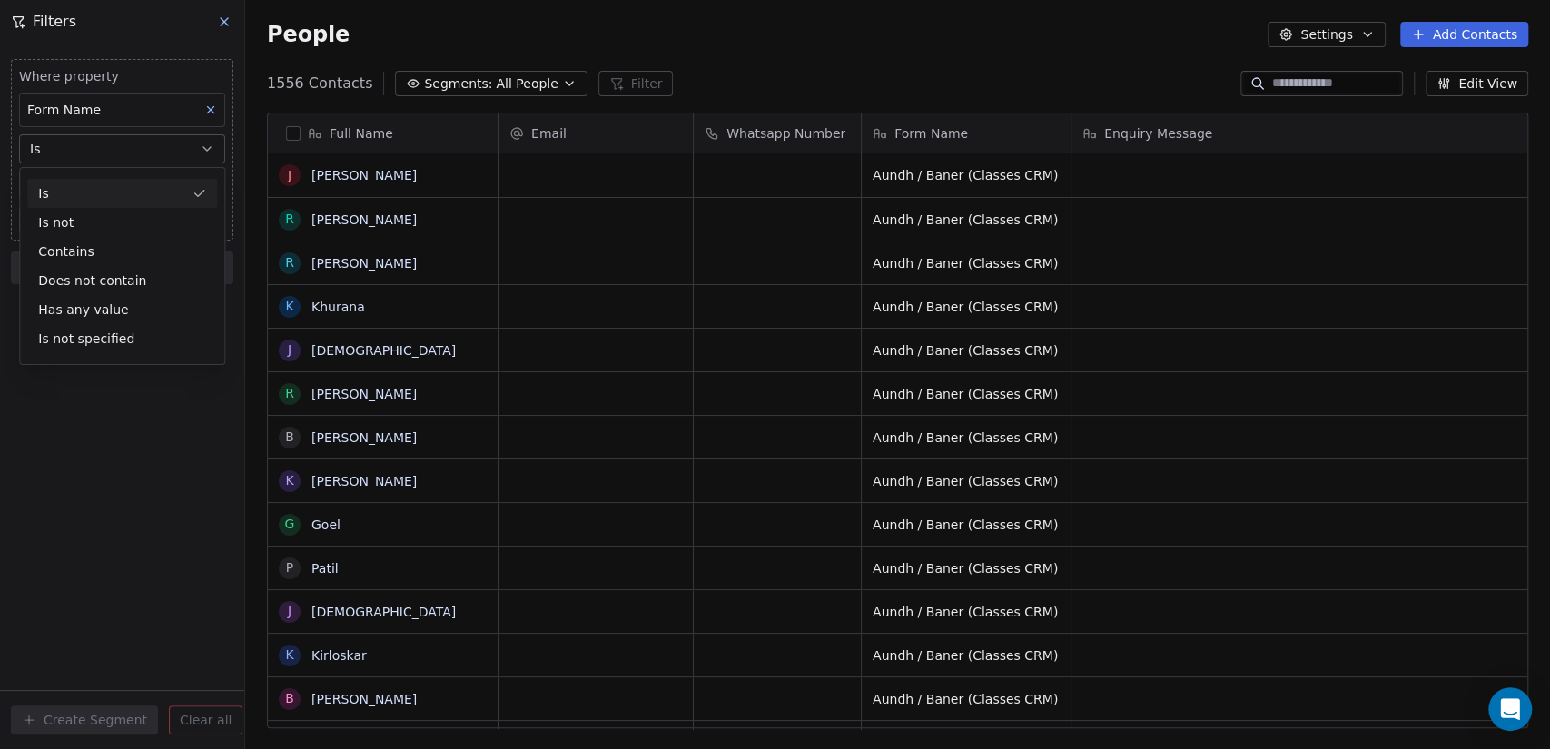
click at [112, 194] on div "Is" at bounding box center [122, 193] width 190 height 29
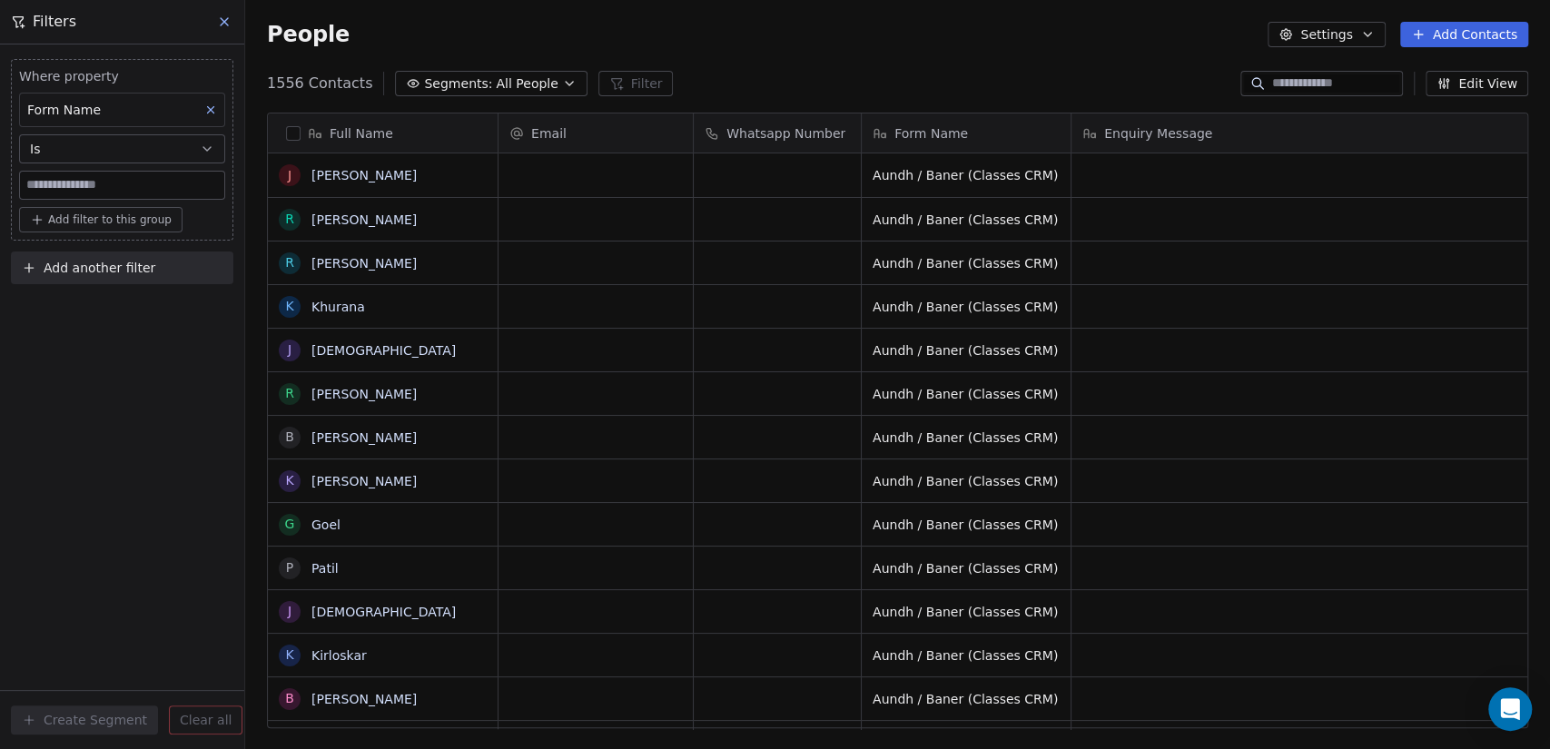
click at [104, 190] on input at bounding box center [122, 185] width 204 height 27
paste input "**********"
type input "**********"
click at [151, 535] on div "**********" at bounding box center [122, 396] width 244 height 705
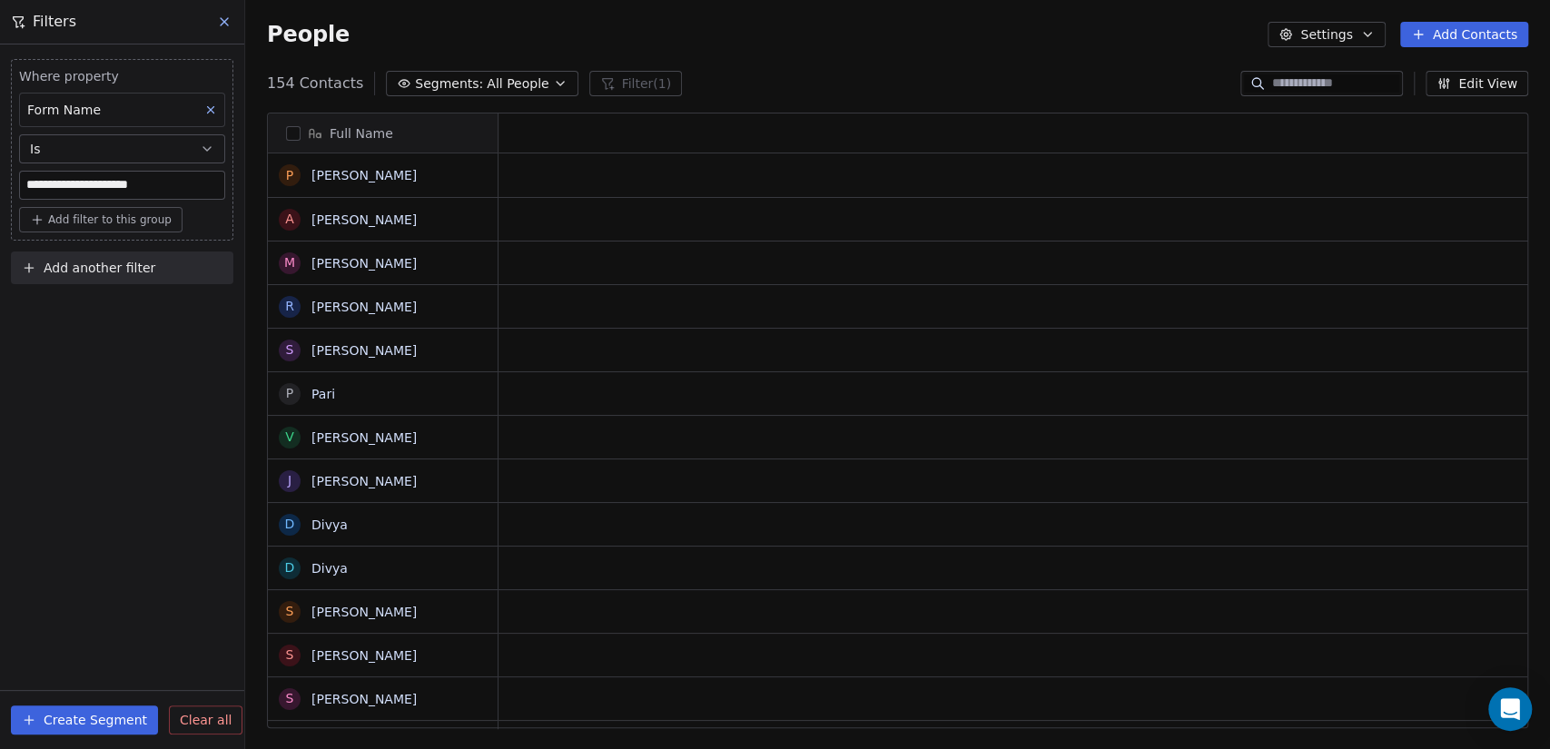
scroll to position [643, 1290]
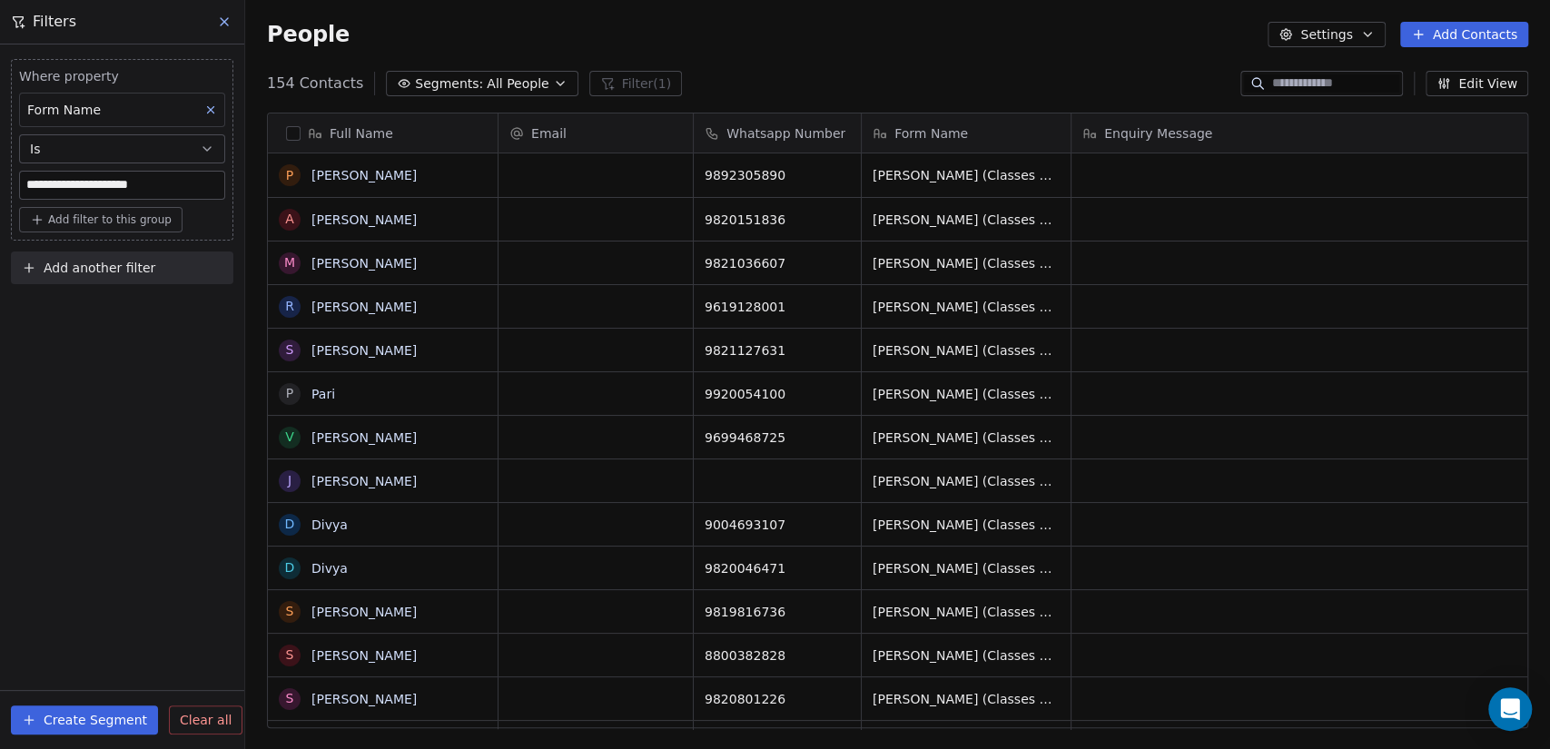
click at [80, 725] on button "Create Segment" at bounding box center [84, 720] width 147 height 29
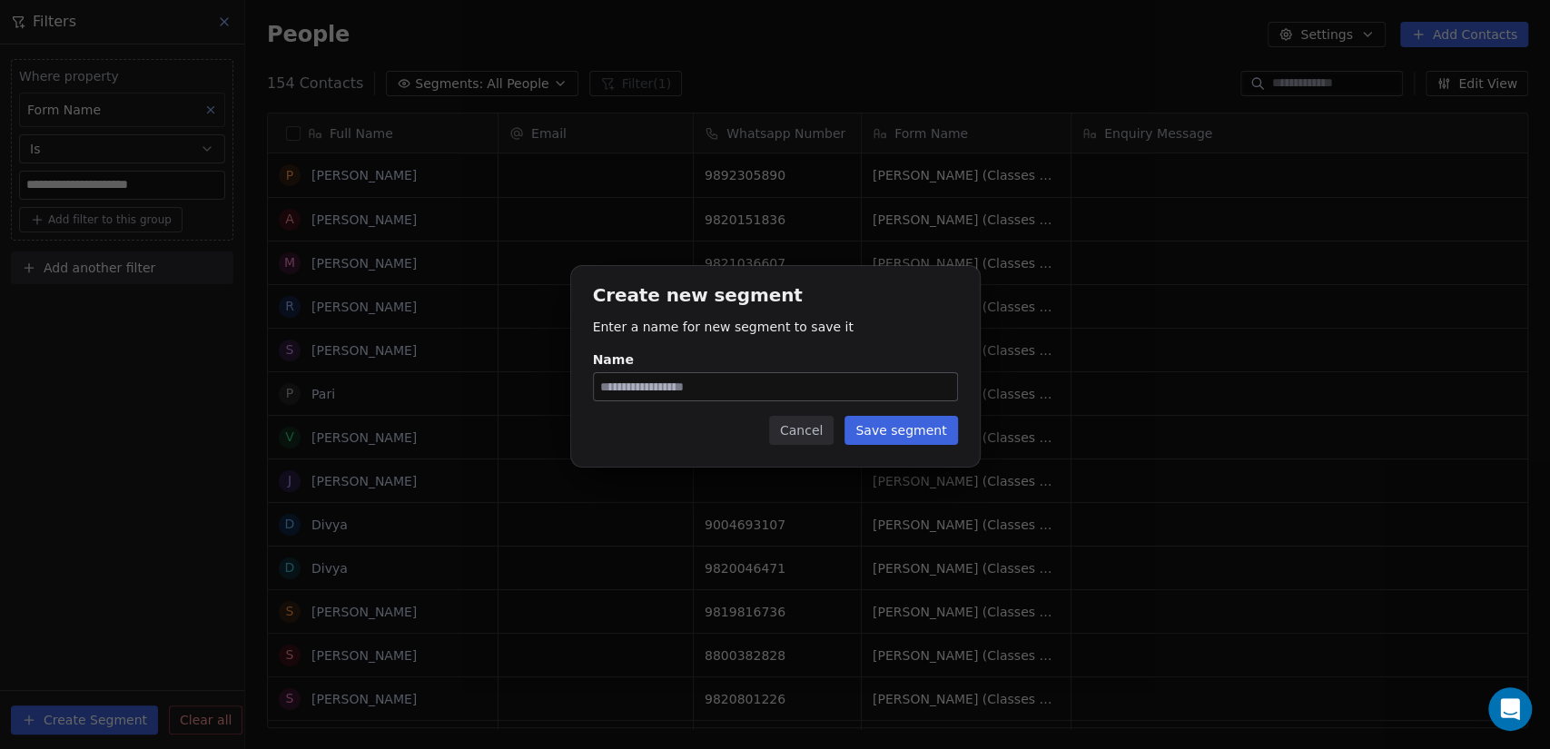
click at [668, 386] on input "Name" at bounding box center [775, 386] width 363 height 27
type input "**********"
click at [908, 439] on button "Save segment" at bounding box center [901, 430] width 113 height 29
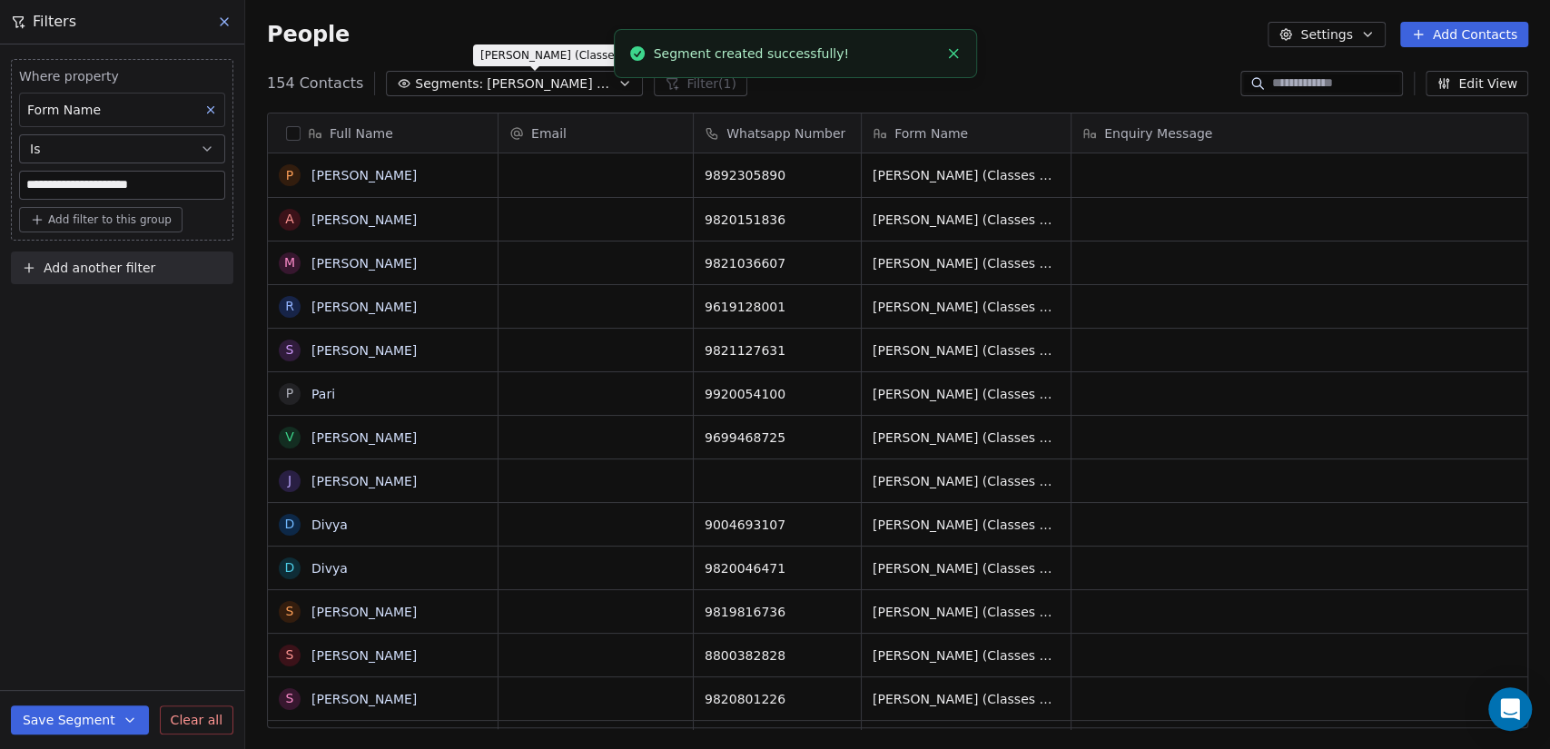
click at [487, 84] on span "[PERSON_NAME] (Classes CRM)" at bounding box center [550, 83] width 127 height 19
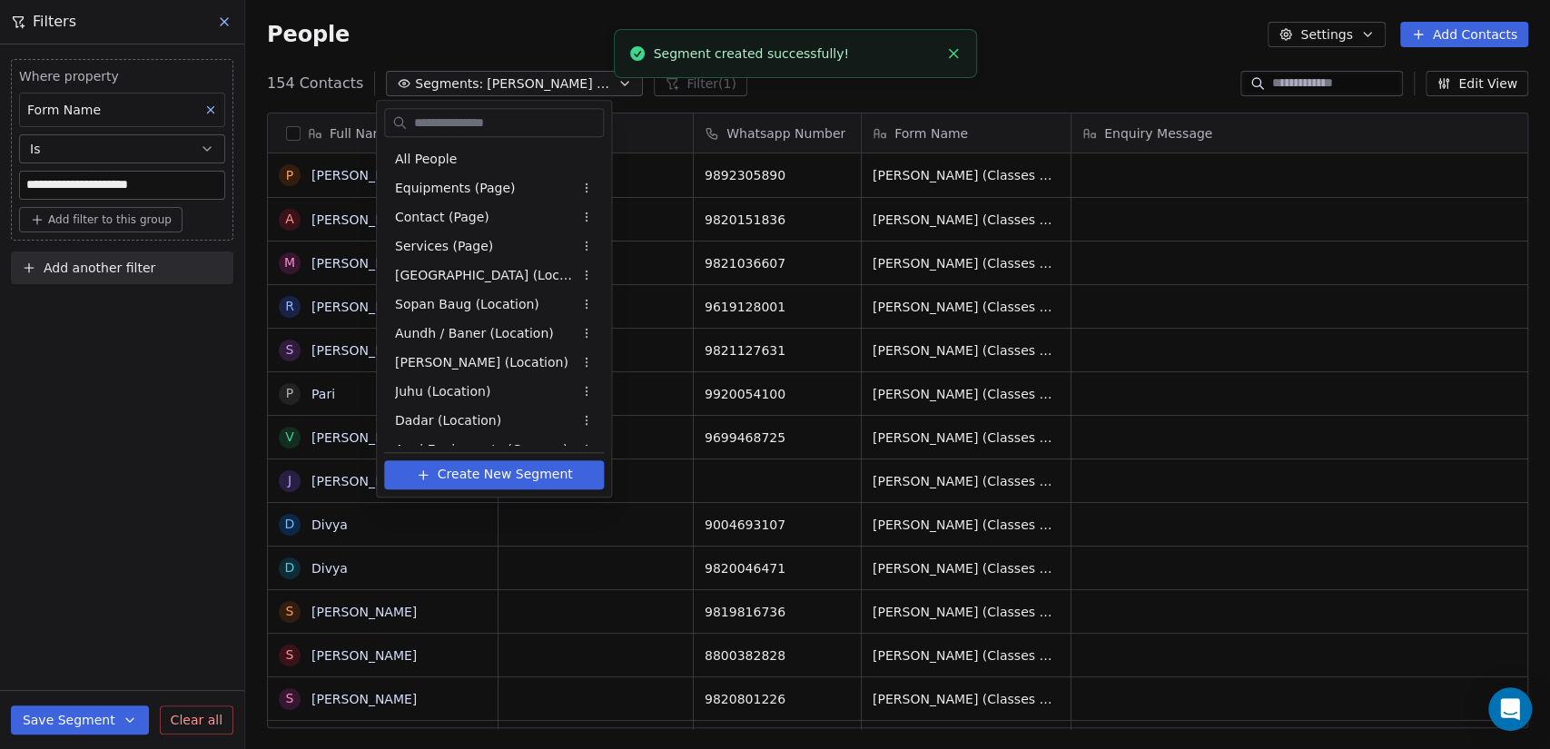
scroll to position [252, 0]
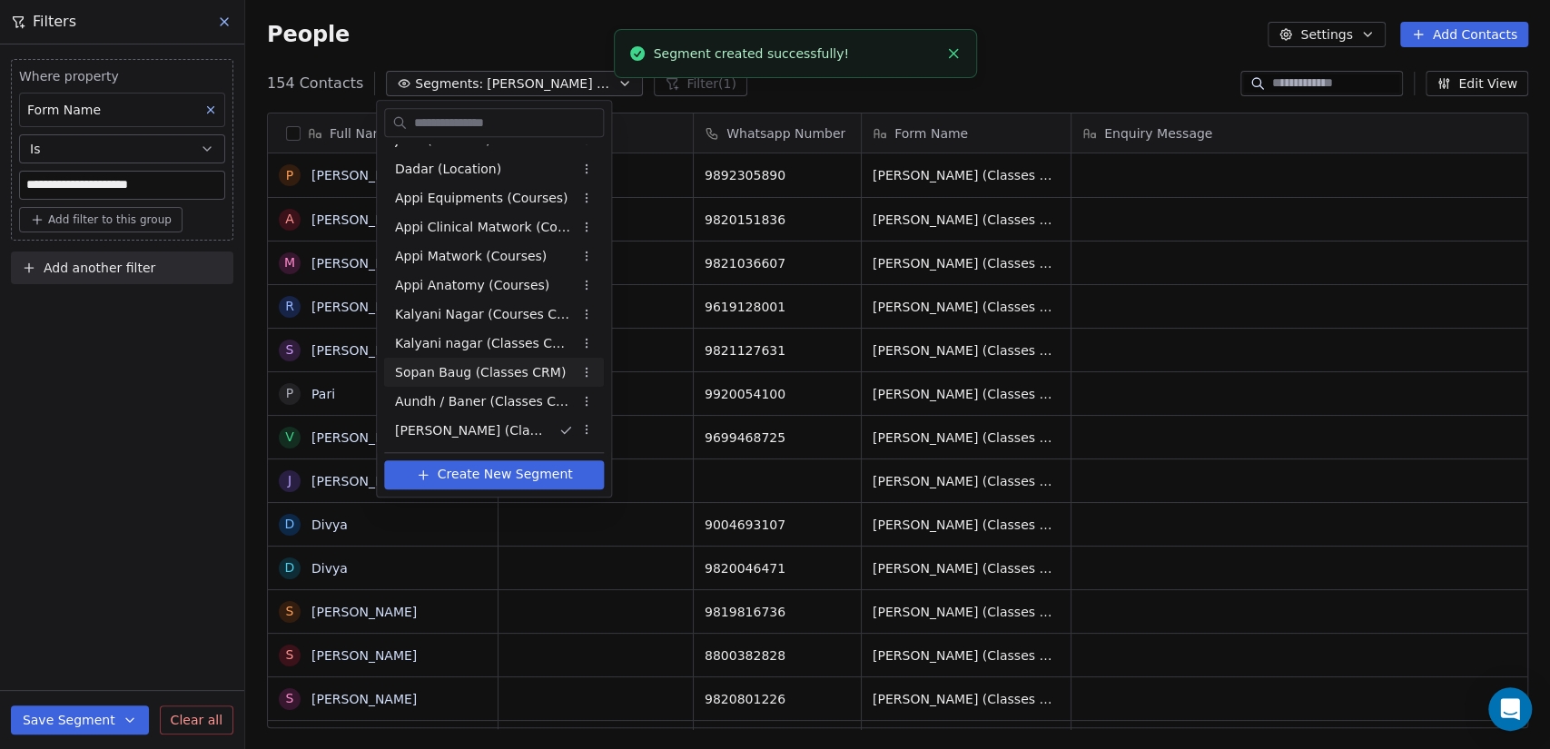
click at [1055, 48] on html "**********" at bounding box center [775, 374] width 1550 height 749
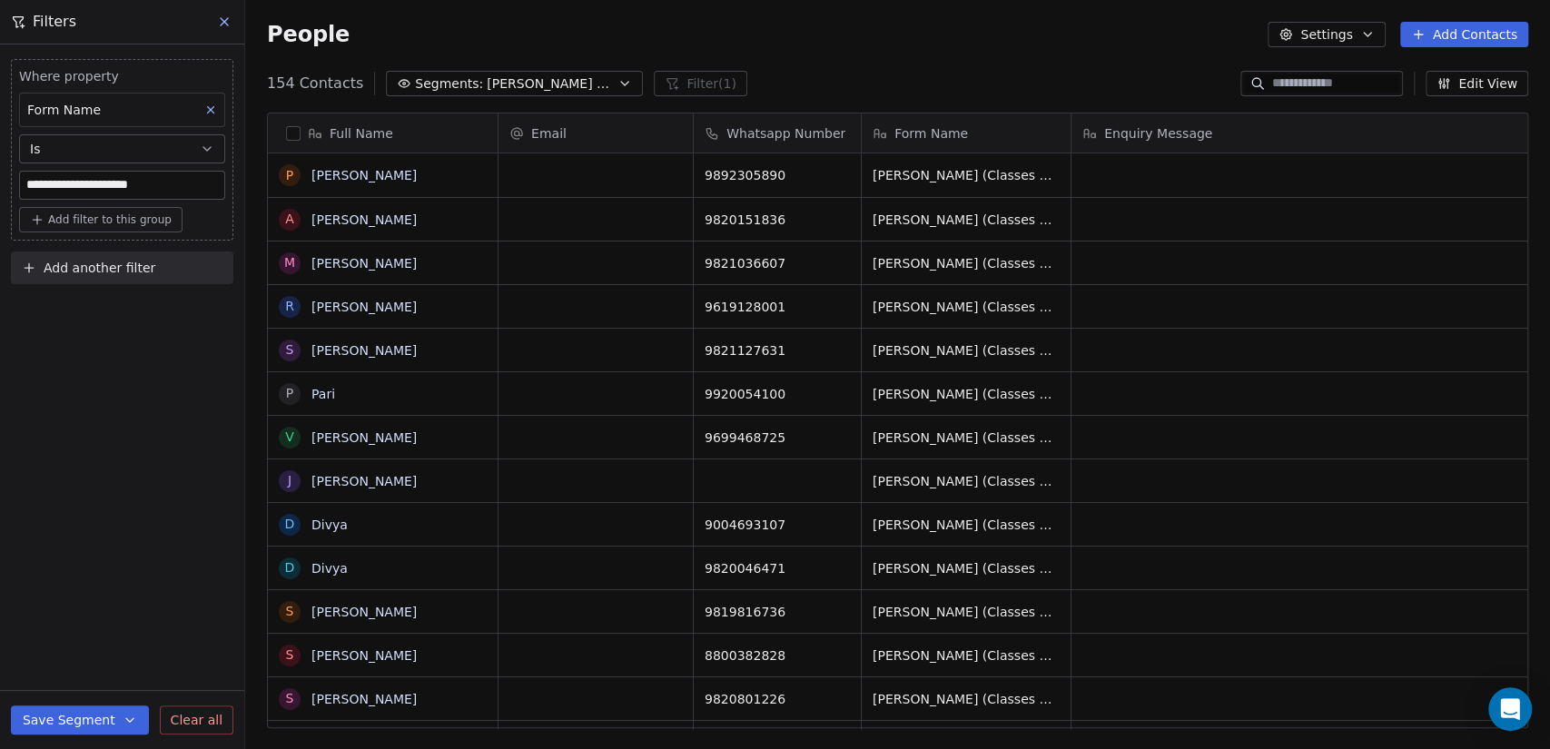
click at [222, 20] on icon at bounding box center [224, 22] width 15 height 15
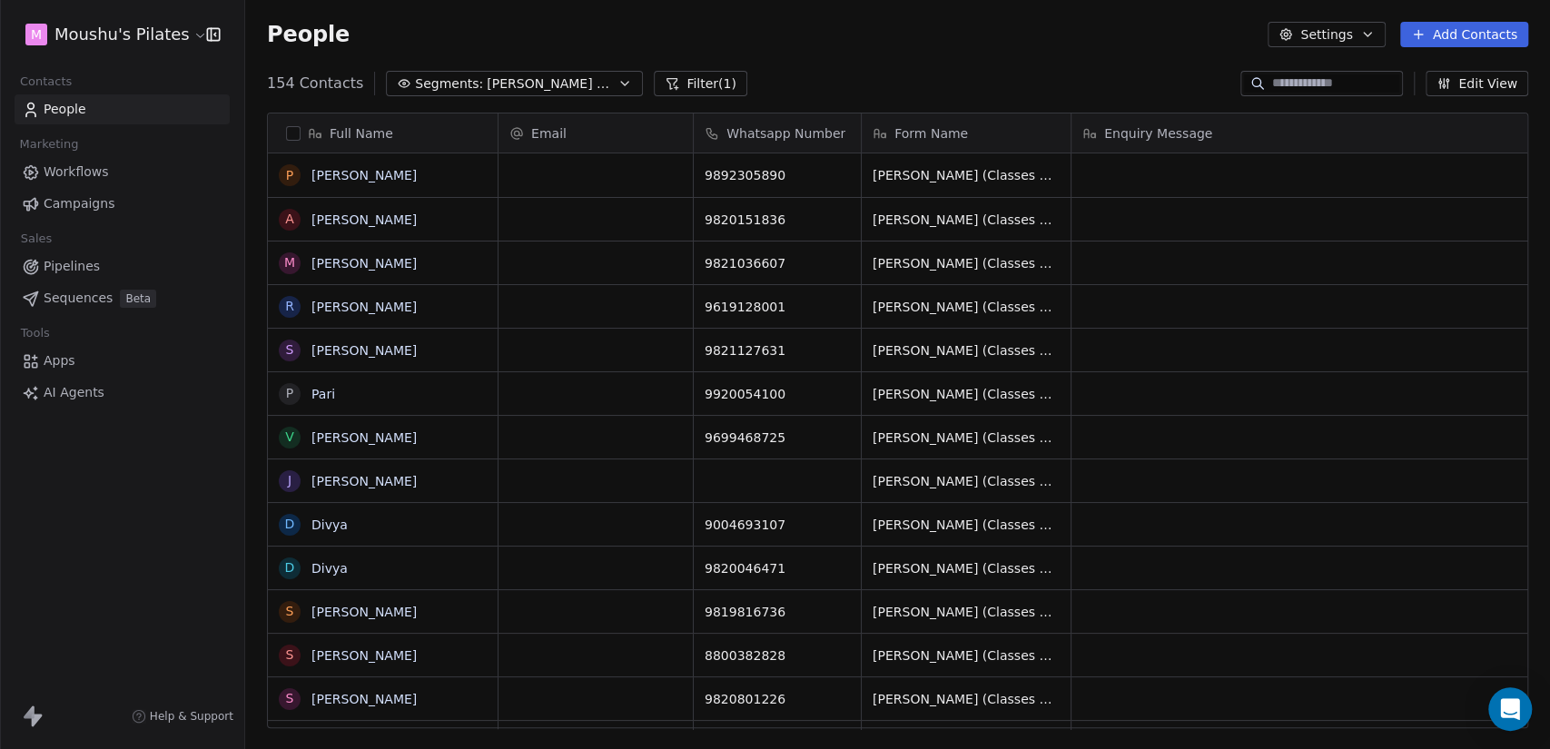
click at [567, 80] on span "[PERSON_NAME] (Classes CRM)" at bounding box center [550, 83] width 127 height 19
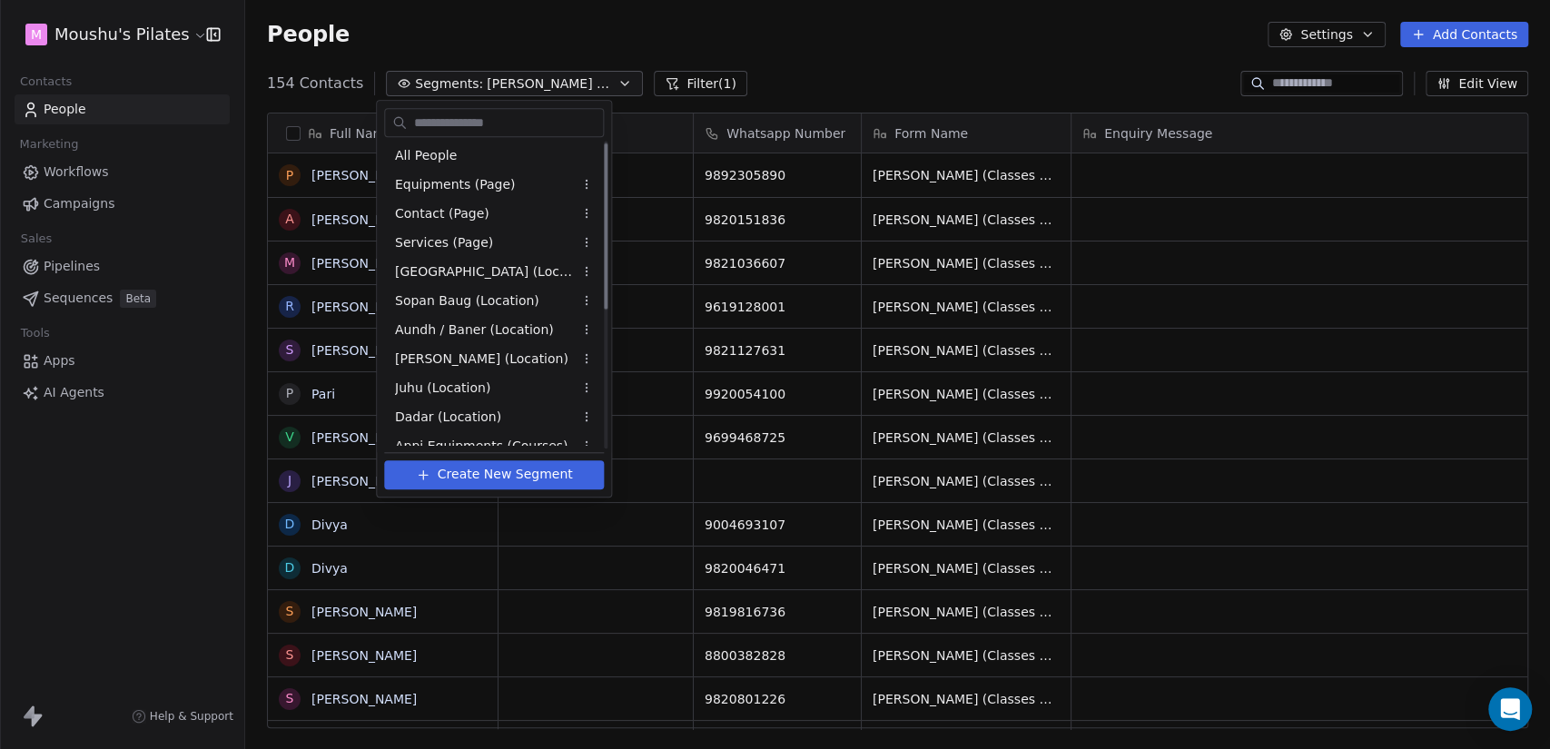
scroll to position [0, 0]
click at [122, 36] on html "M Moushu's Pilates Contacts People Marketing Workflows Campaigns Sales Pipeline…" at bounding box center [775, 374] width 1550 height 749
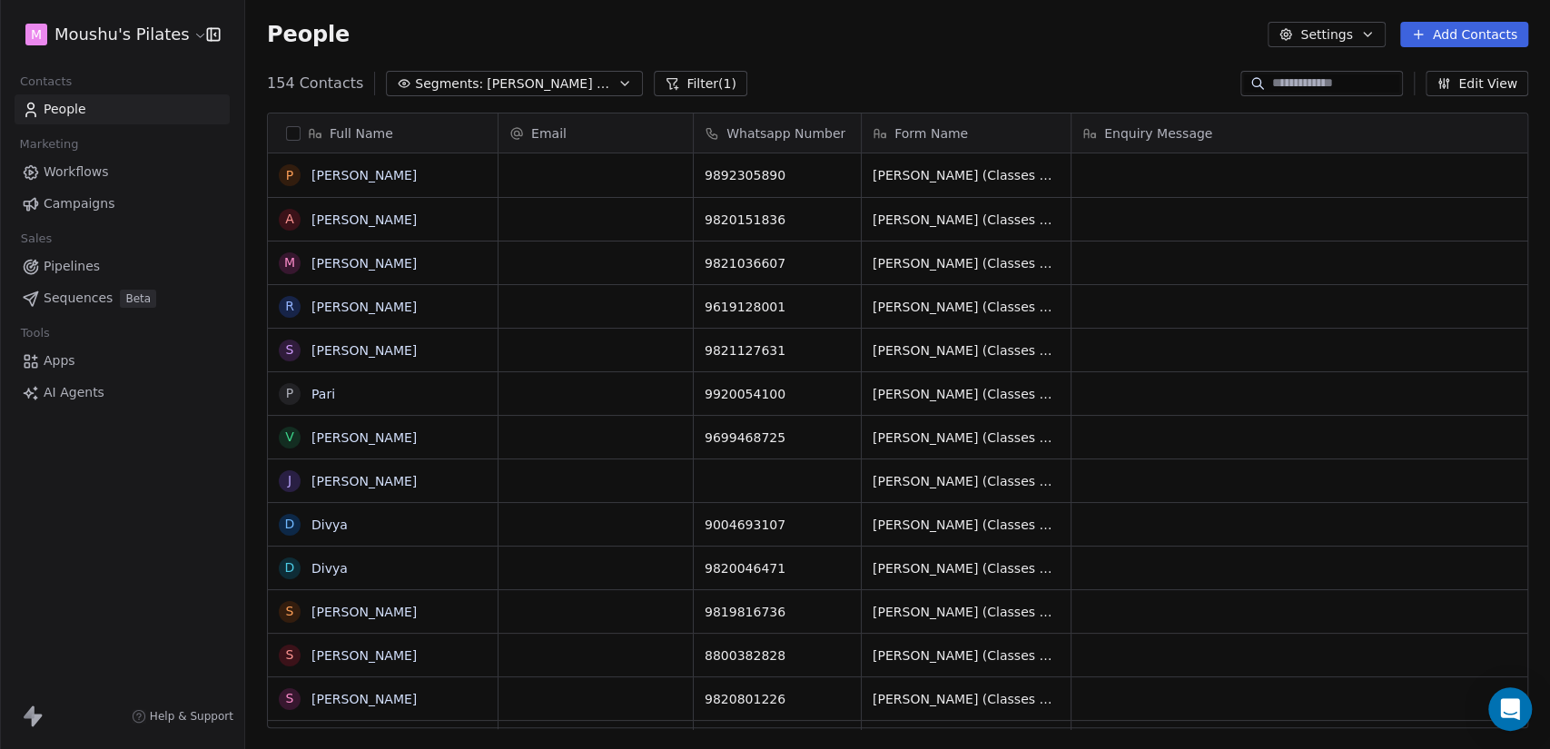
click at [122, 36] on html "M Moushu's Pilates Contacts People Marketing Workflows Campaigns Sales Pipeline…" at bounding box center [775, 374] width 1550 height 749
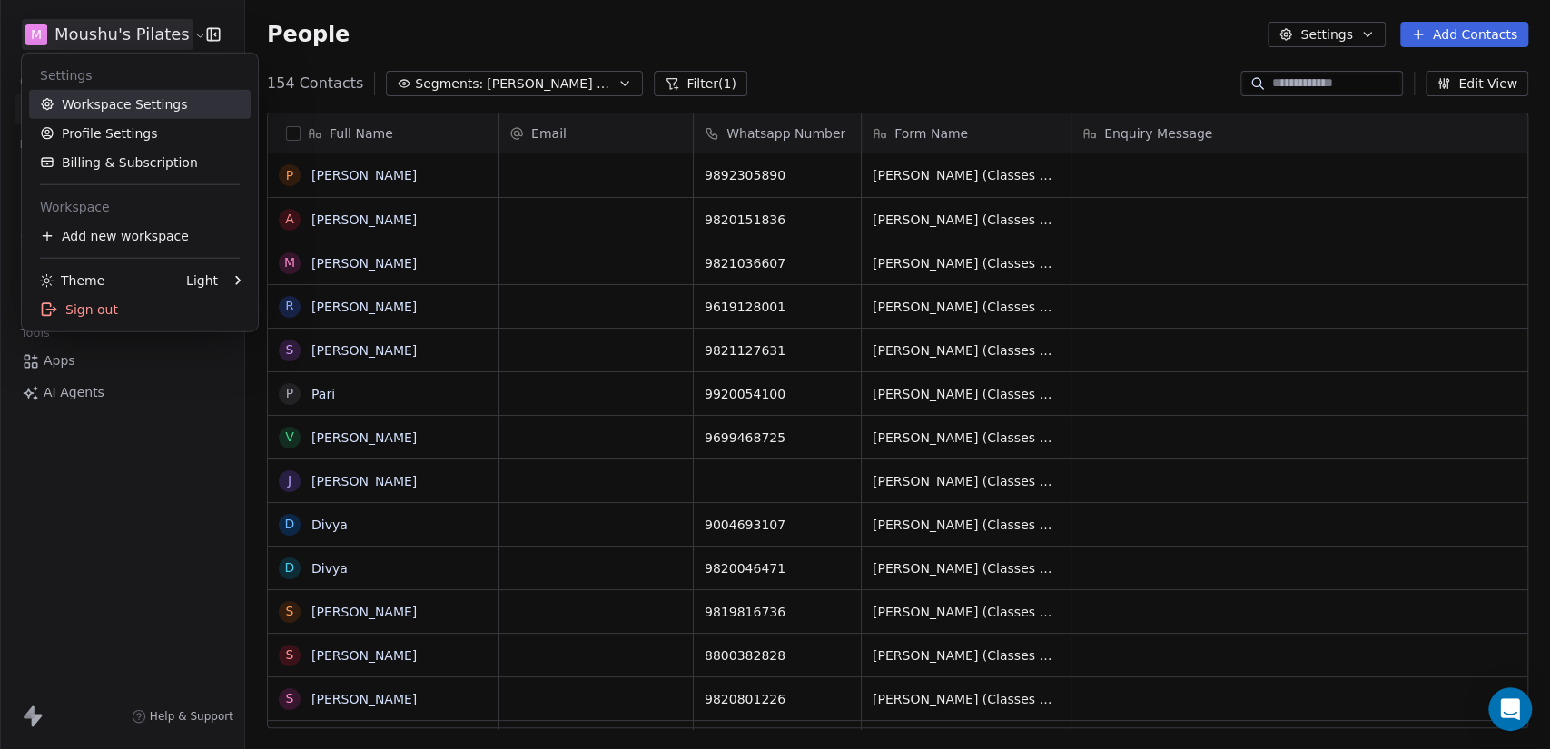
click at [162, 106] on link "Workspace Settings" at bounding box center [140, 104] width 222 height 29
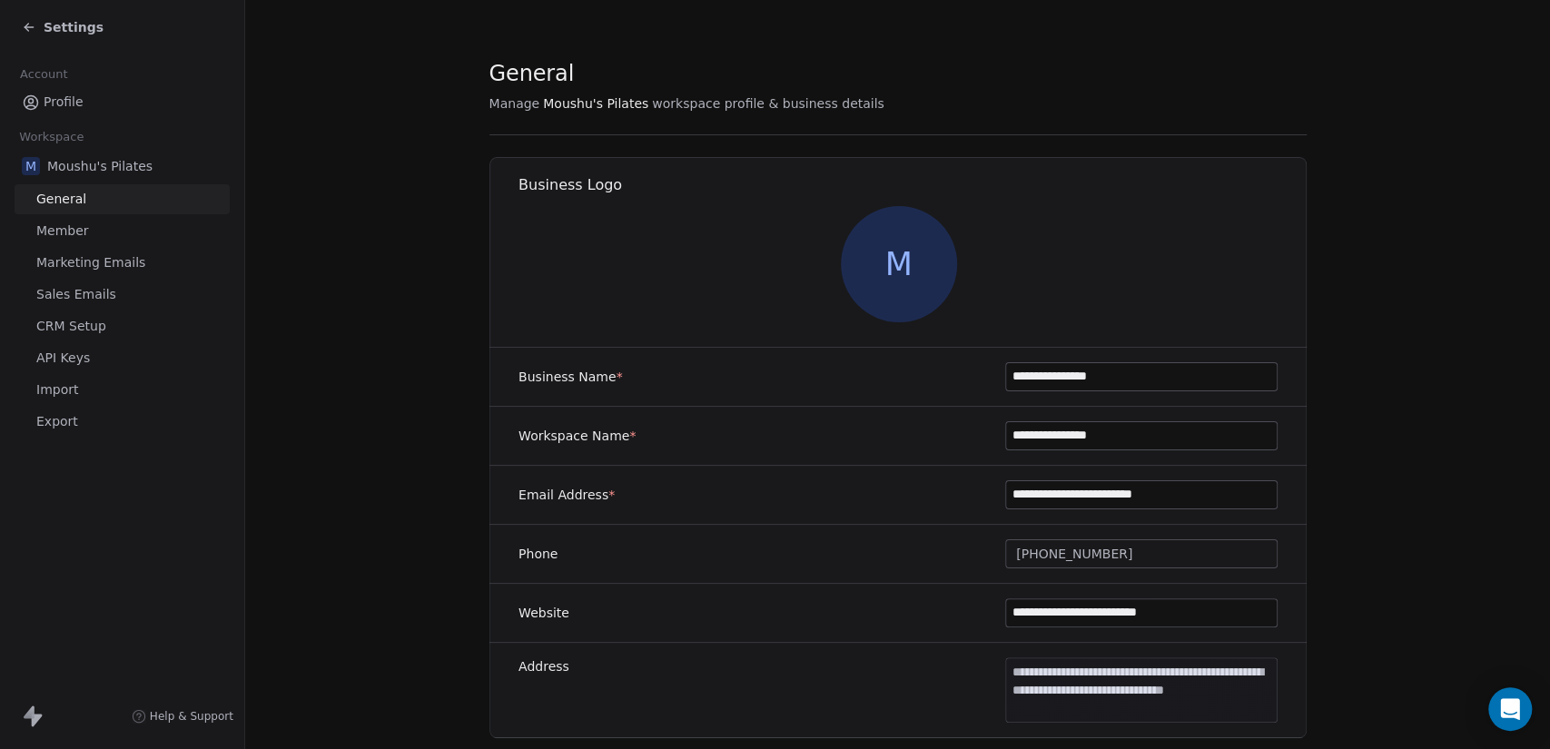
click at [74, 388] on span "Import" at bounding box center [57, 390] width 42 height 19
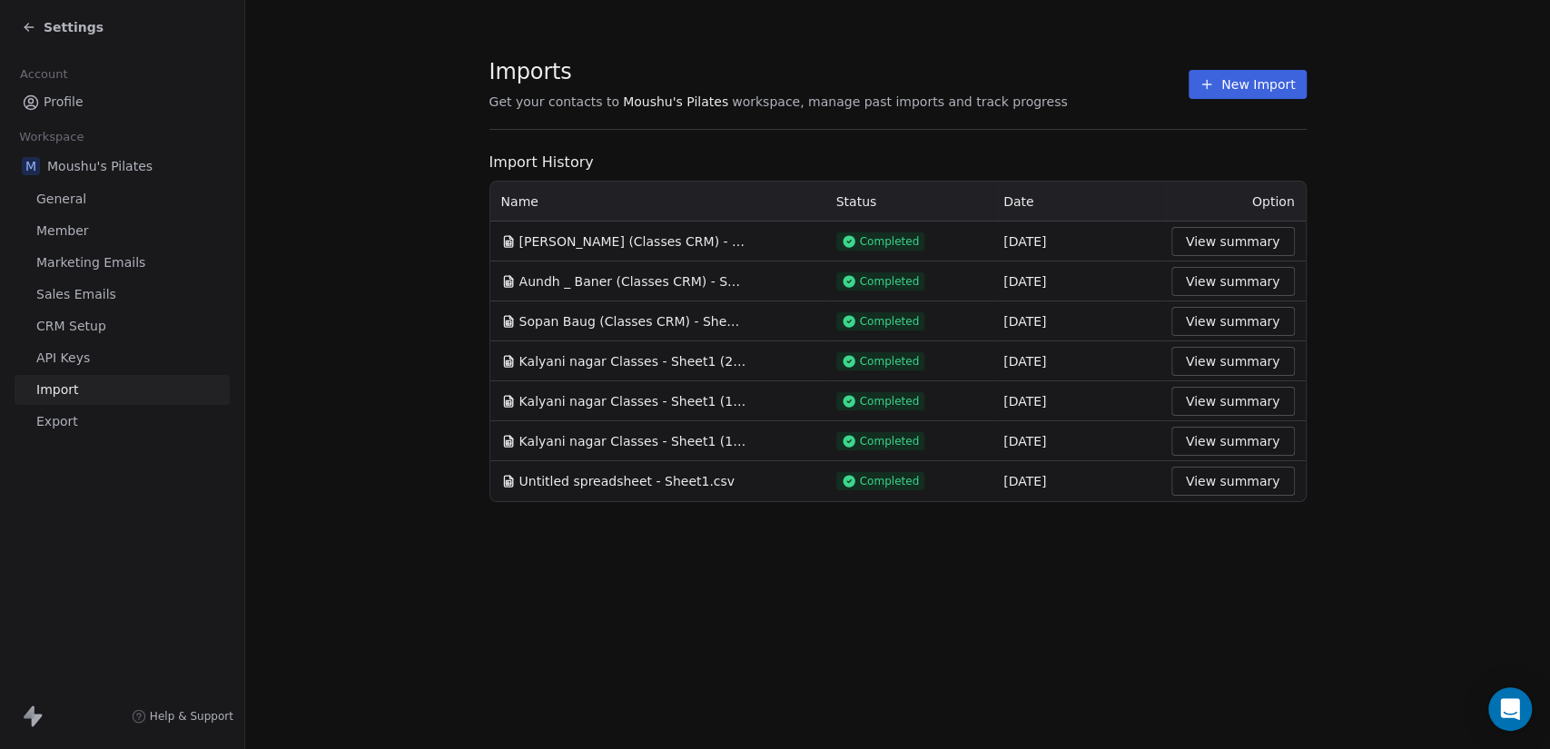
click at [1270, 94] on button "New Import" at bounding box center [1247, 84] width 117 height 29
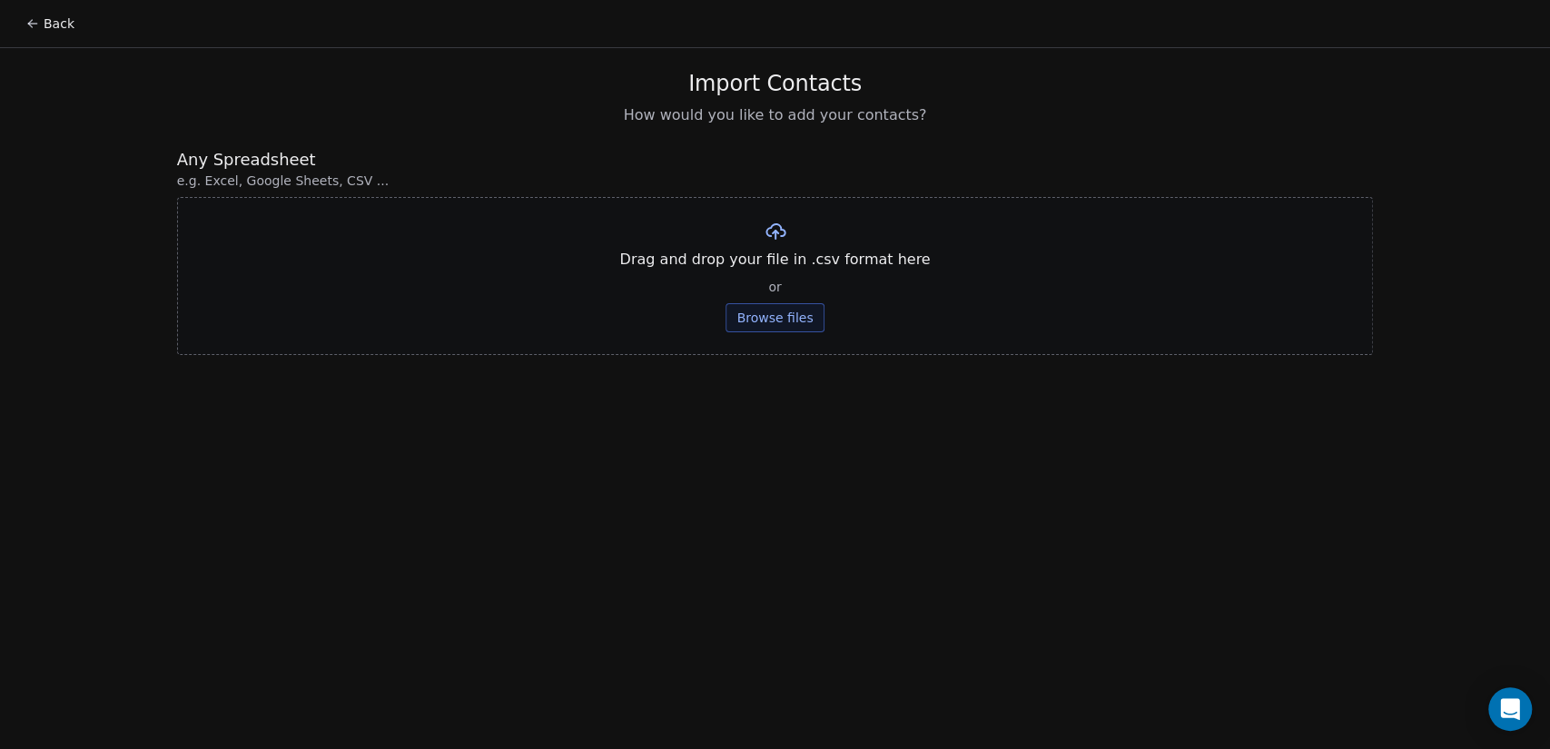
click at [766, 330] on button "Browse files" at bounding box center [775, 317] width 98 height 29
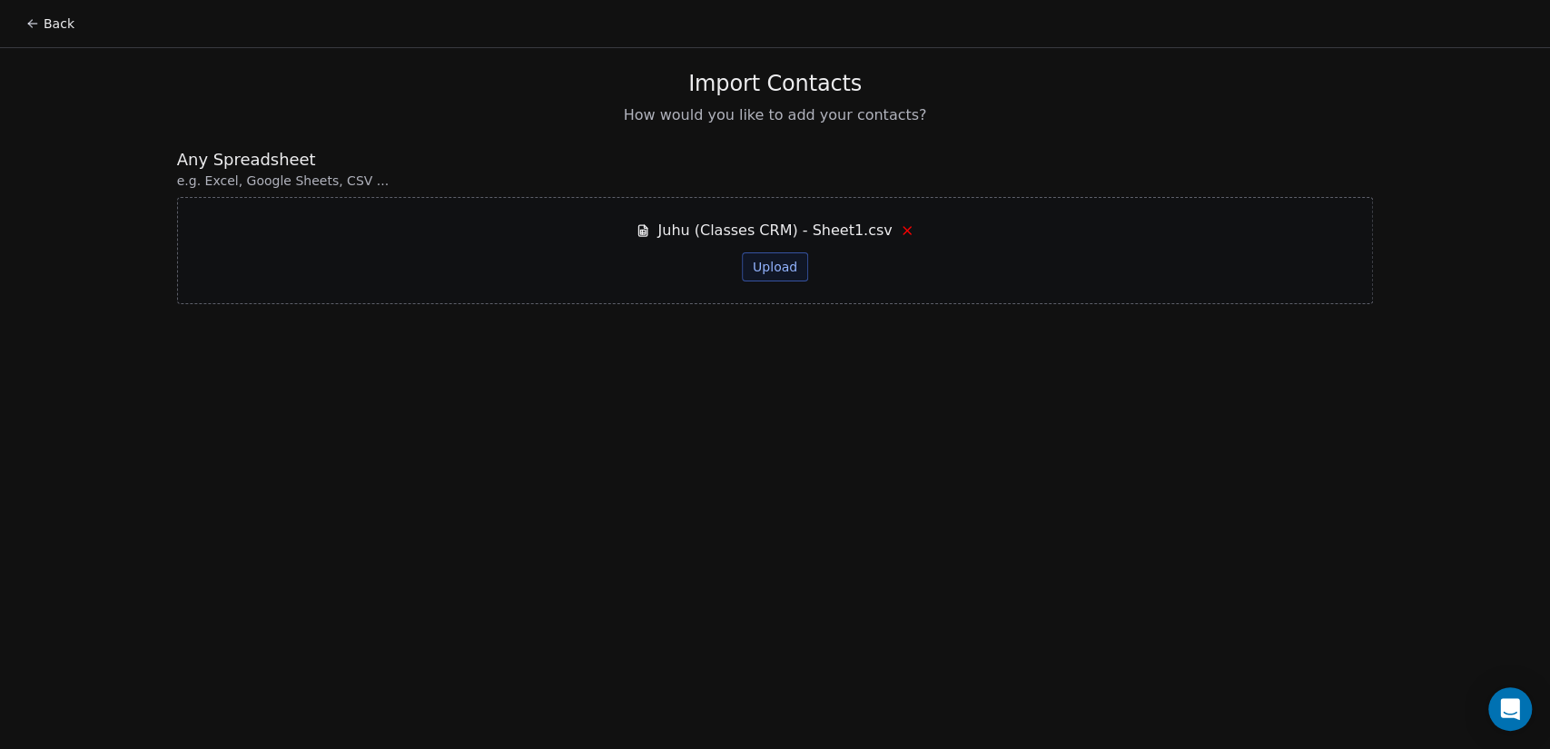
click at [777, 263] on button "Upload" at bounding box center [775, 266] width 66 height 29
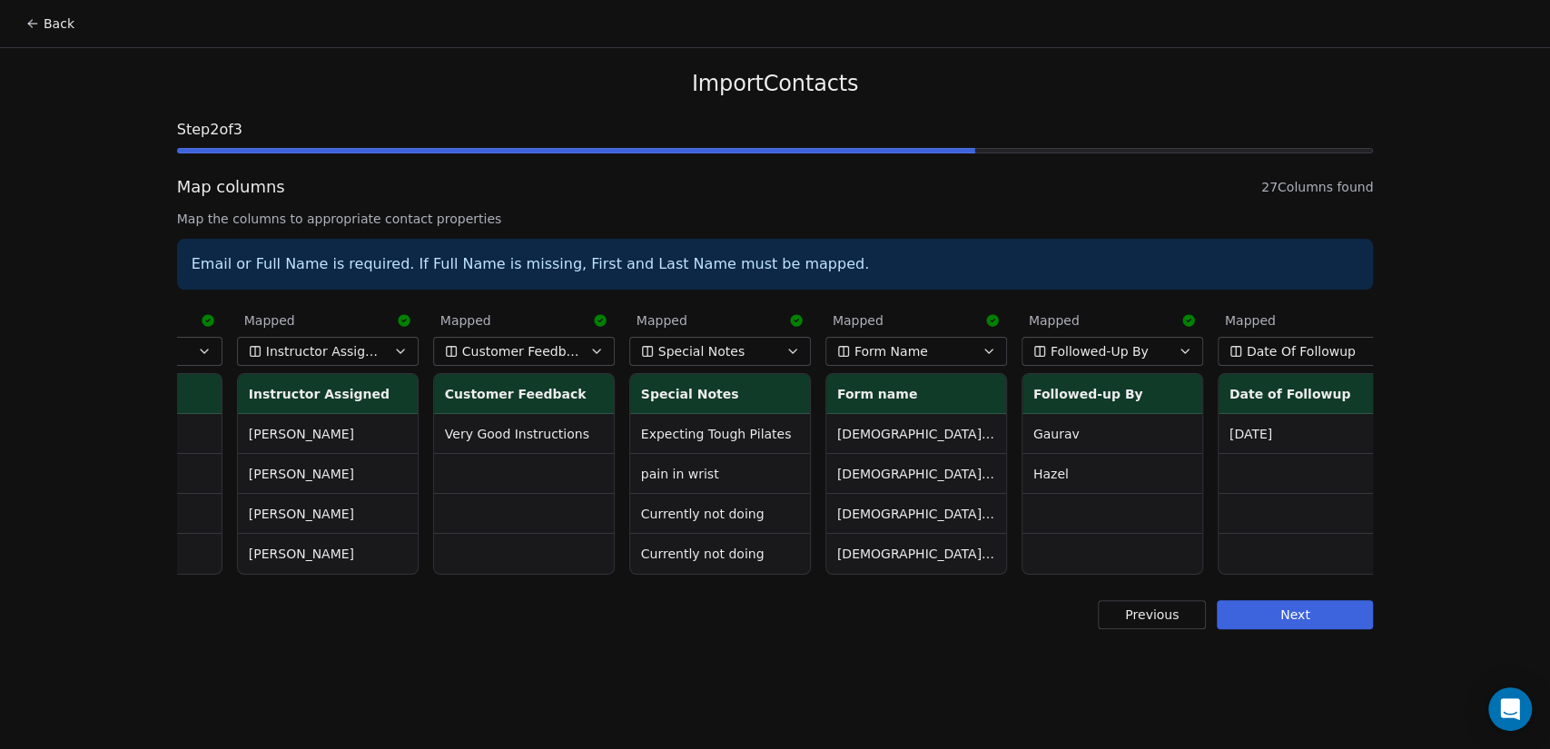
scroll to position [0, 4085]
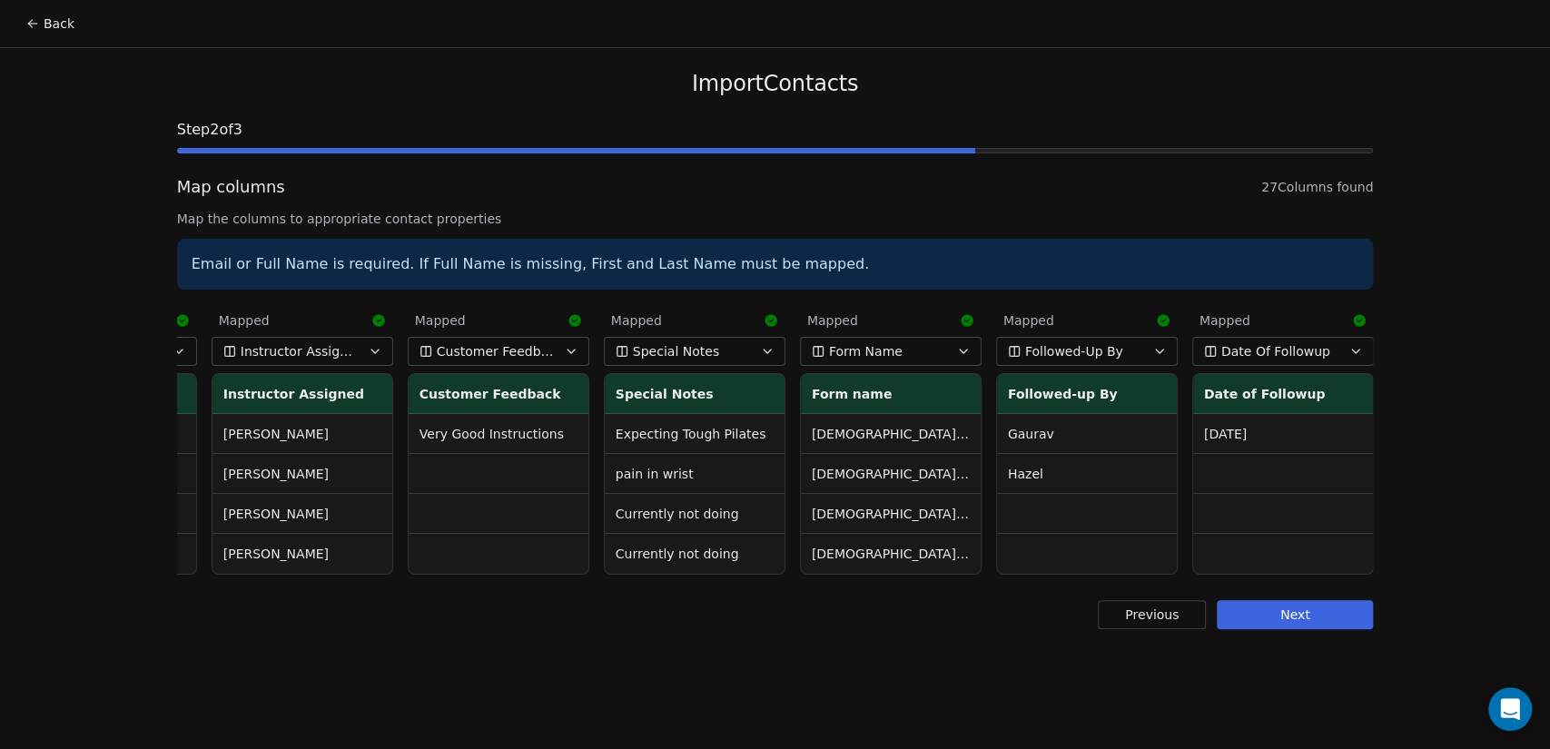
click at [1324, 629] on button "Next" at bounding box center [1295, 614] width 156 height 29
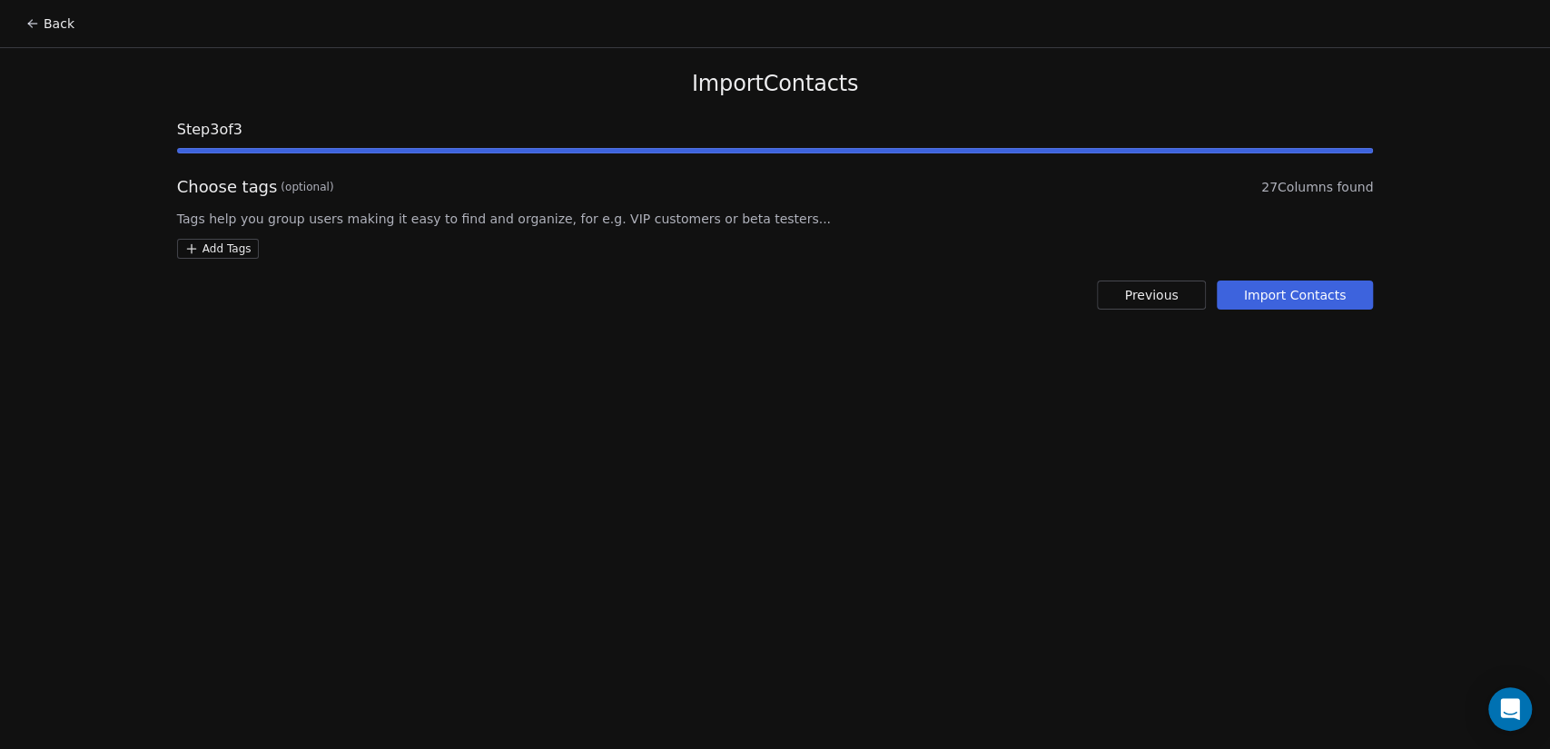
click at [1306, 296] on button "Import Contacts" at bounding box center [1295, 295] width 157 height 29
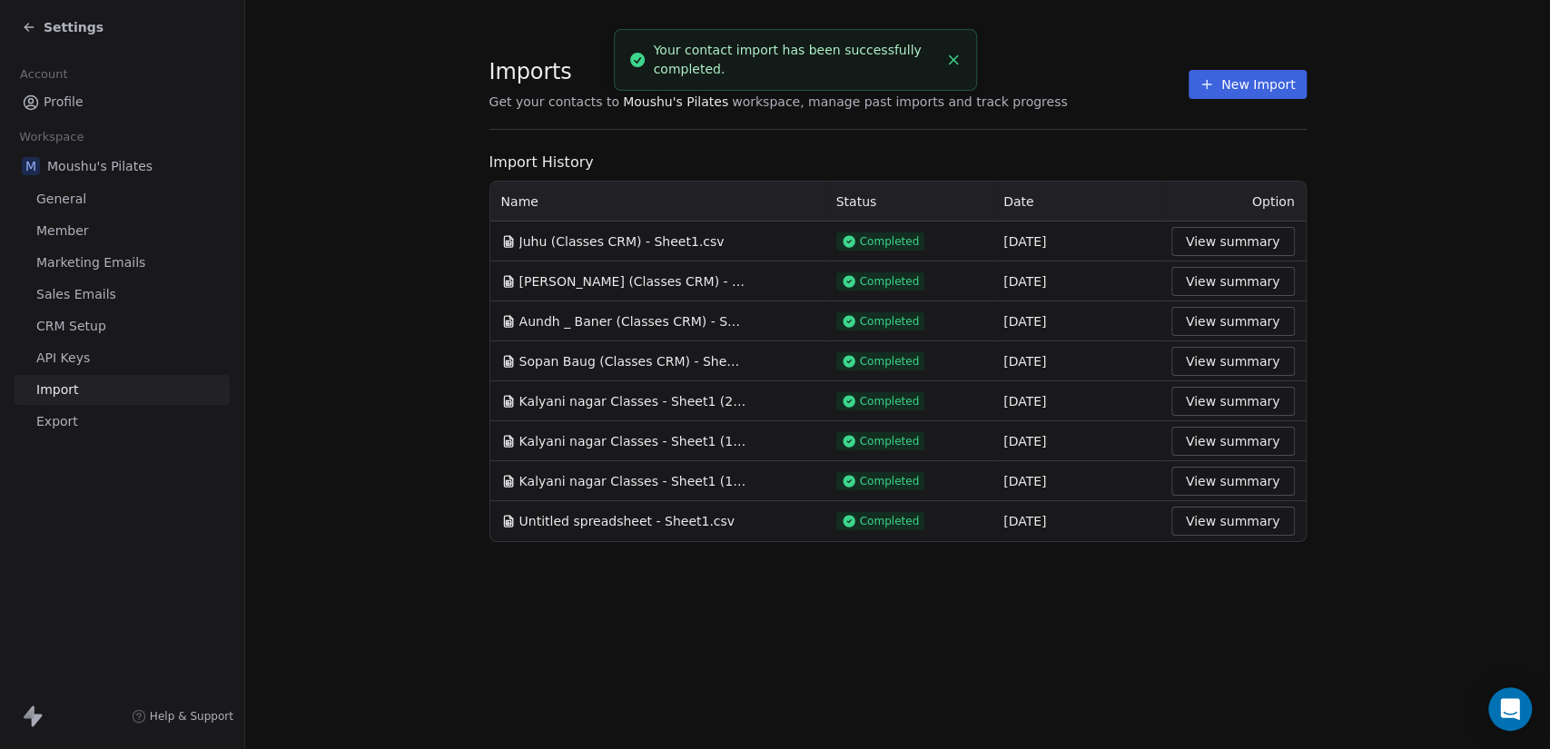
click at [28, 33] on icon at bounding box center [29, 27] width 15 height 15
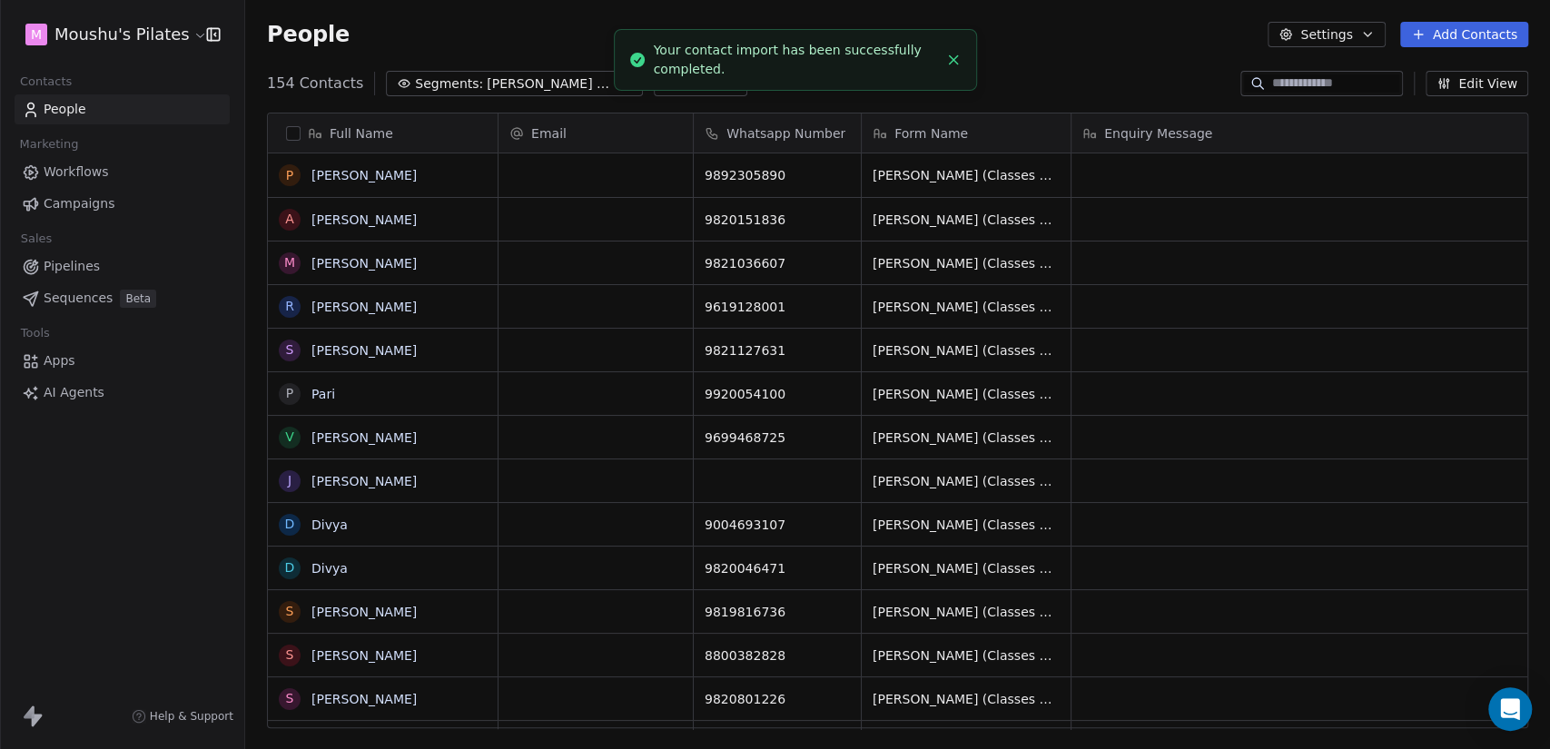
scroll to position [643, 1290]
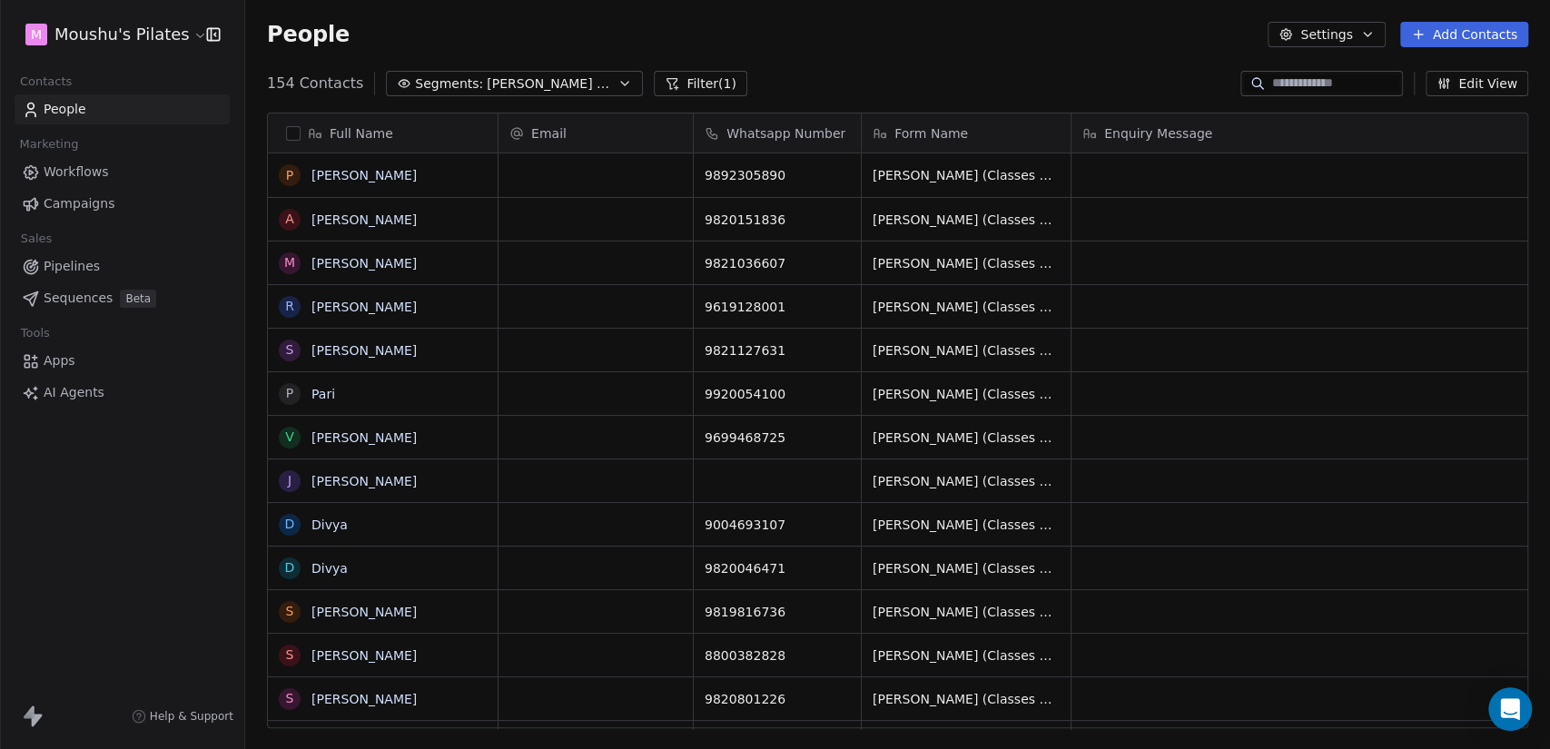
click at [462, 76] on span "Segments:" at bounding box center [449, 83] width 68 height 19
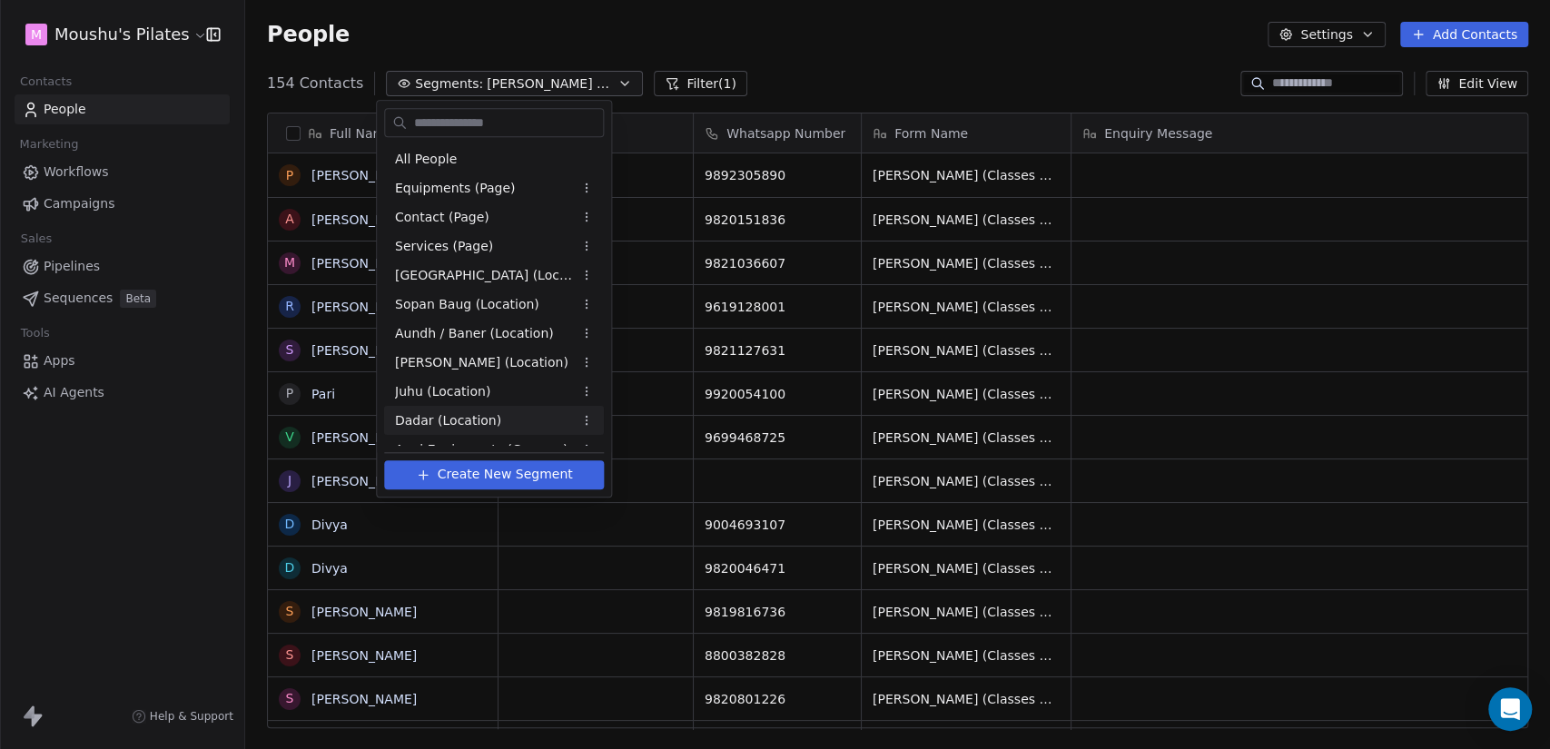
scroll to position [0, 0]
click at [509, 158] on div "All People" at bounding box center [494, 158] width 220 height 29
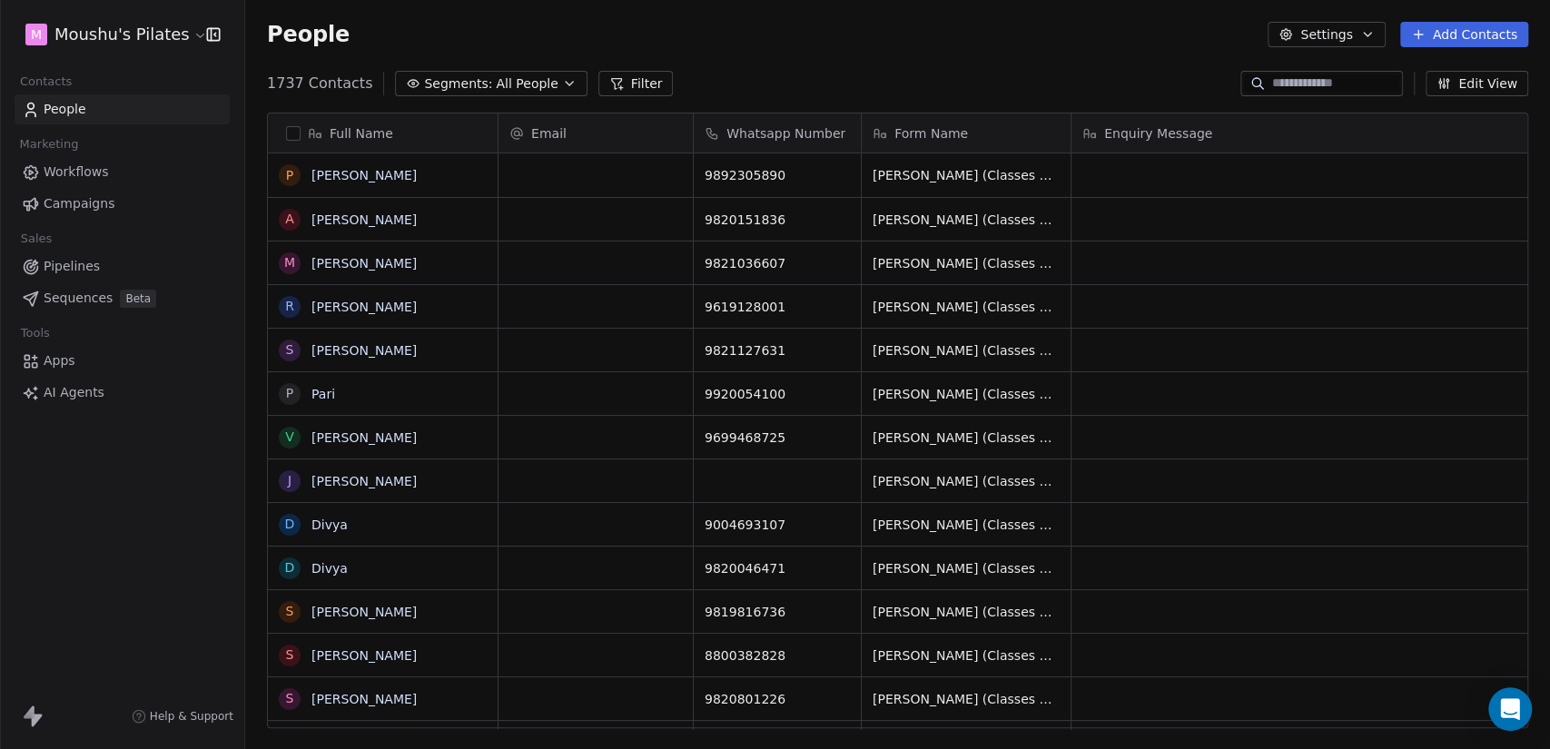
click at [770, 58] on div "People Settings Add Contacts" at bounding box center [897, 34] width 1305 height 69
click at [529, 84] on span "All People" at bounding box center [527, 83] width 62 height 19
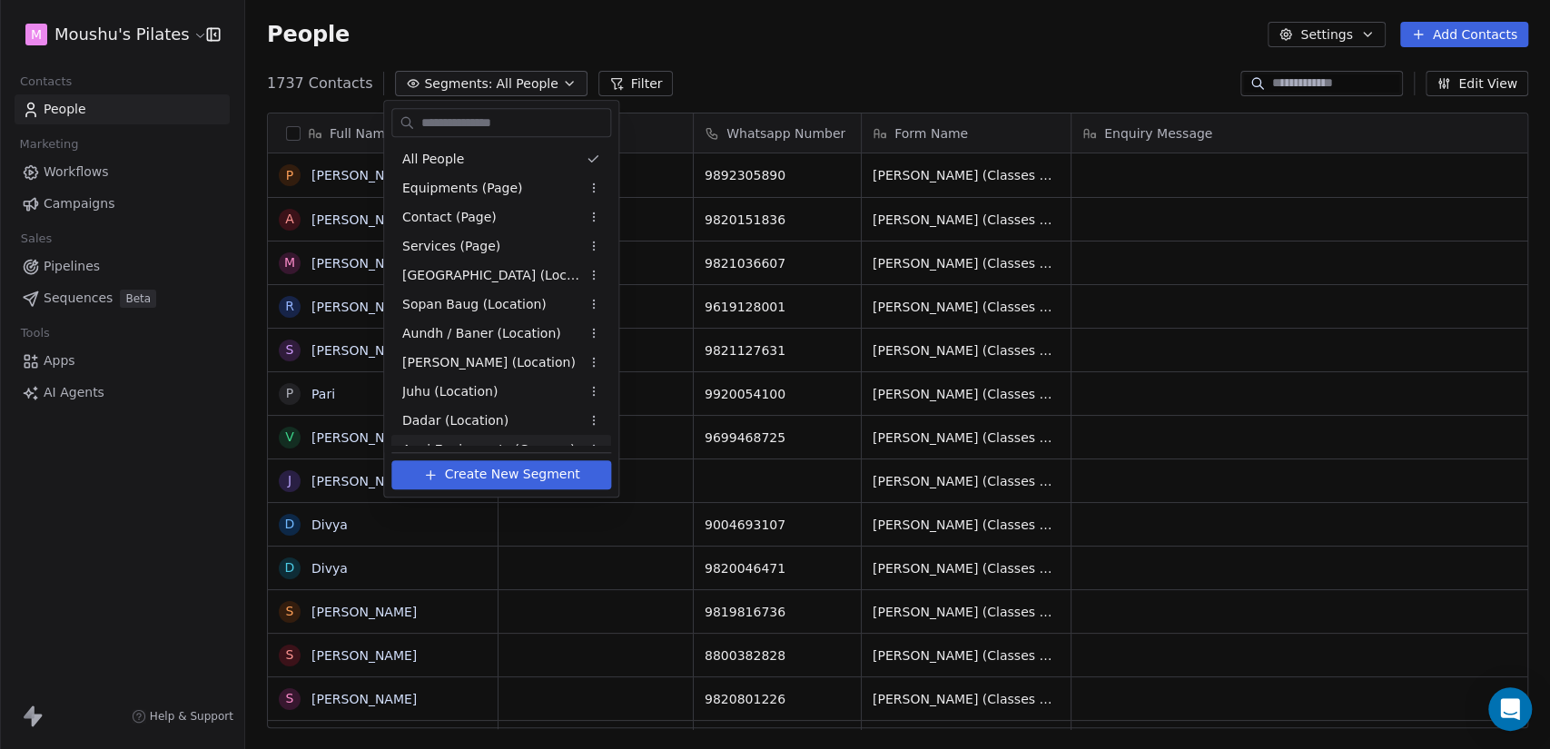
click at [519, 474] on span "Create New Segment" at bounding box center [512, 474] width 135 height 19
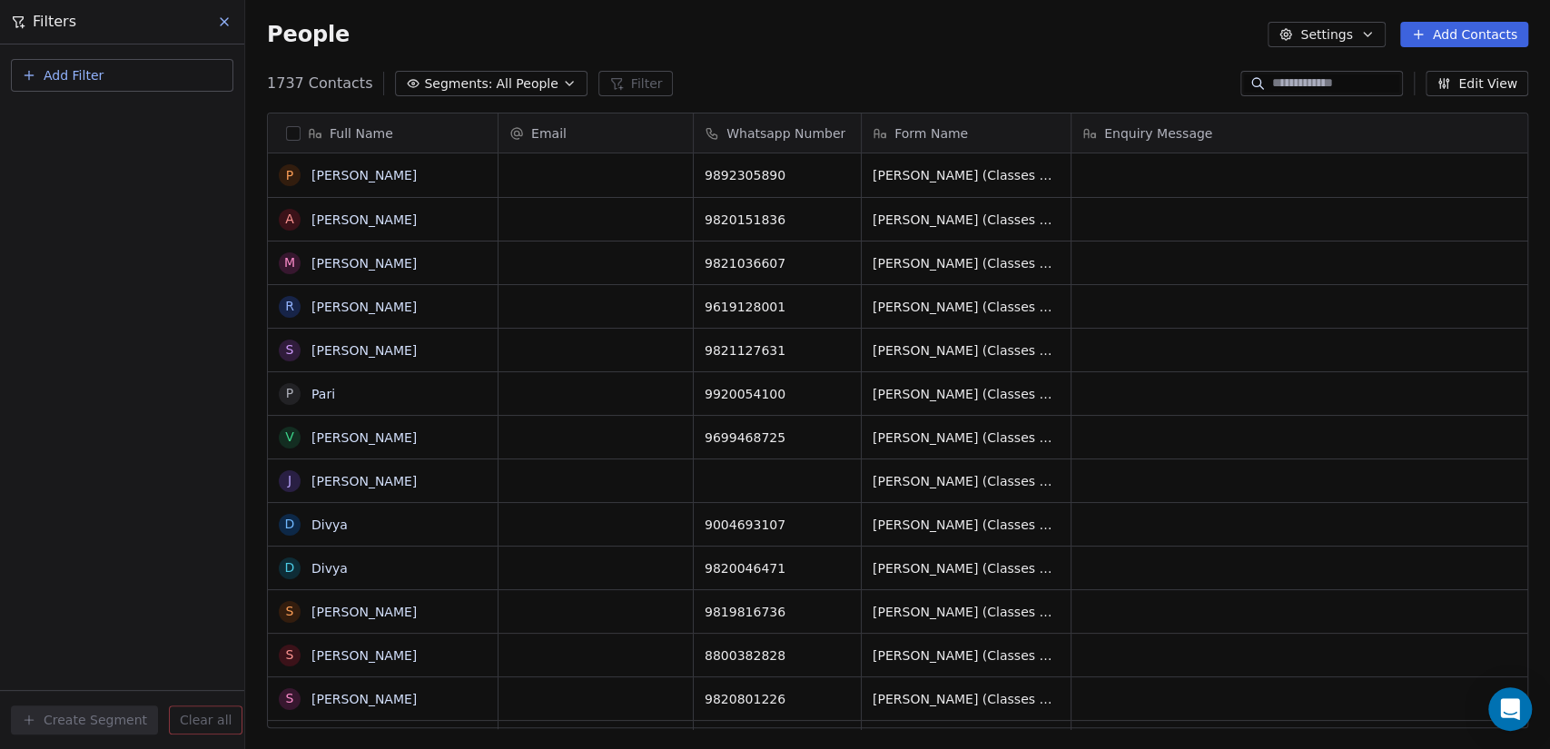
click at [99, 75] on span "Add Filter" at bounding box center [74, 75] width 60 height 19
click at [114, 116] on span "Contact properties" at bounding box center [89, 117] width 118 height 19
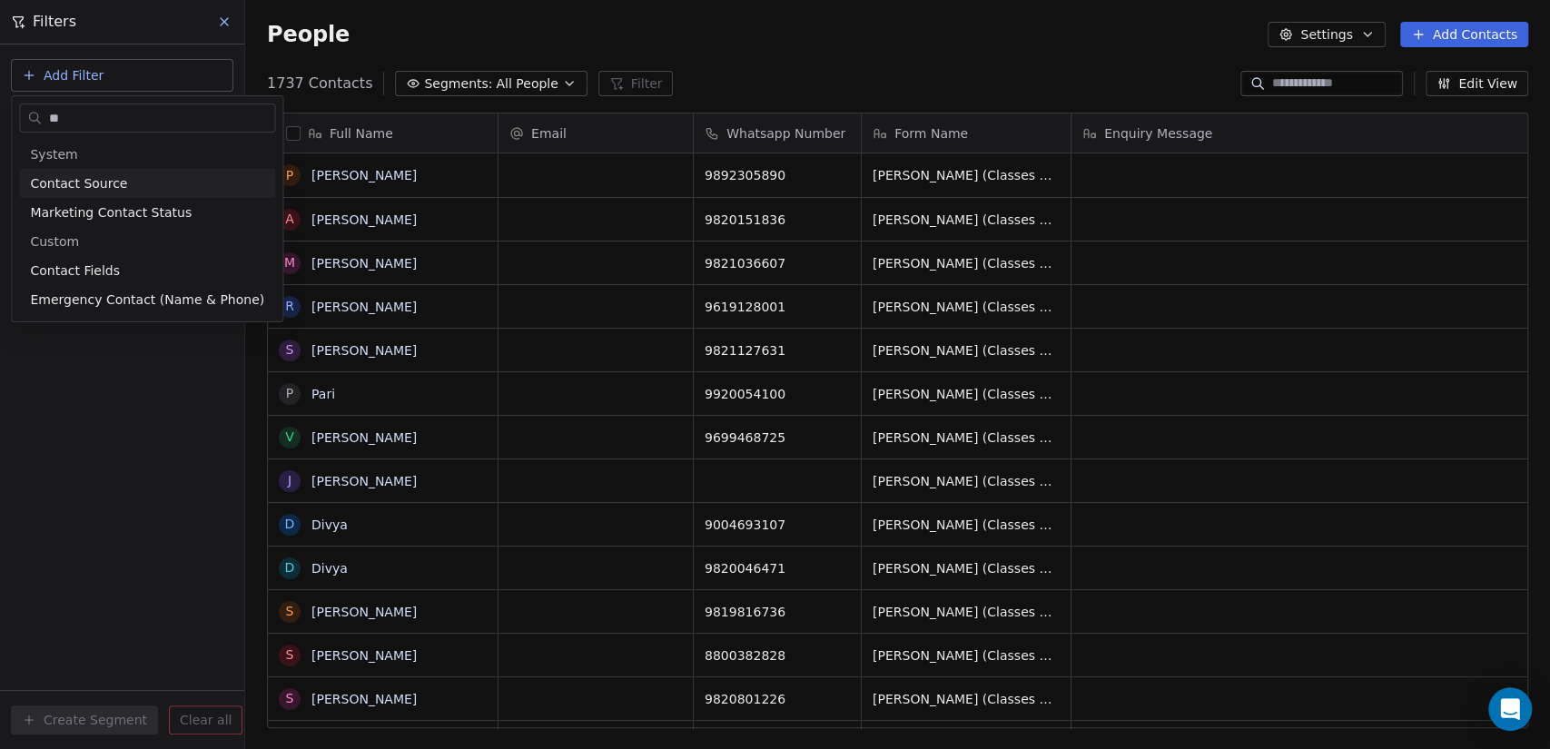
type input "*"
type input "****"
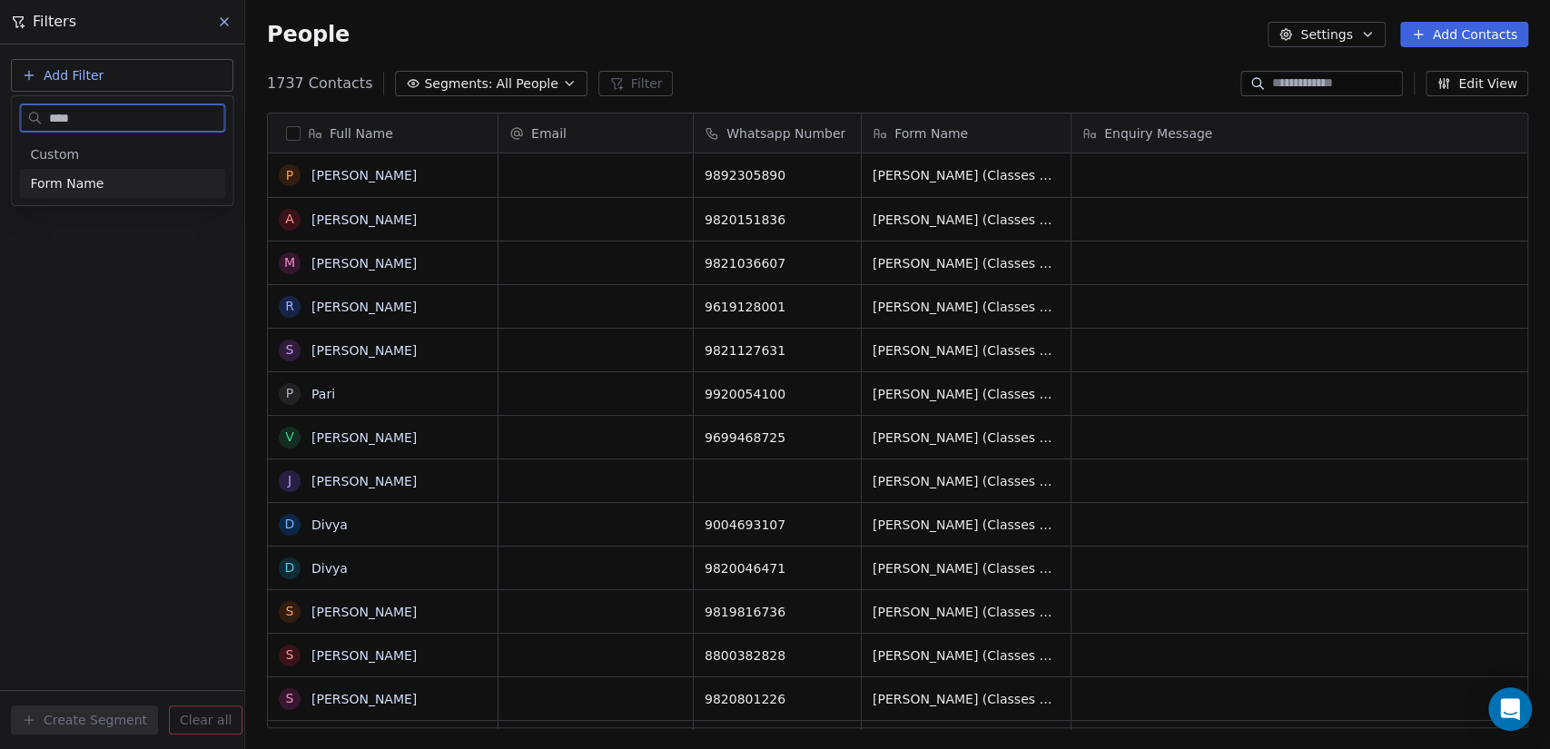
click at [107, 185] on div "Form Name" at bounding box center [122, 183] width 184 height 18
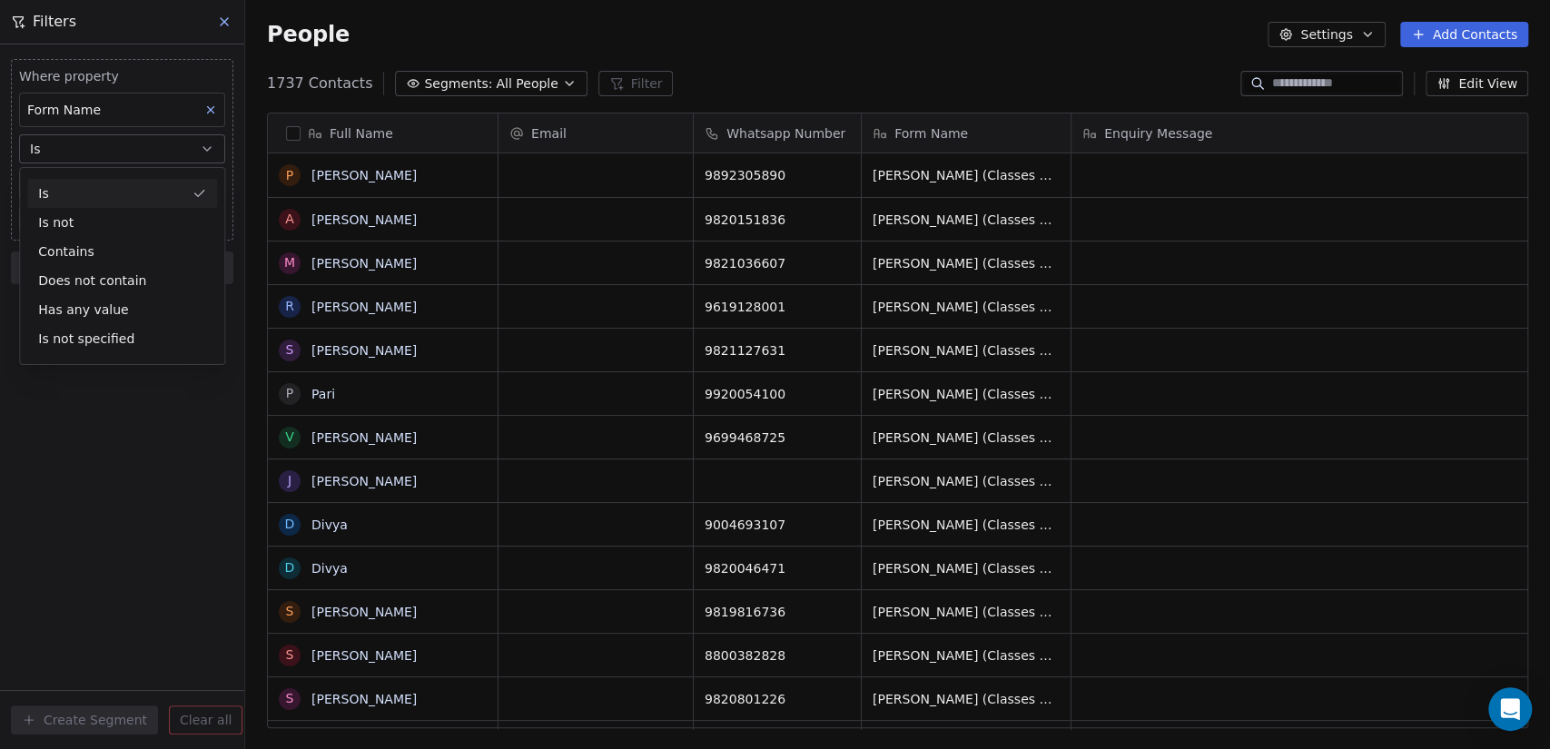
click at [108, 185] on div "Is" at bounding box center [122, 193] width 190 height 29
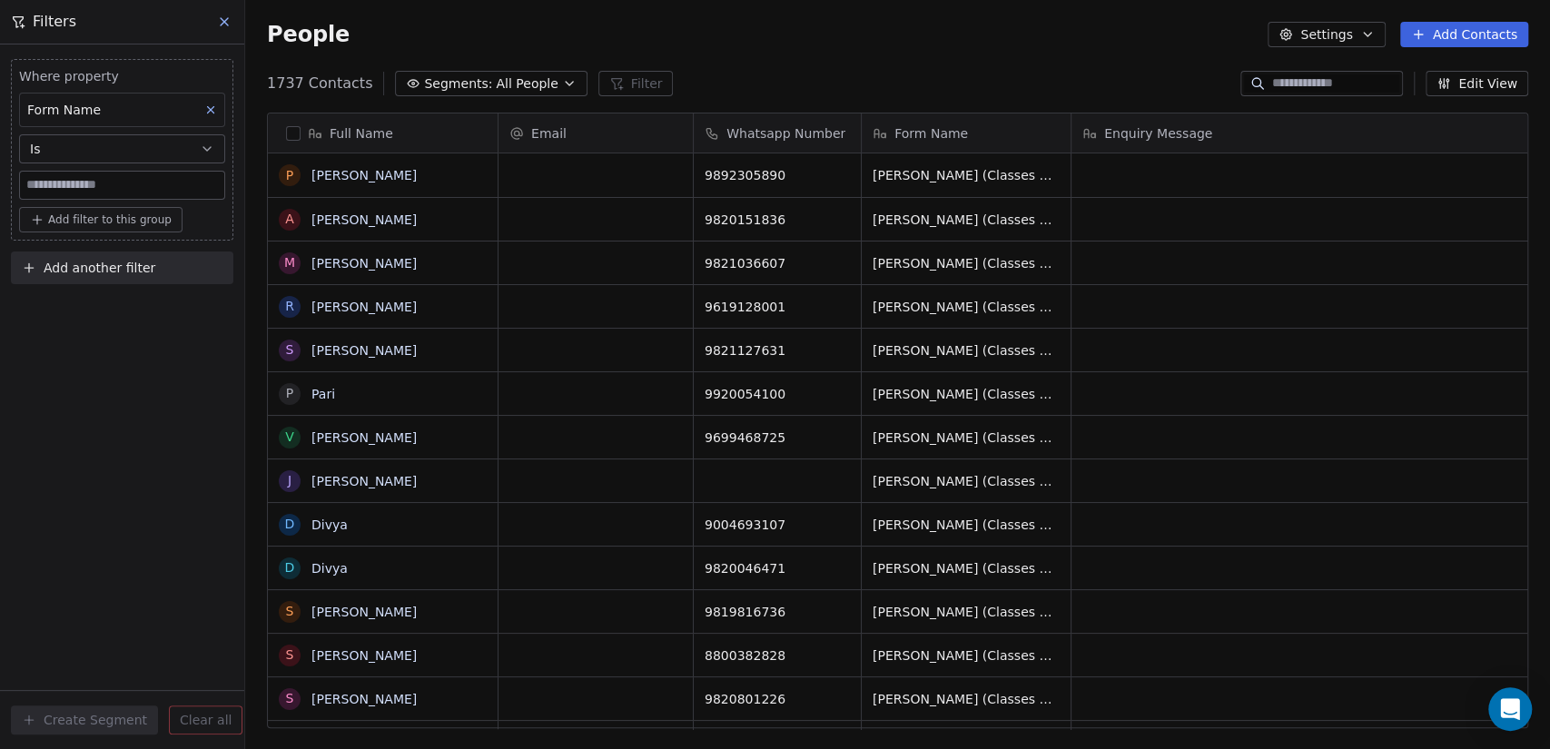
click at [91, 185] on input at bounding box center [122, 185] width 204 height 27
paste input "**********"
type input "**********"
click at [100, 375] on div "**********" at bounding box center [122, 396] width 244 height 705
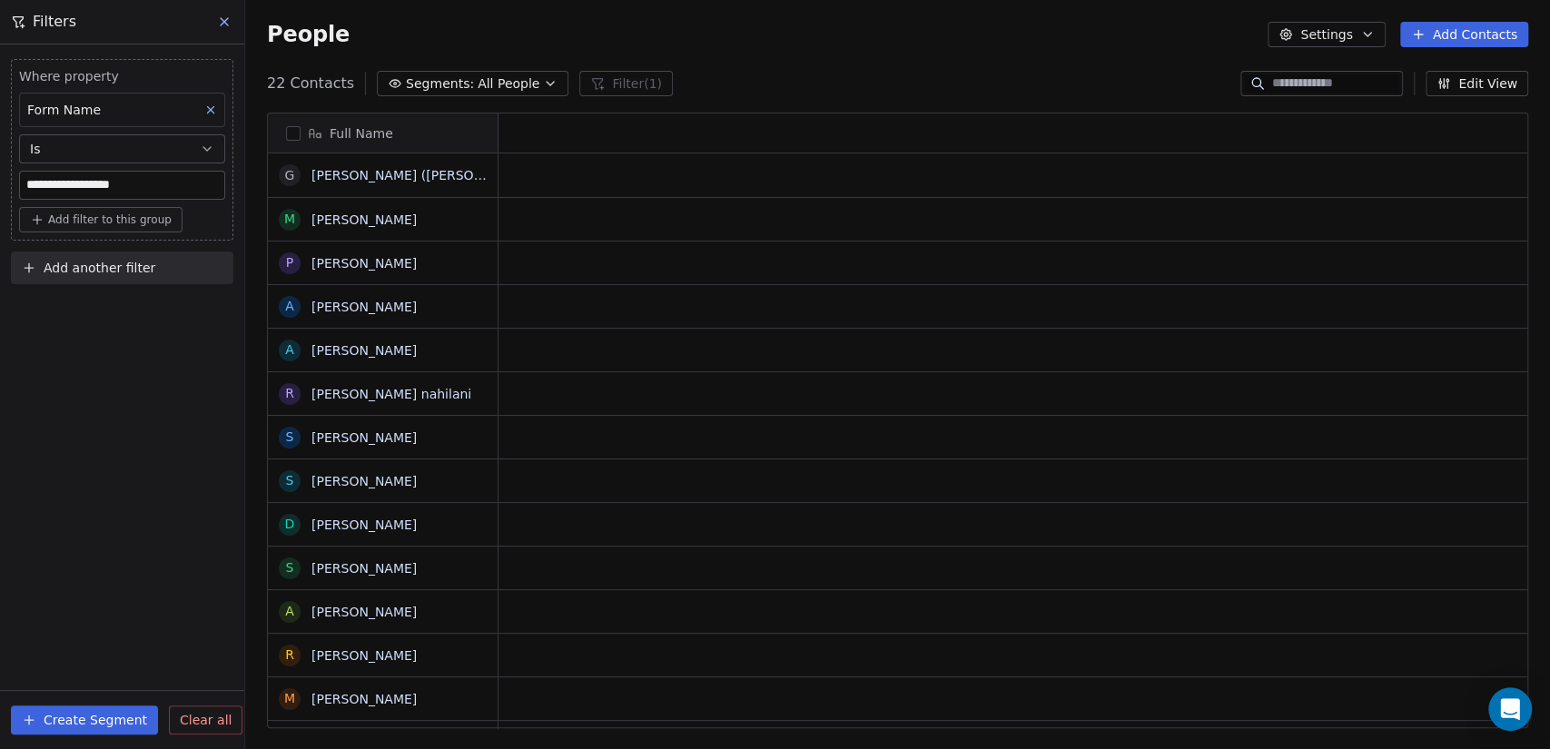
scroll to position [643, 1290]
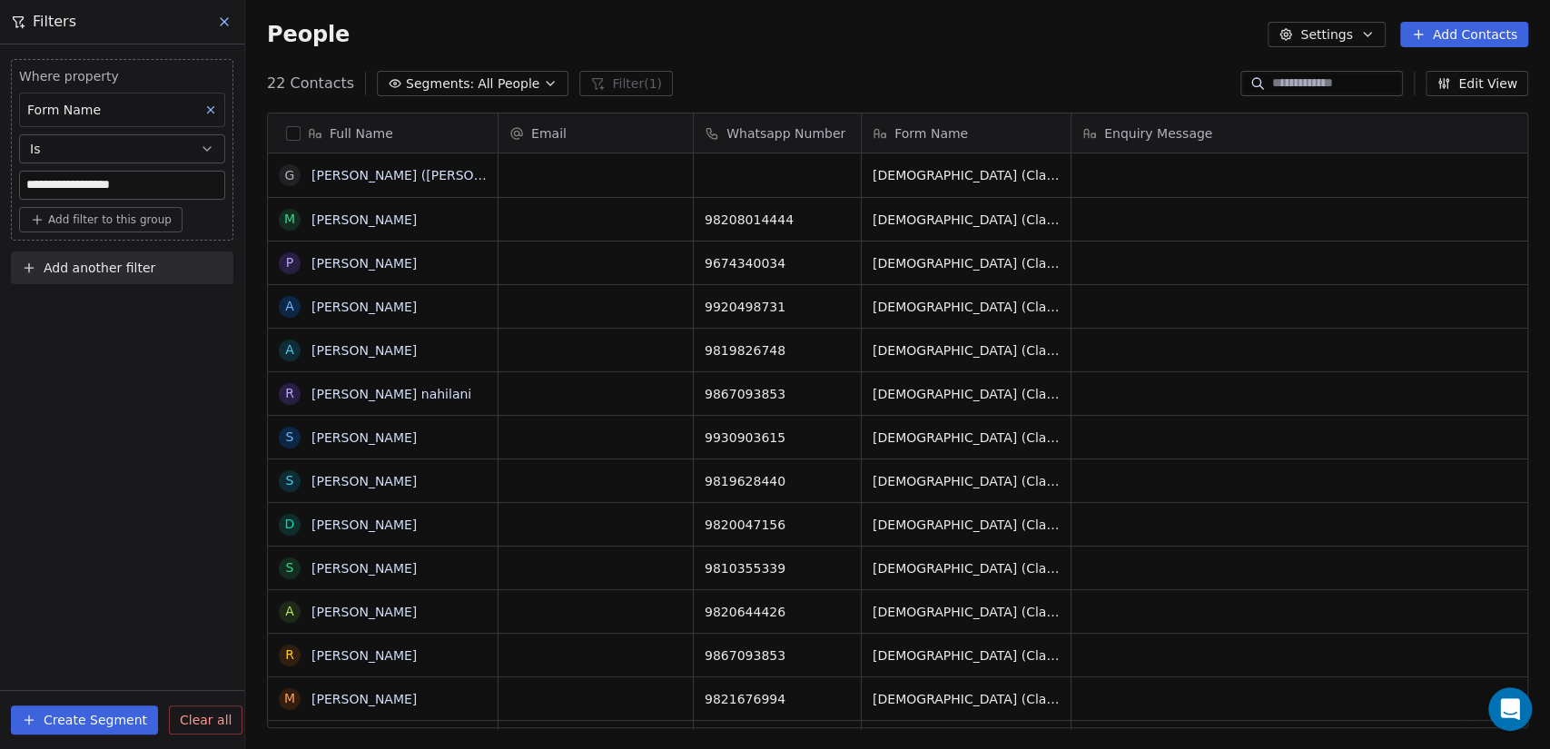
click at [83, 723] on button "Create Segment" at bounding box center [84, 720] width 147 height 29
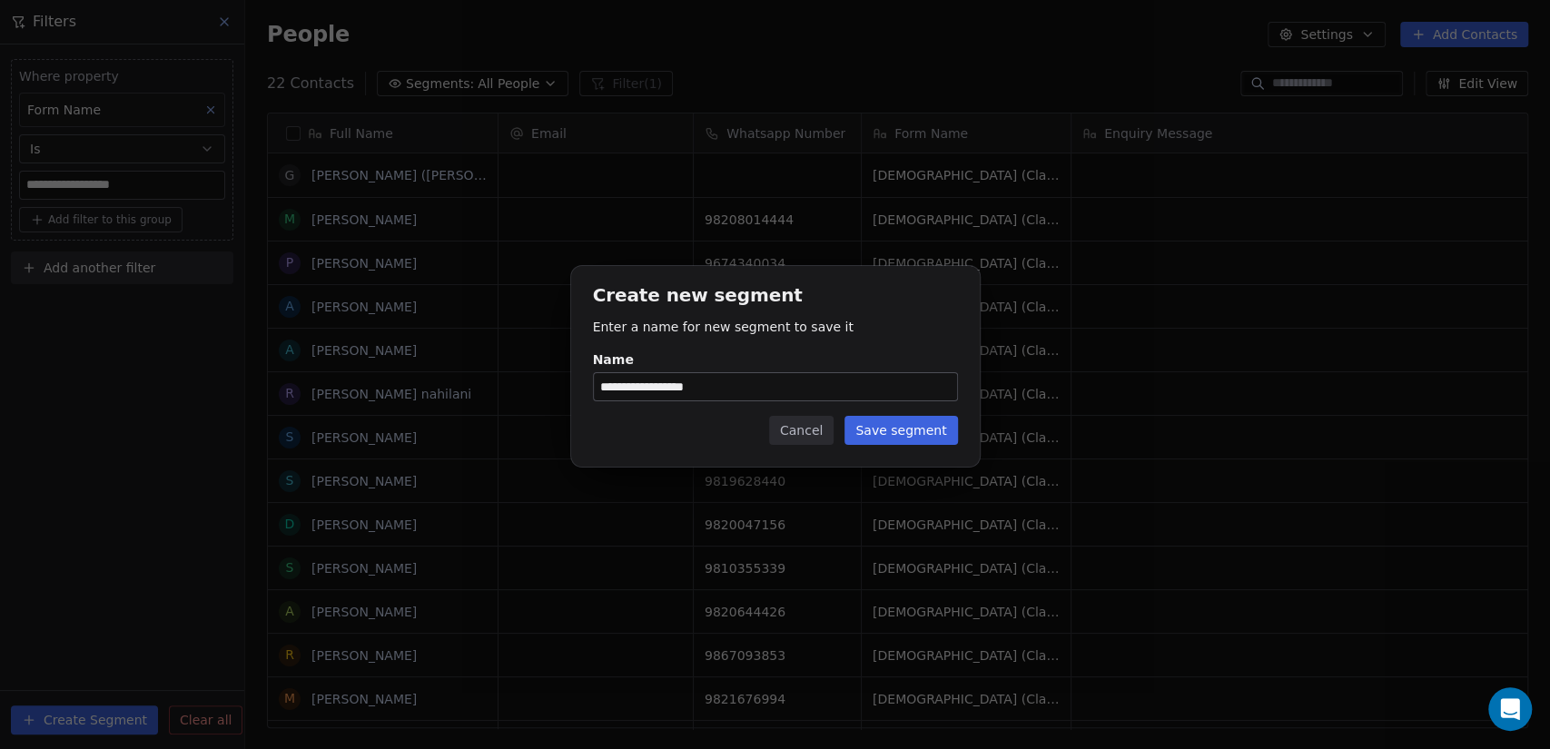
type input "**********"
click at [923, 434] on button "Save segment" at bounding box center [901, 430] width 113 height 29
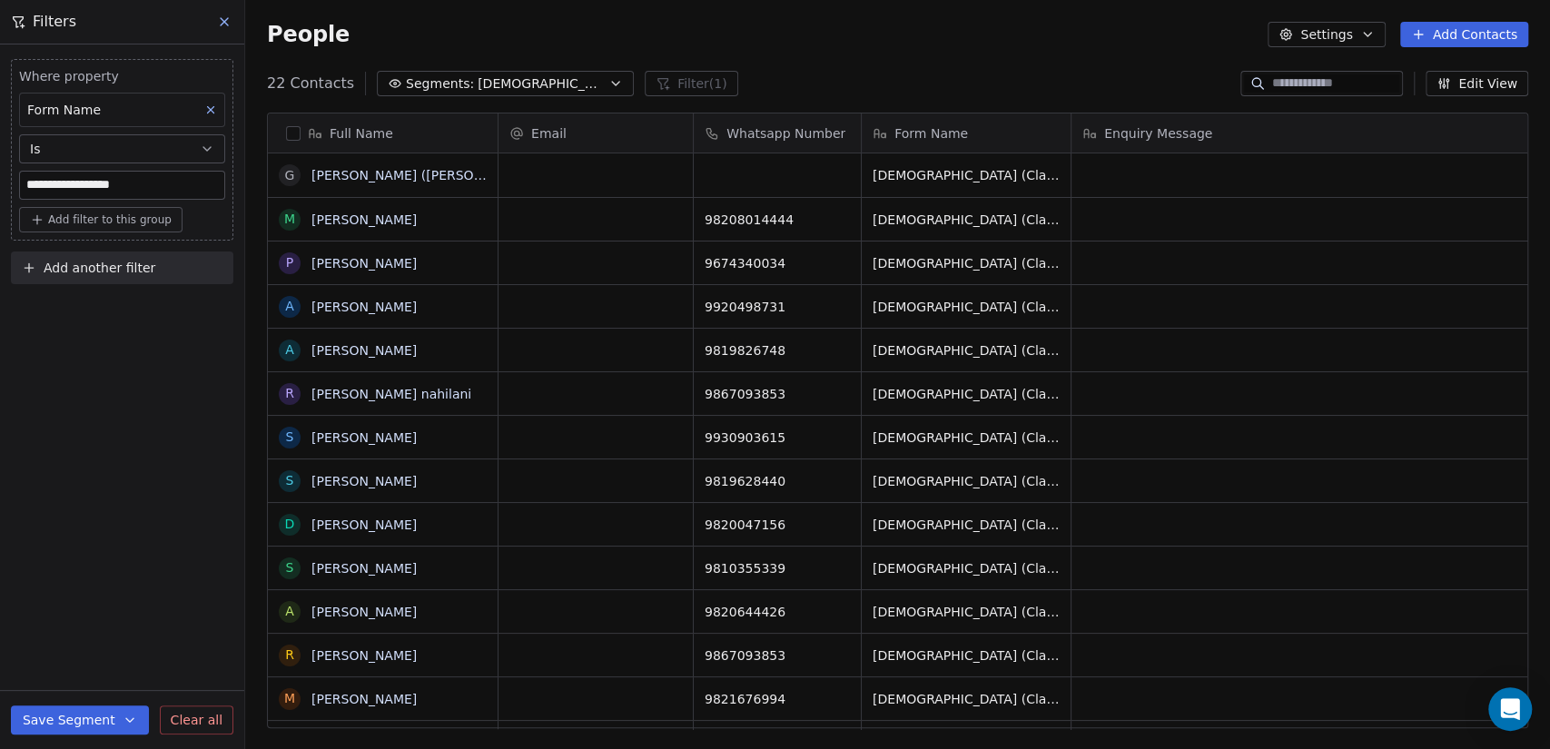
click at [223, 21] on icon at bounding box center [224, 21] width 7 height 7
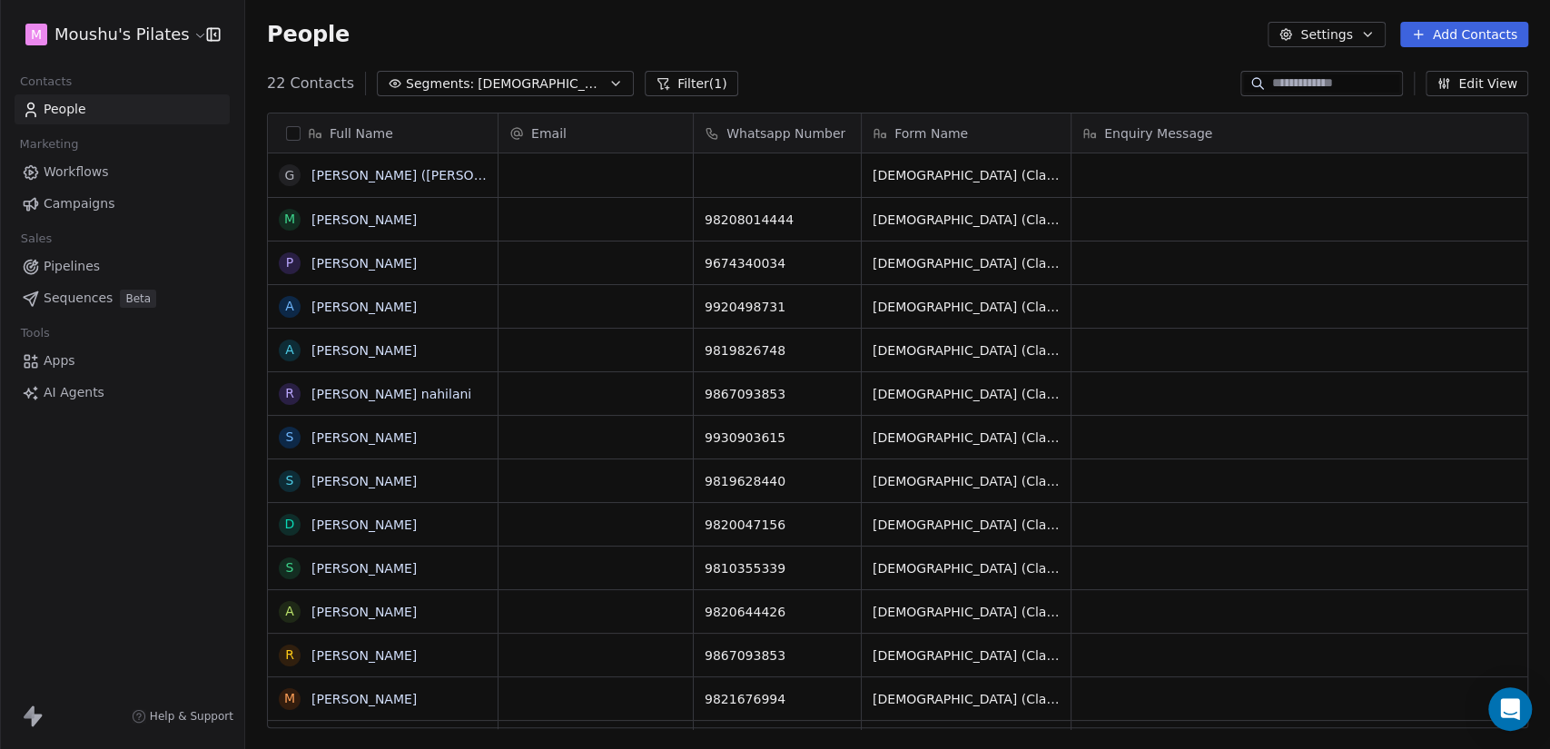
click at [508, 74] on span "[DEMOGRAPHIC_DATA] (Classes CRM)" at bounding box center [541, 83] width 127 height 19
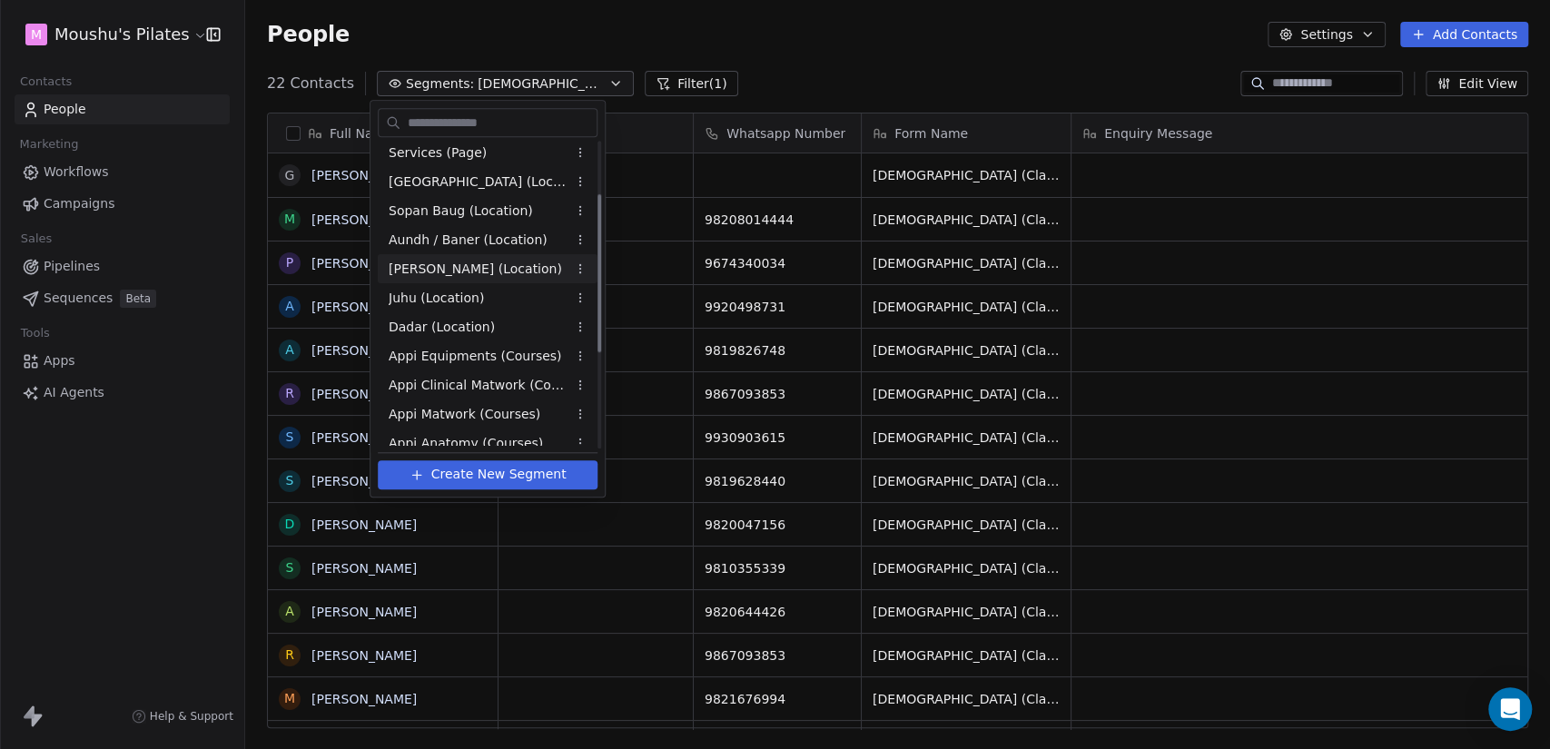
scroll to position [101, 0]
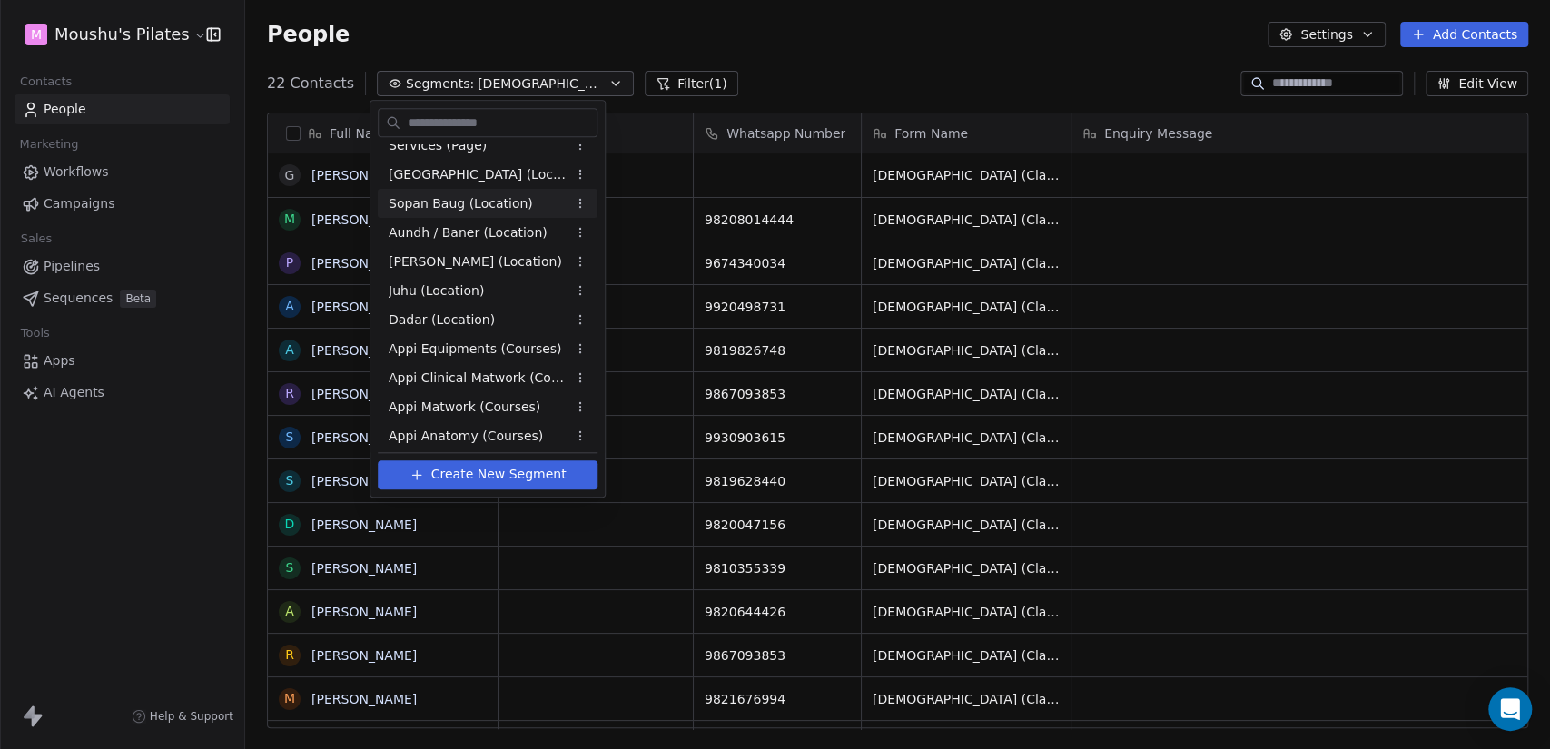
click at [104, 30] on html "M Moushu's Pilates Contacts People Marketing Workflows Campaigns Sales Pipeline…" at bounding box center [775, 374] width 1550 height 749
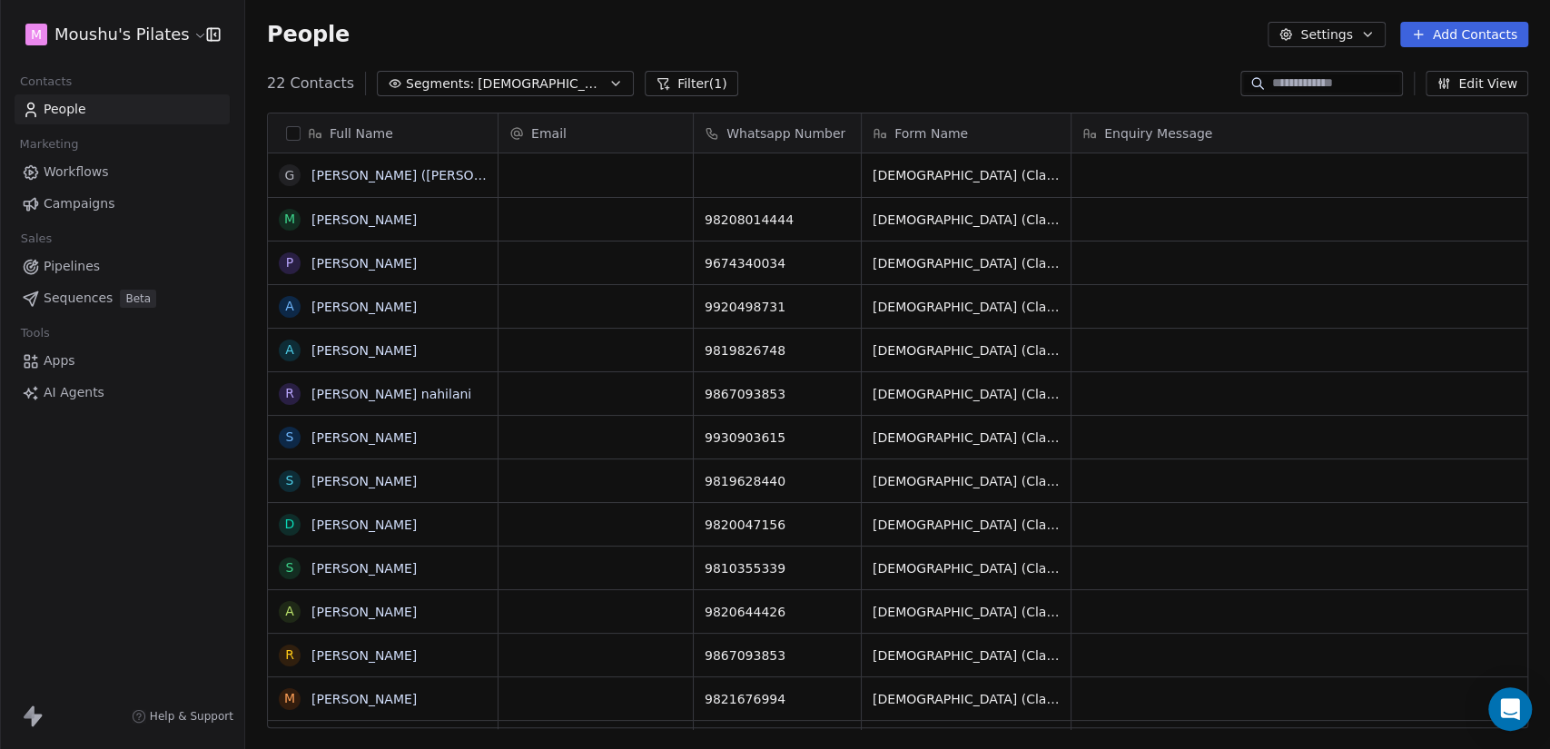
click at [104, 30] on html "M Moushu's Pilates Contacts People Marketing Workflows Campaigns Sales Pipeline…" at bounding box center [775, 374] width 1550 height 749
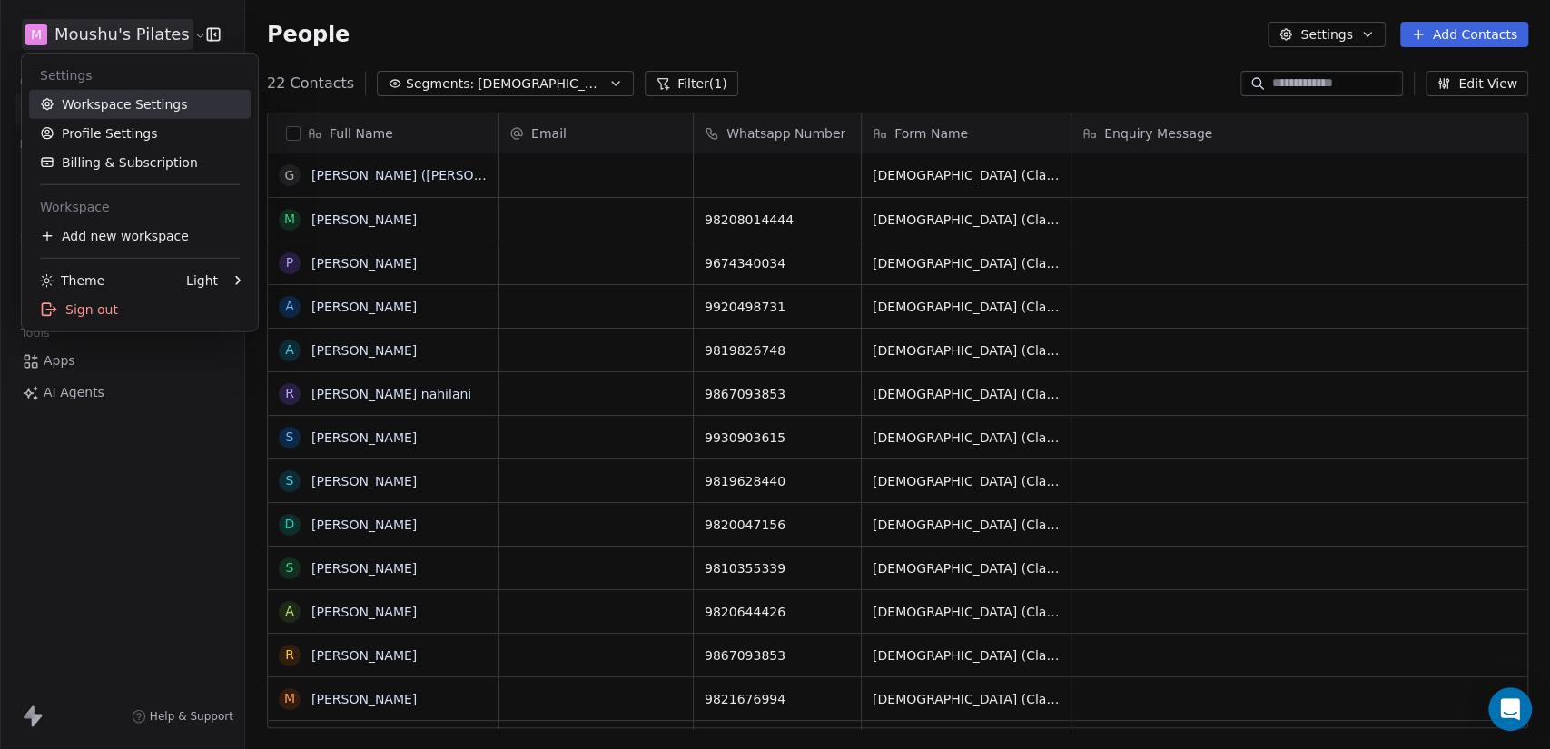
click at [124, 100] on link "Workspace Settings" at bounding box center [140, 104] width 222 height 29
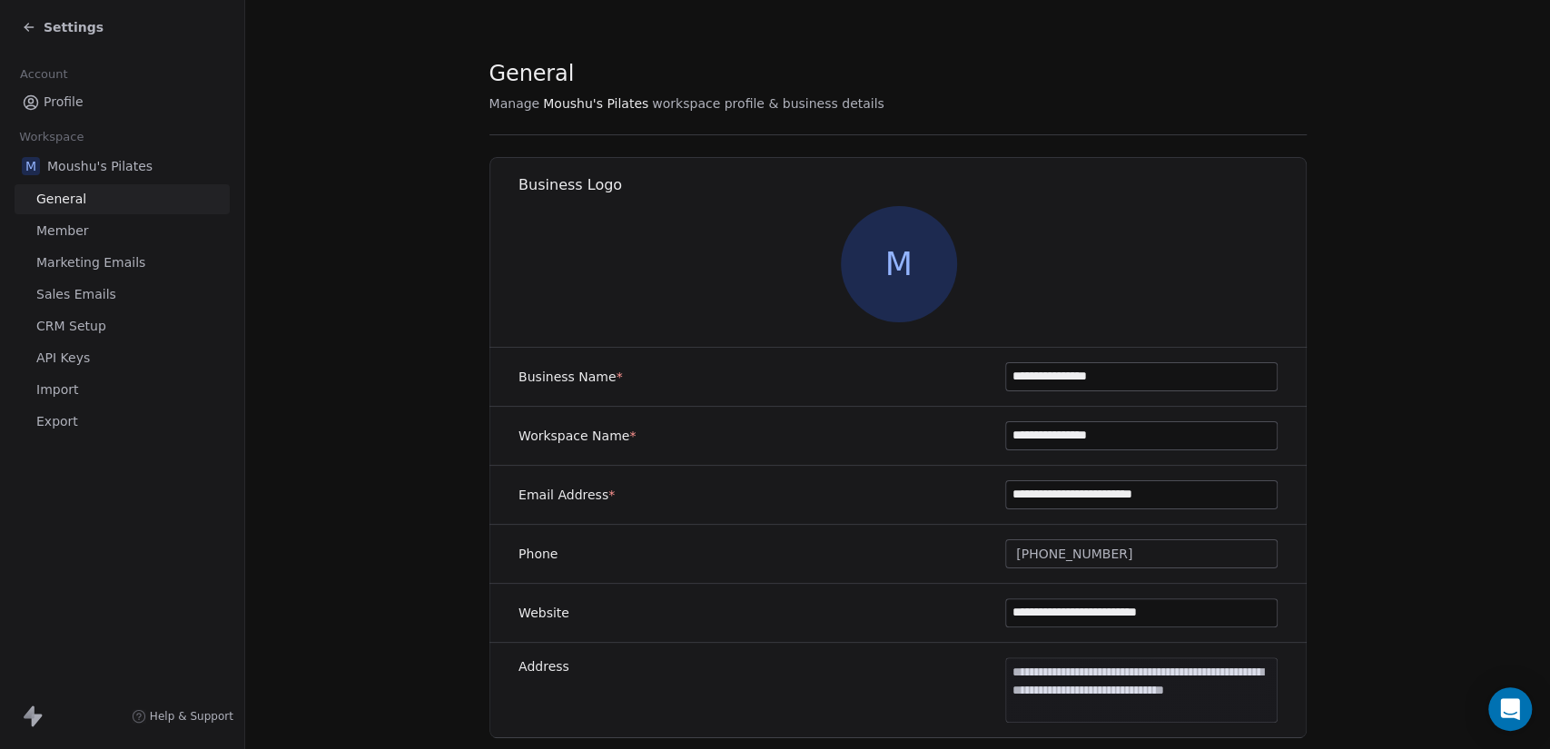
click at [66, 400] on link "Import" at bounding box center [122, 390] width 215 height 30
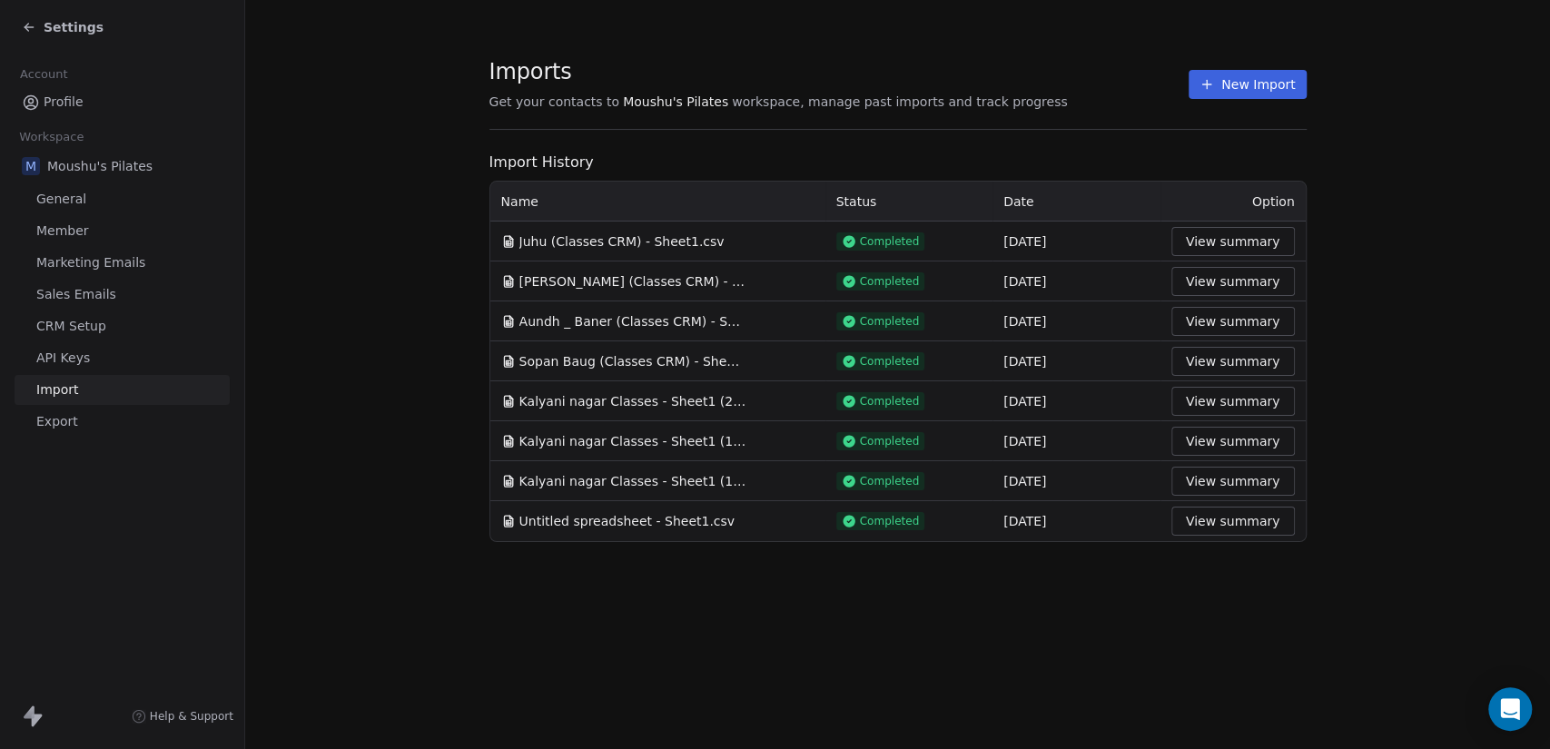
click at [1261, 75] on button "New Import" at bounding box center [1247, 84] width 117 height 29
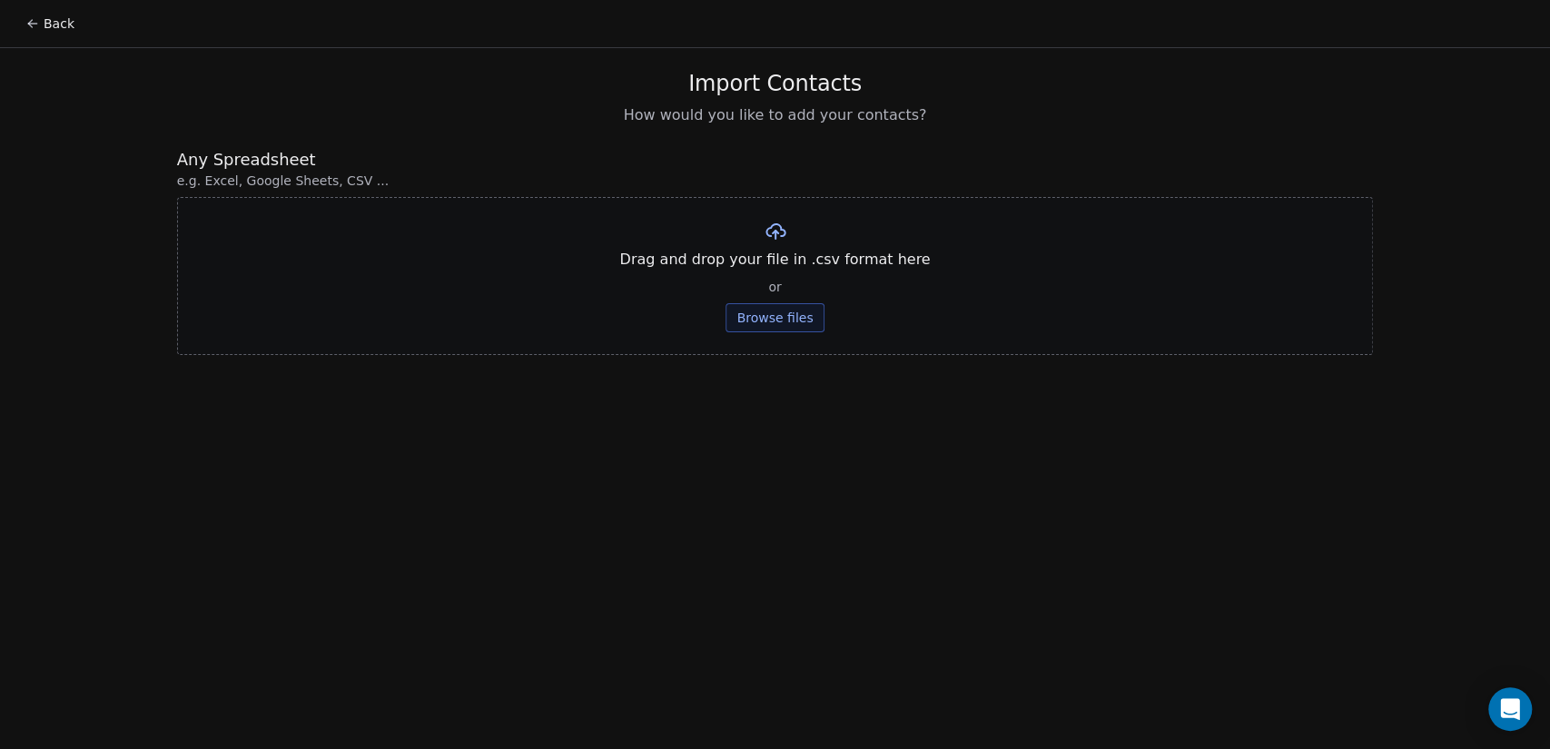
click at [768, 304] on button "Browse files" at bounding box center [775, 317] width 98 height 29
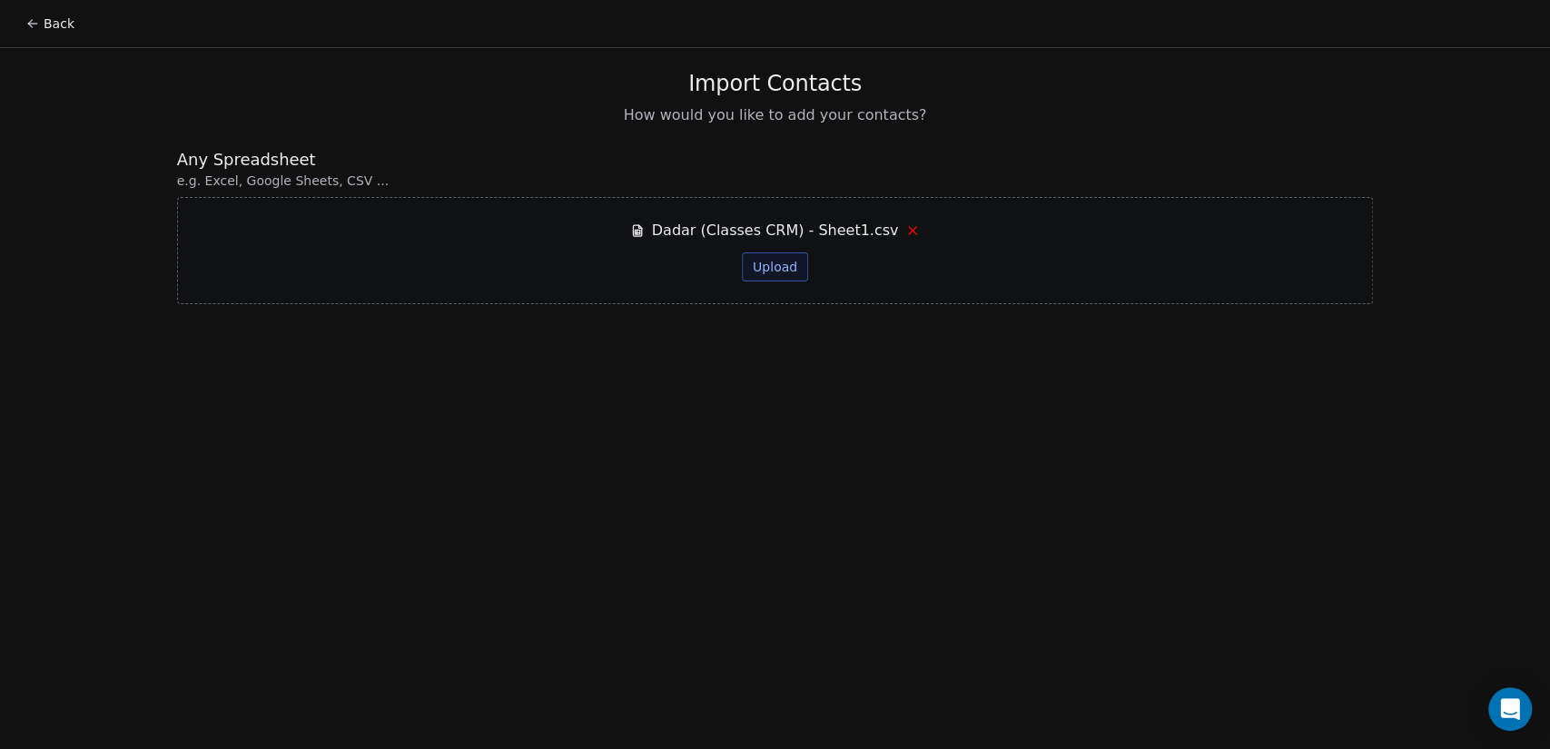
click at [780, 268] on button "Upload" at bounding box center [775, 266] width 66 height 29
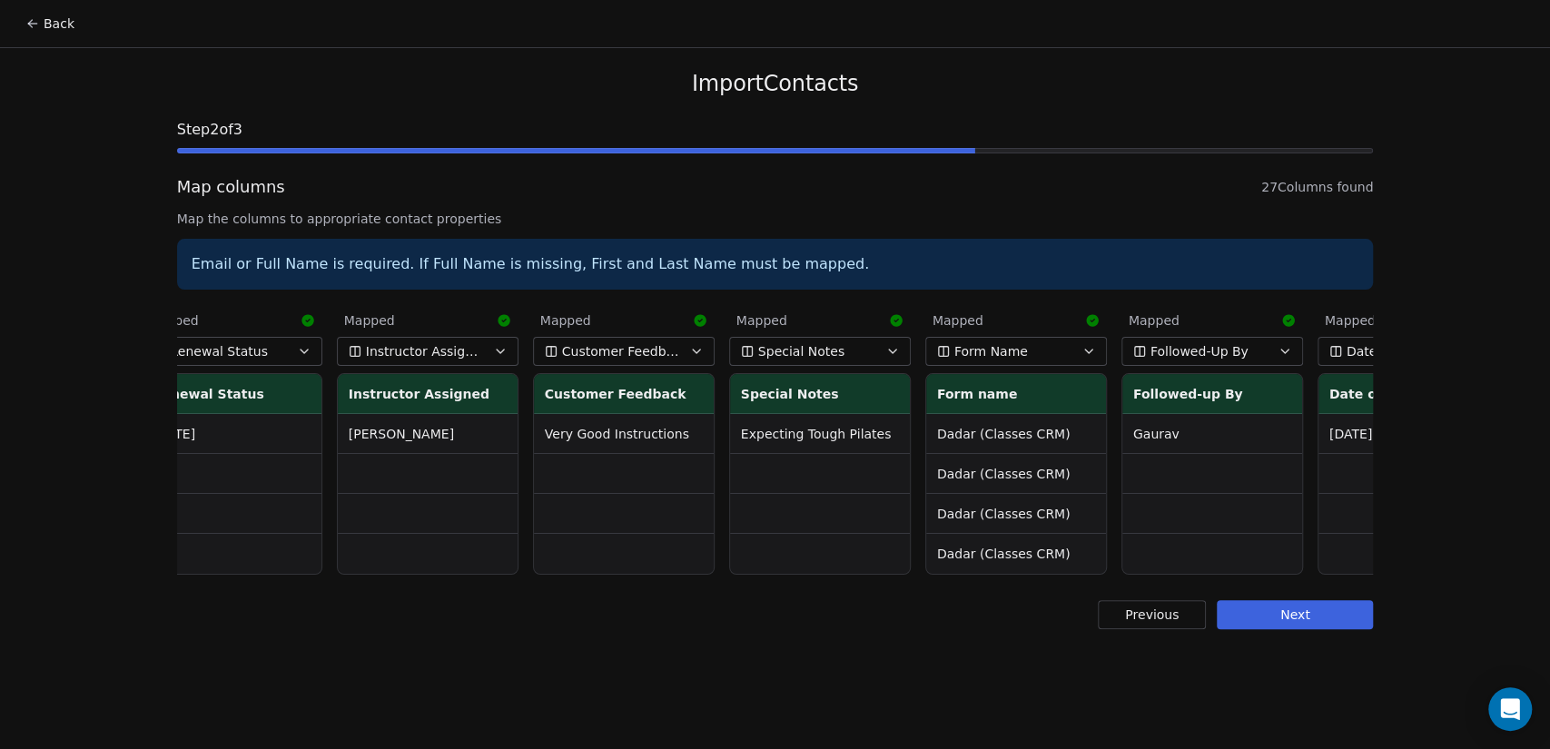
scroll to position [0, 4085]
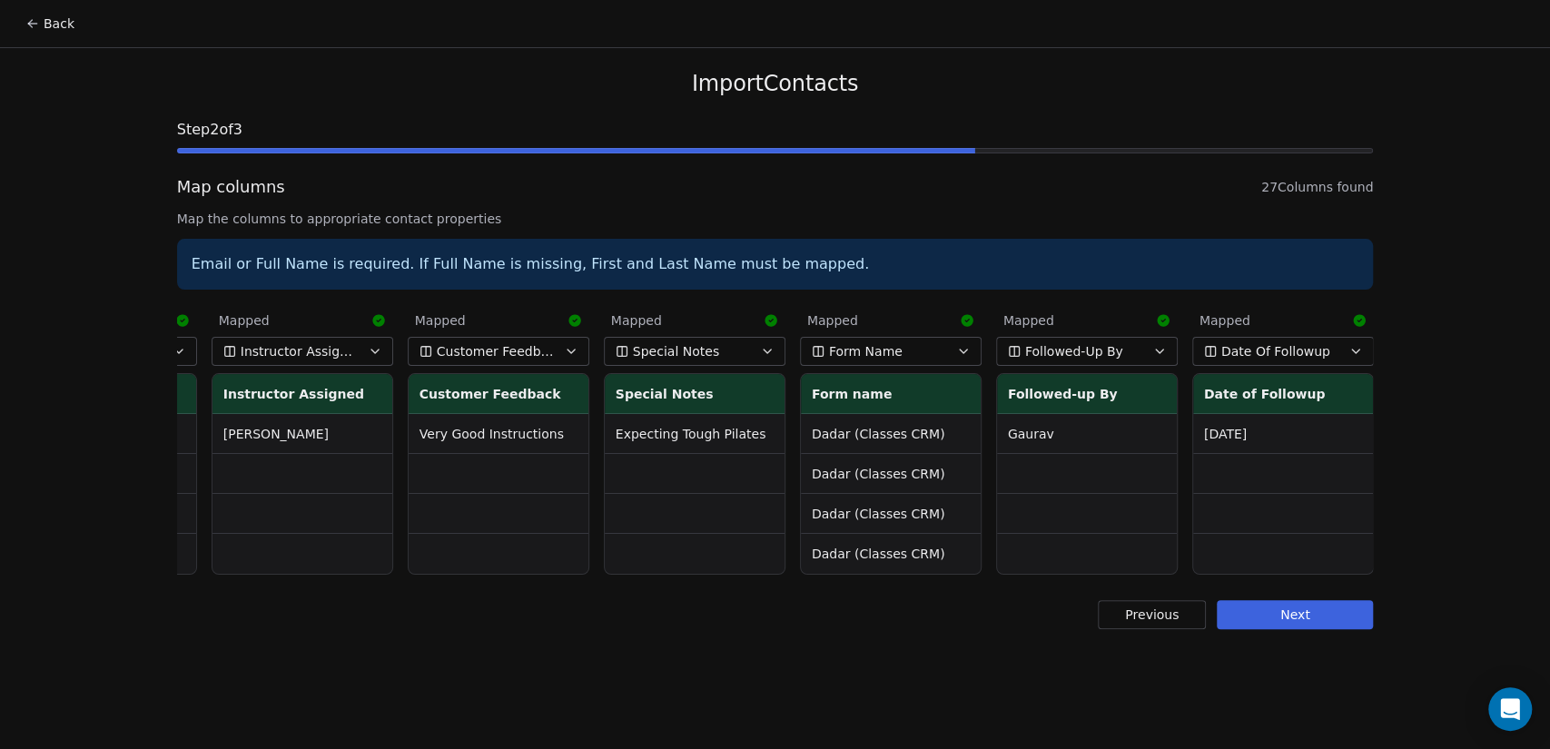
click at [1322, 623] on button "Next" at bounding box center [1295, 614] width 156 height 29
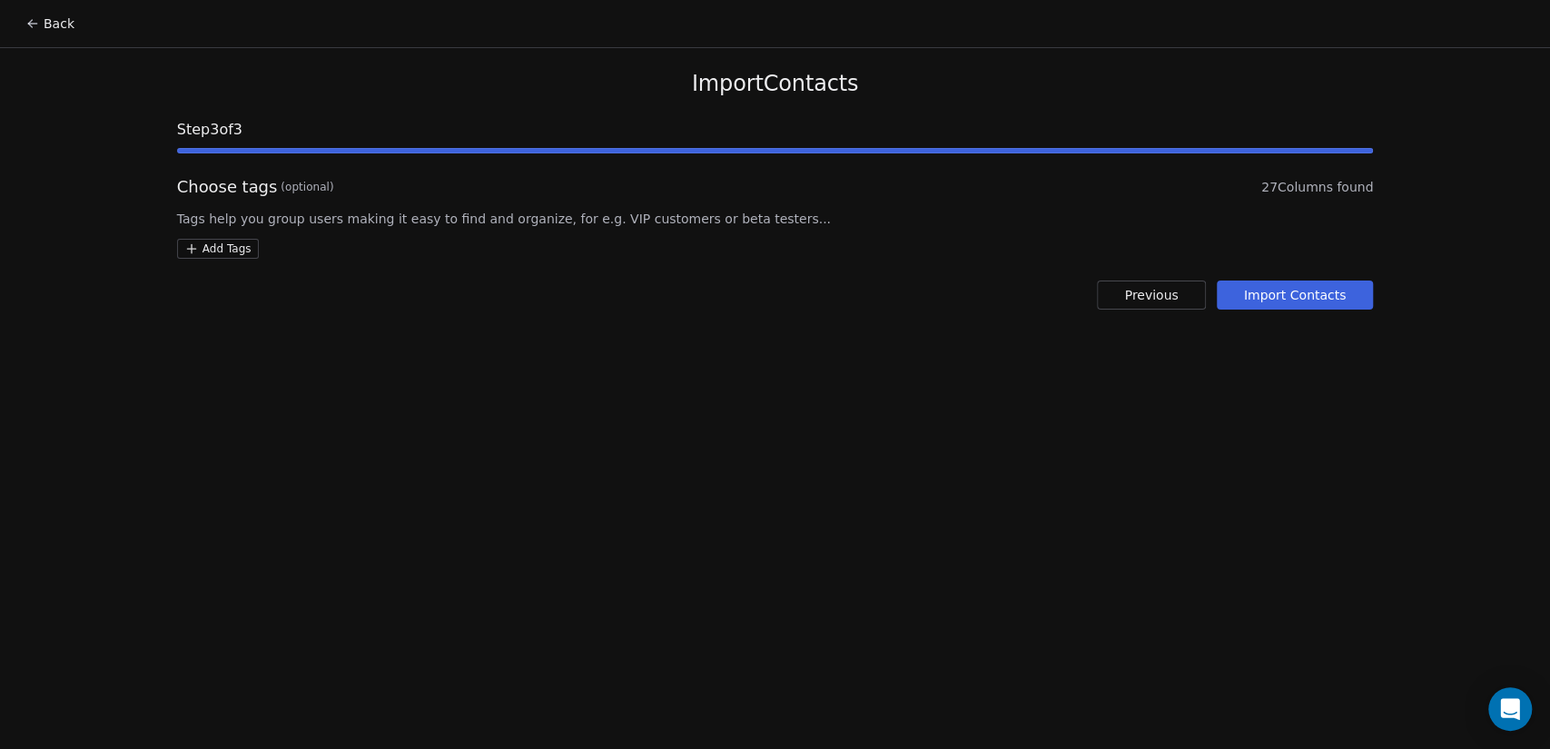
click at [1311, 292] on button "Import Contacts" at bounding box center [1295, 295] width 157 height 29
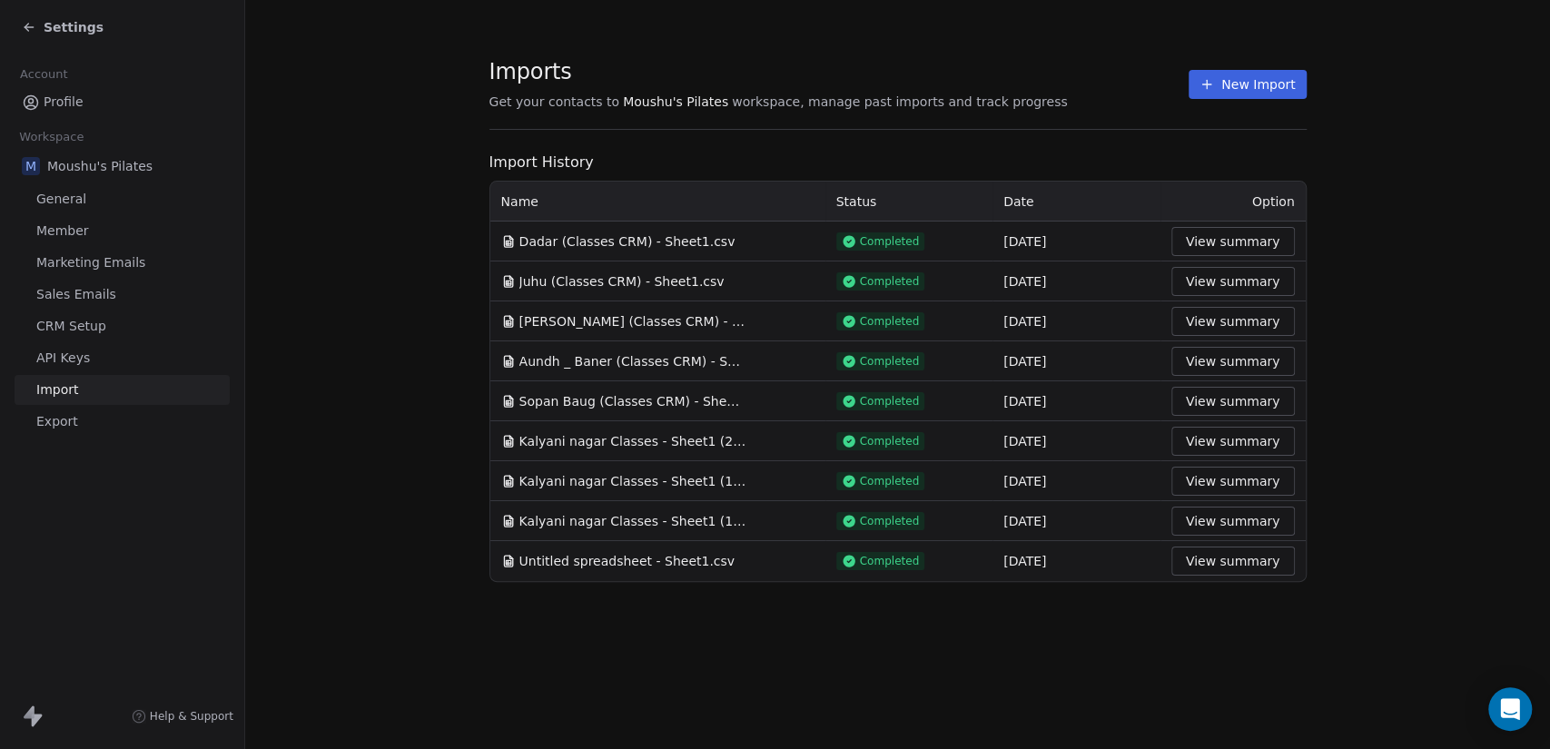
click at [44, 21] on span "Settings" at bounding box center [74, 27] width 60 height 18
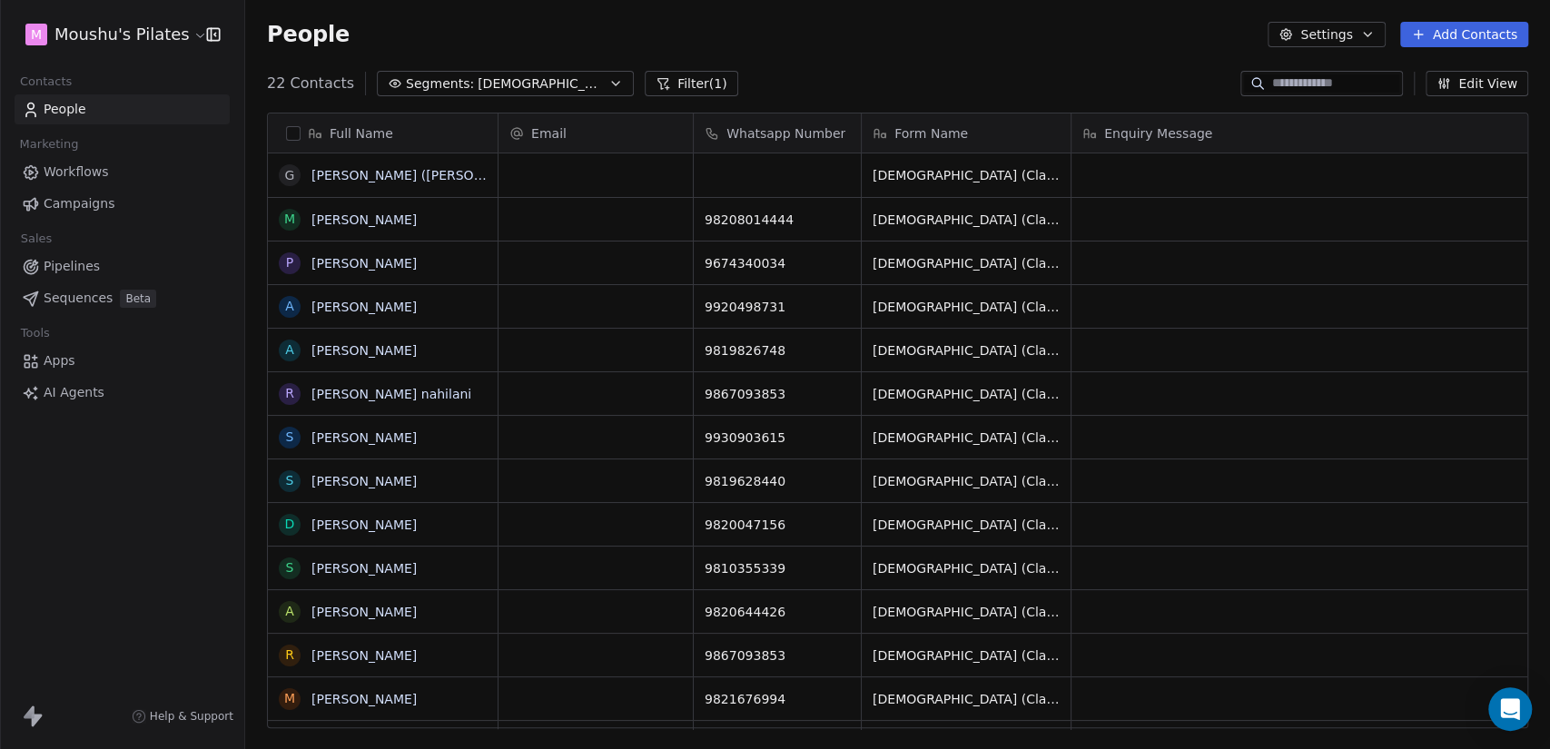
scroll to position [643, 1290]
click at [564, 83] on span "[DEMOGRAPHIC_DATA] (Classes CRM)" at bounding box center [541, 83] width 127 height 19
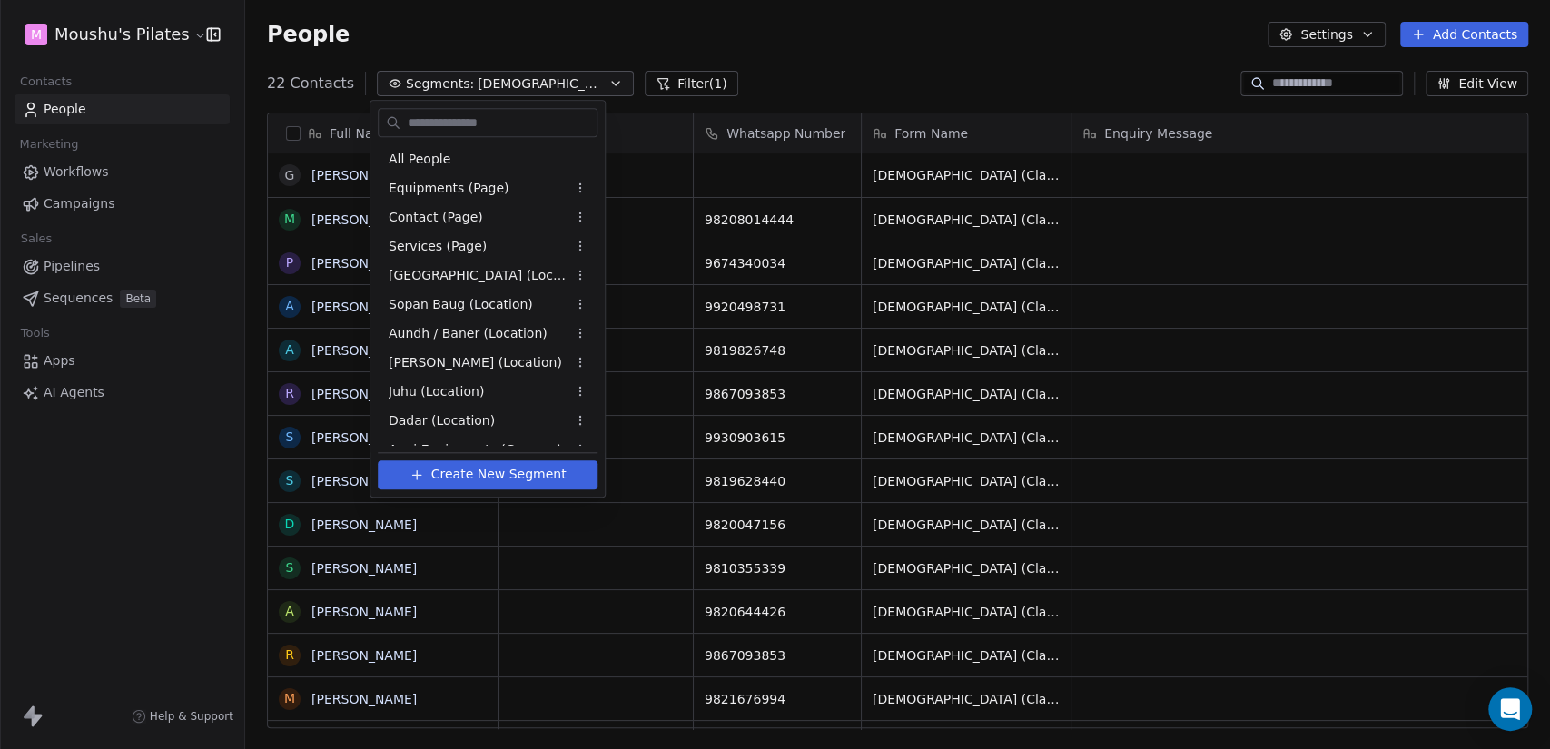
scroll to position [281, 0]
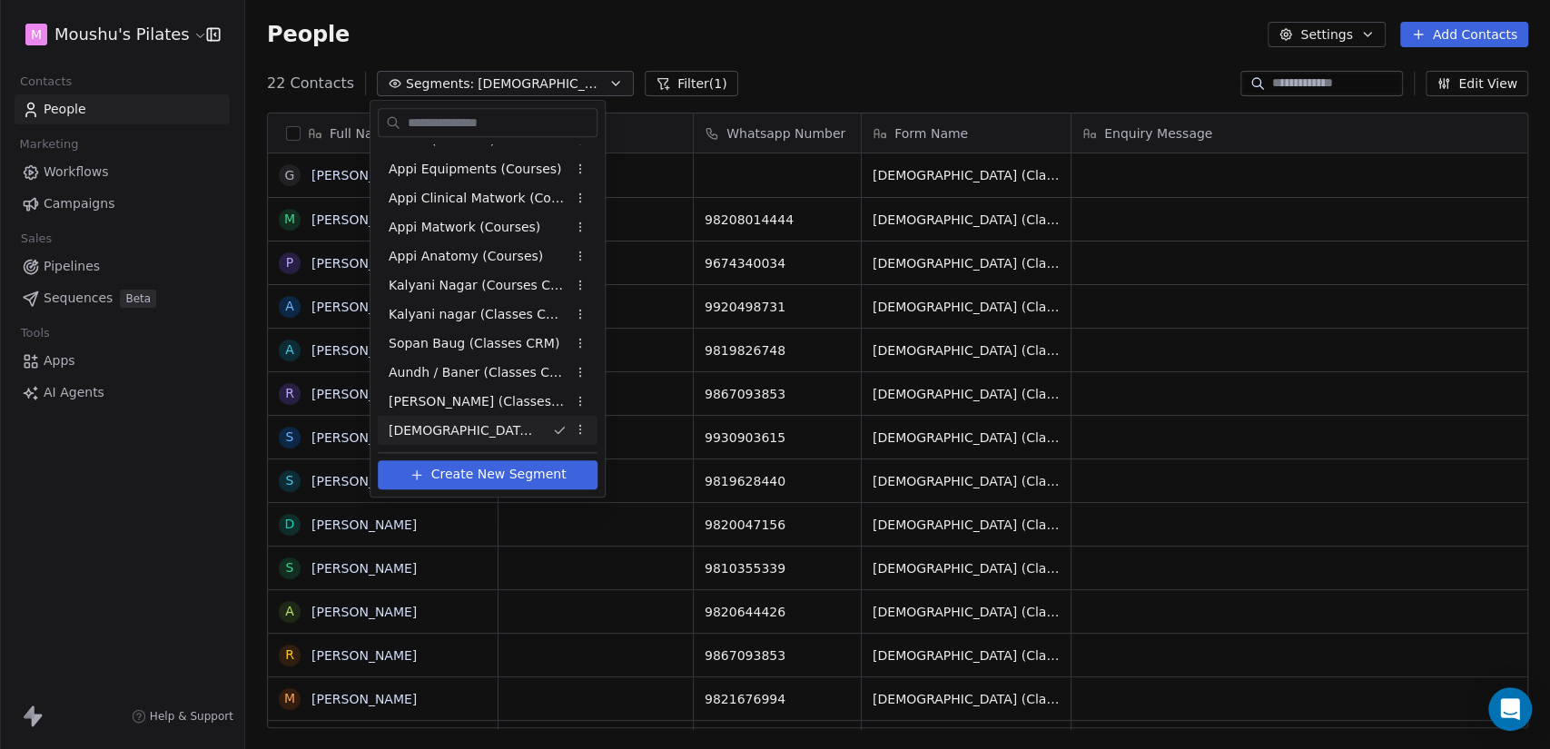
click at [564, 83] on html "M Moushu's Pilates Contacts People Marketing Workflows Campaigns Sales Pipeline…" at bounding box center [775, 374] width 1550 height 749
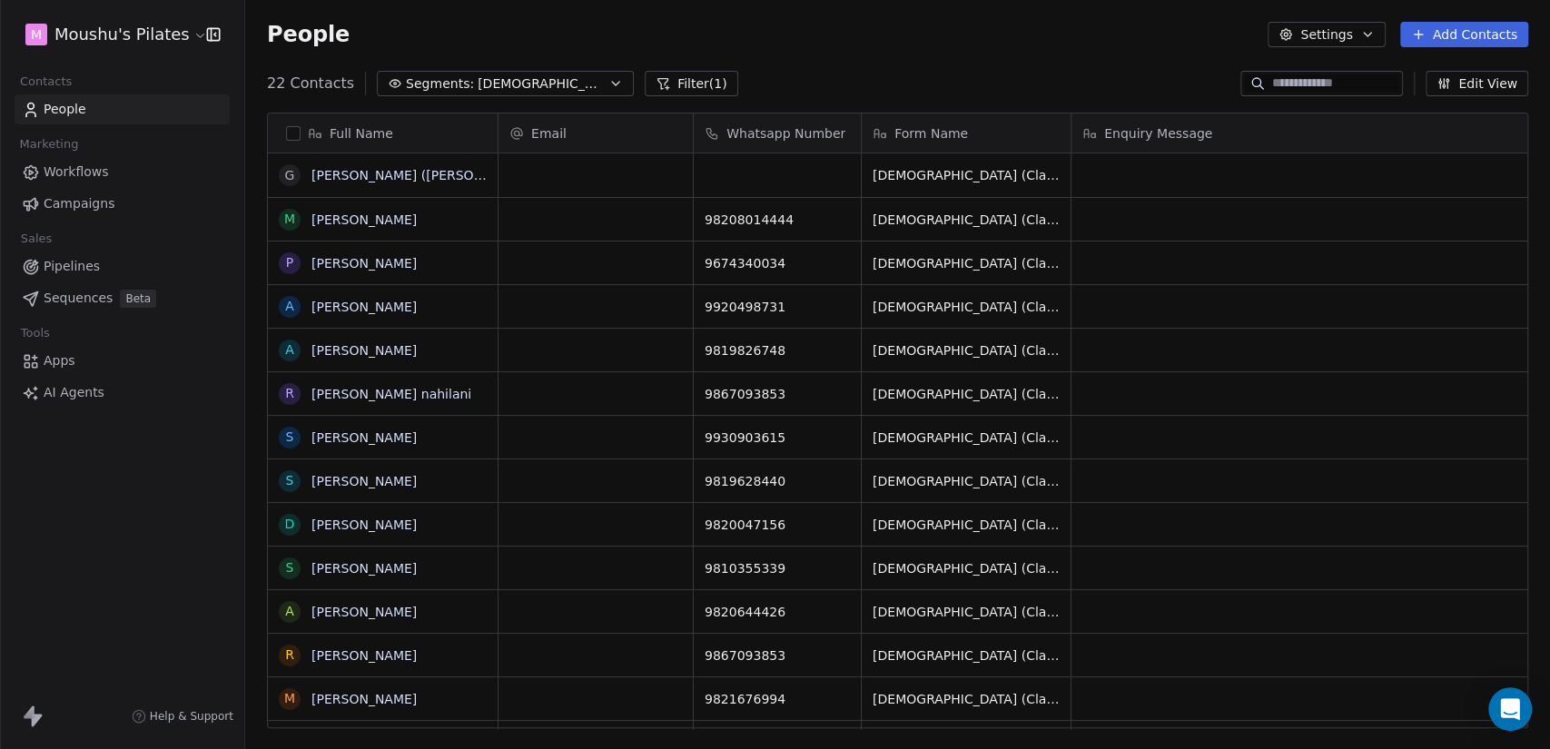
click at [564, 83] on span "[DEMOGRAPHIC_DATA] (Classes CRM)" at bounding box center [541, 83] width 127 height 19
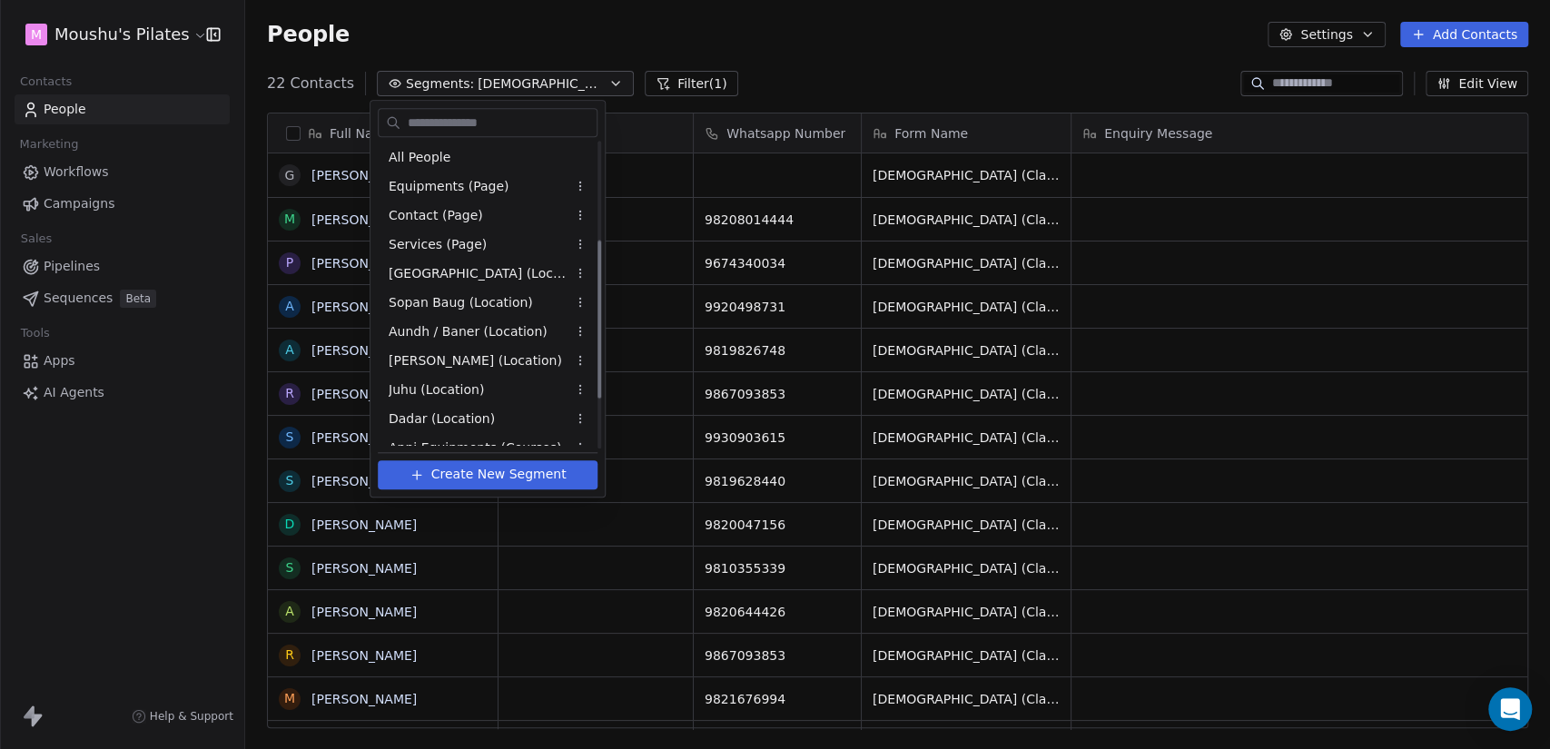
scroll to position [0, 0]
click at [485, 163] on div "All People" at bounding box center [488, 158] width 220 height 29
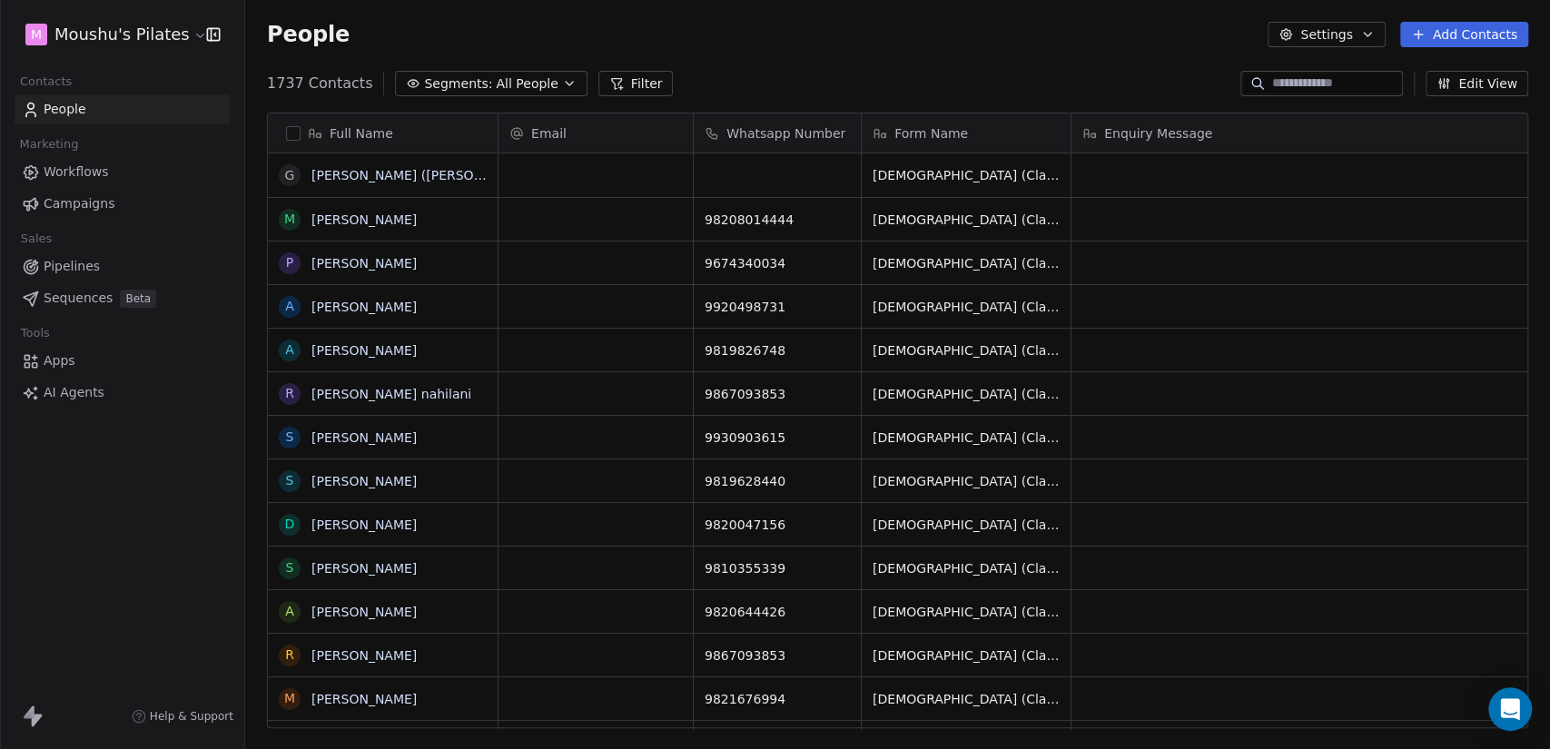
click at [496, 88] on span "All People" at bounding box center [527, 83] width 62 height 19
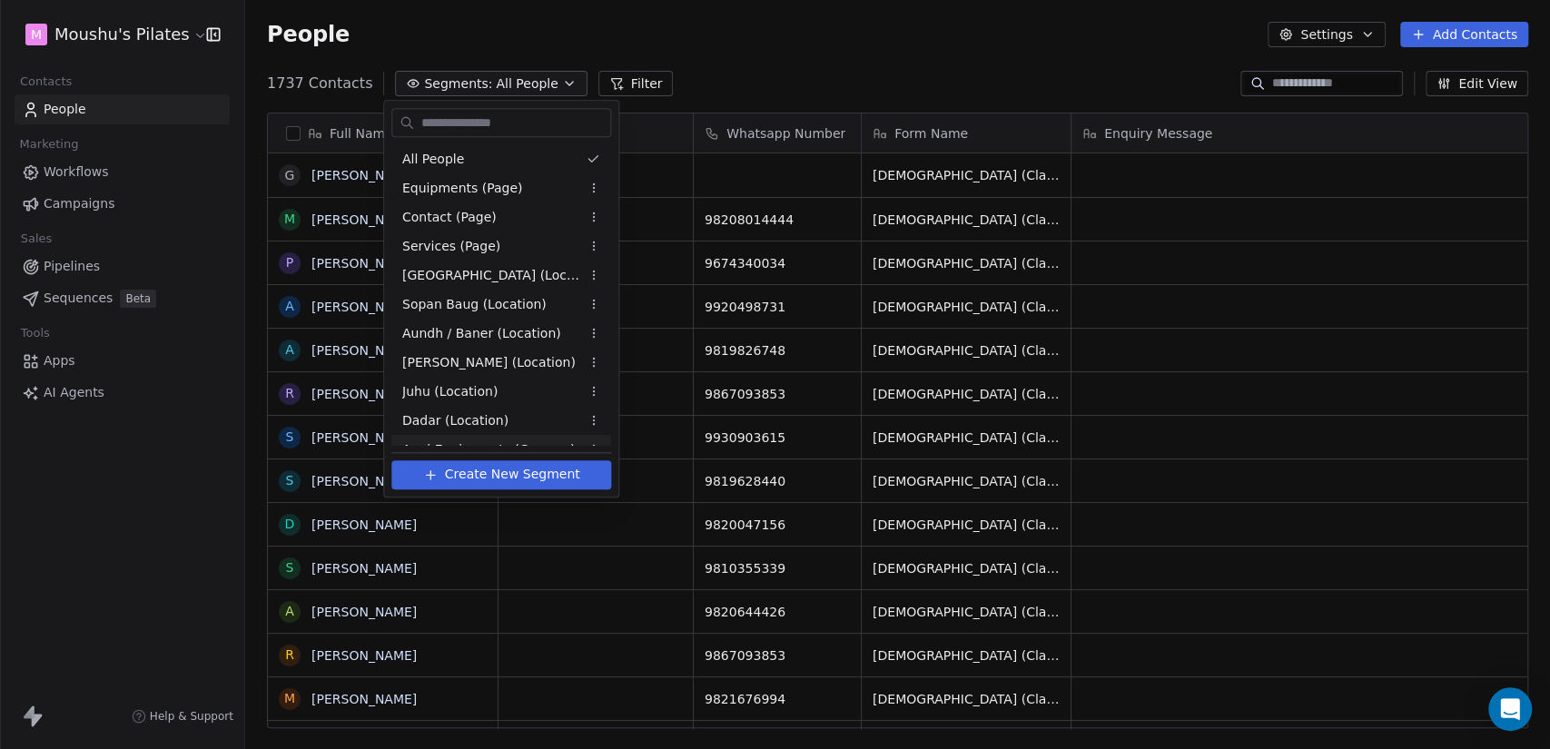
click at [537, 475] on span "Create New Segment" at bounding box center [512, 474] width 135 height 19
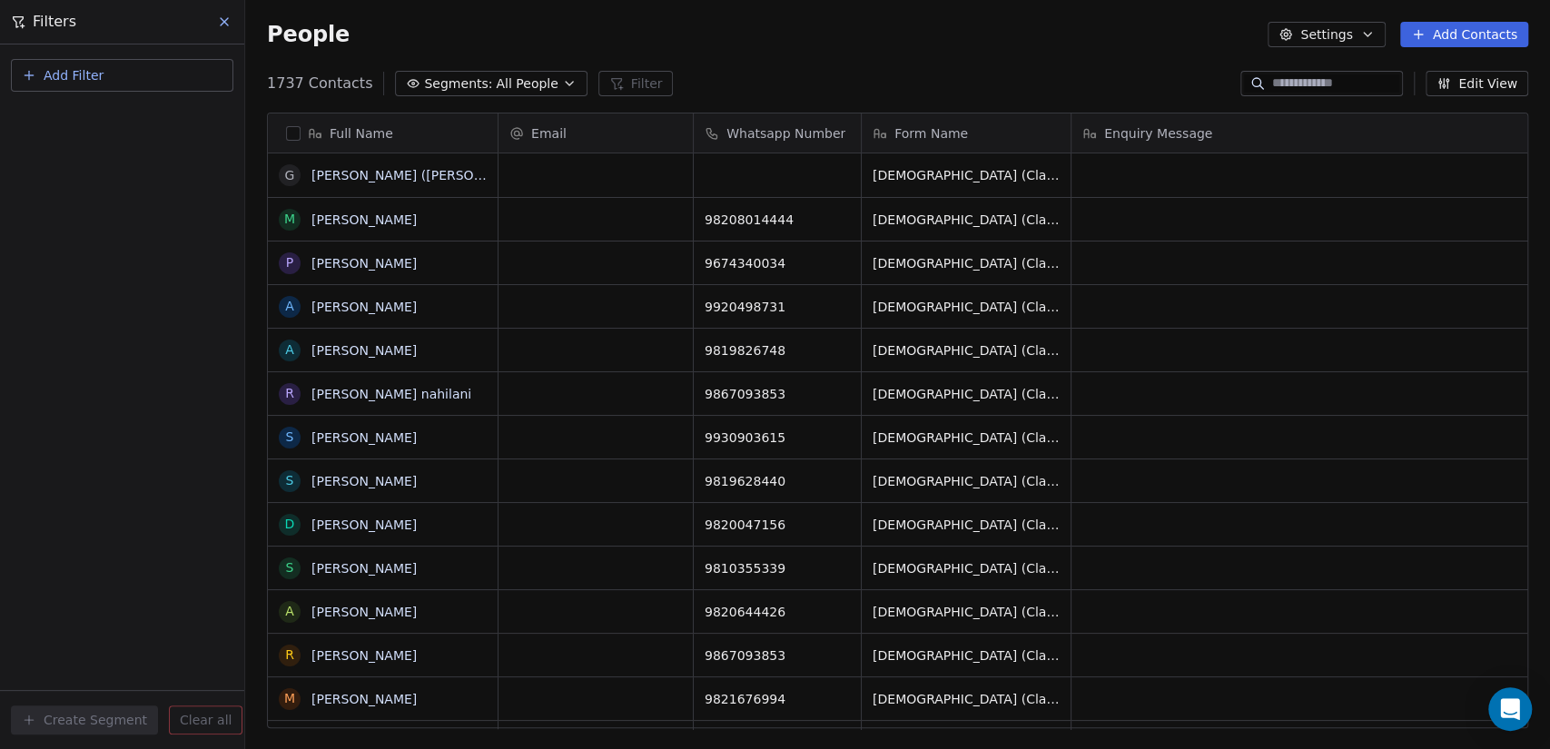
click at [63, 87] on button "Add Filter" at bounding box center [122, 75] width 222 height 33
click at [78, 123] on span "Contact properties" at bounding box center [89, 117] width 118 height 19
type input "****"
click at [69, 197] on div "General System Custom Form Name B2B Fields" at bounding box center [122, 169] width 221 height 73
click at [69, 197] on div "Form Name" at bounding box center [122, 183] width 206 height 29
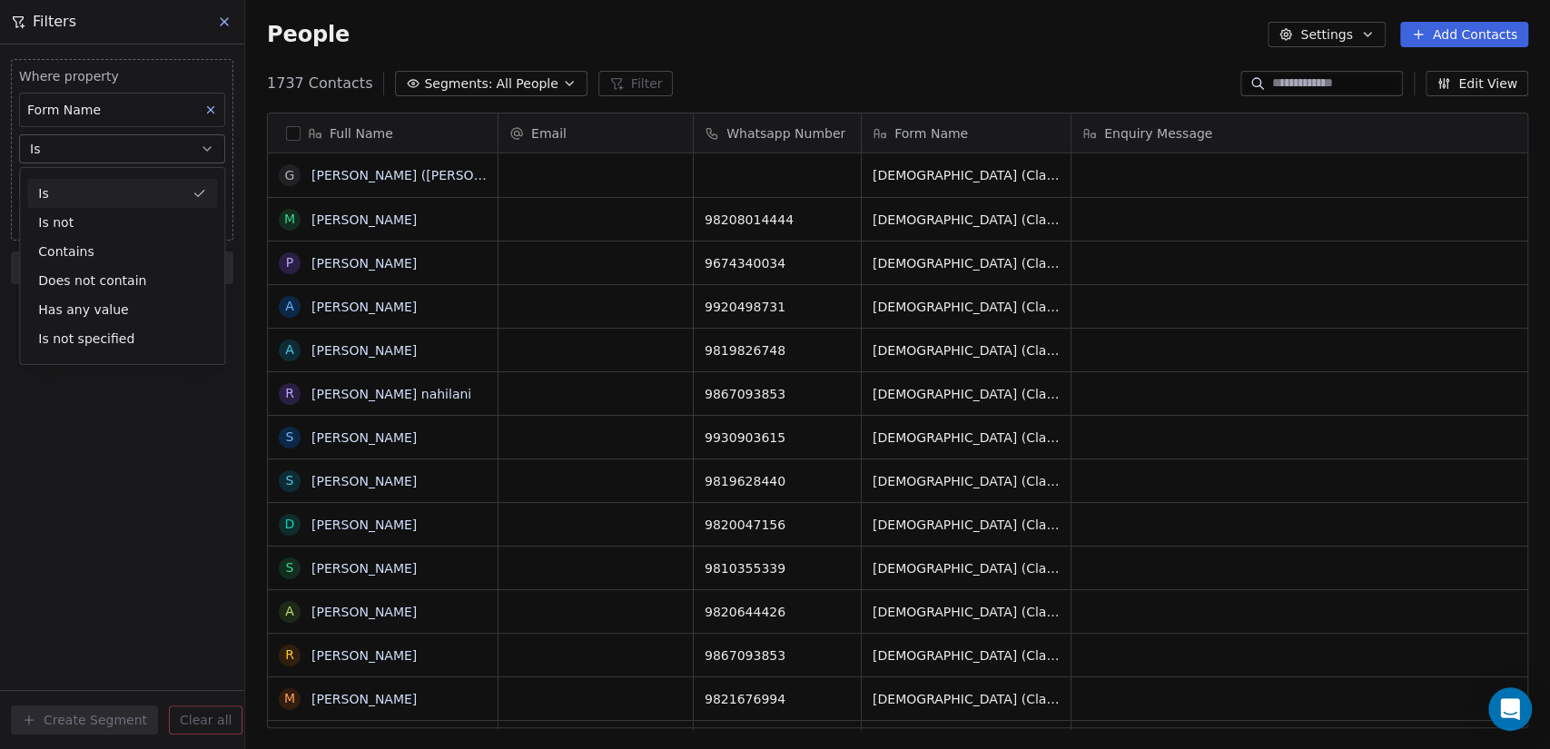
click at [83, 182] on div "Is" at bounding box center [122, 193] width 190 height 29
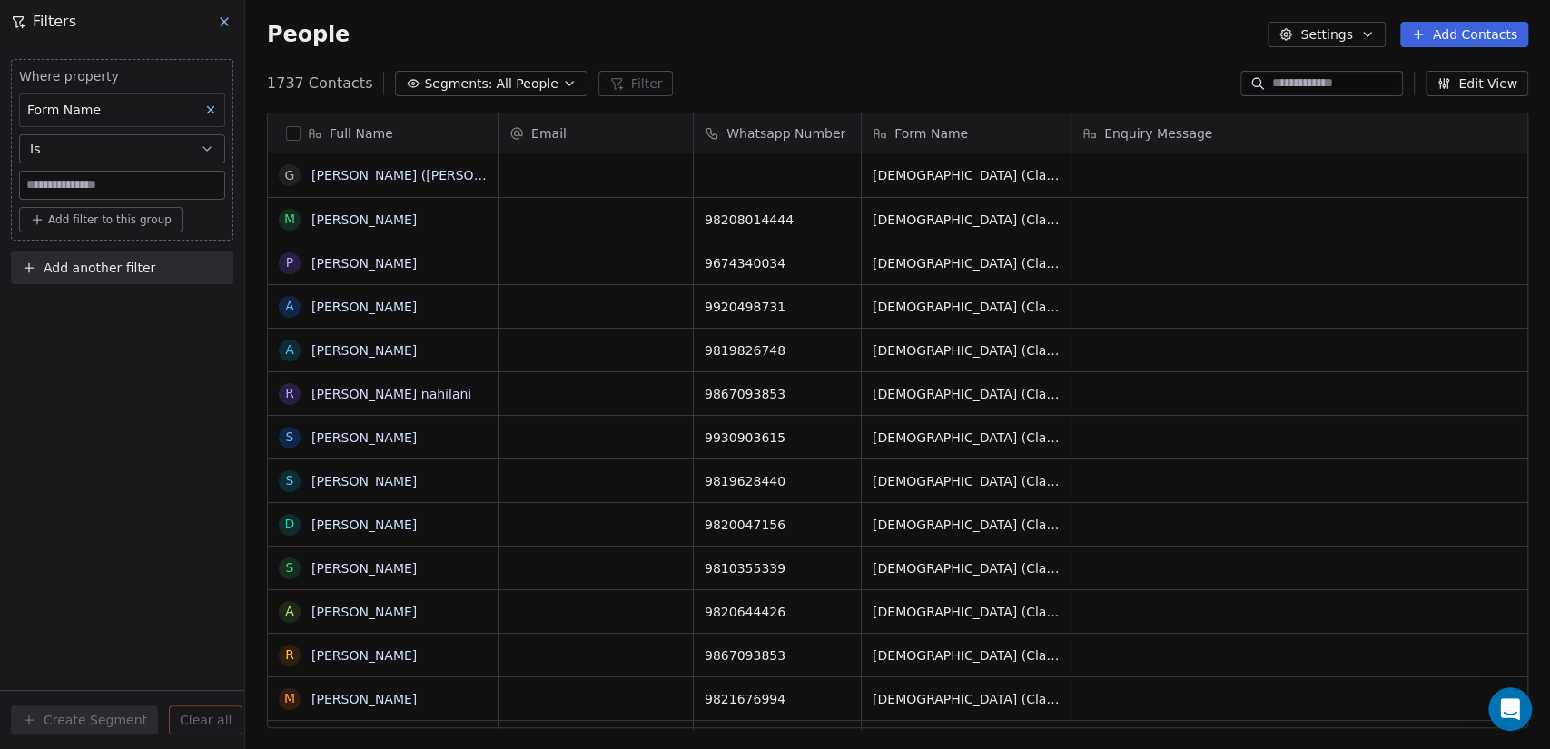
click at [75, 183] on input at bounding box center [122, 185] width 204 height 27
paste input "**********"
type input "**********"
click at [74, 442] on div "**********" at bounding box center [122, 396] width 244 height 705
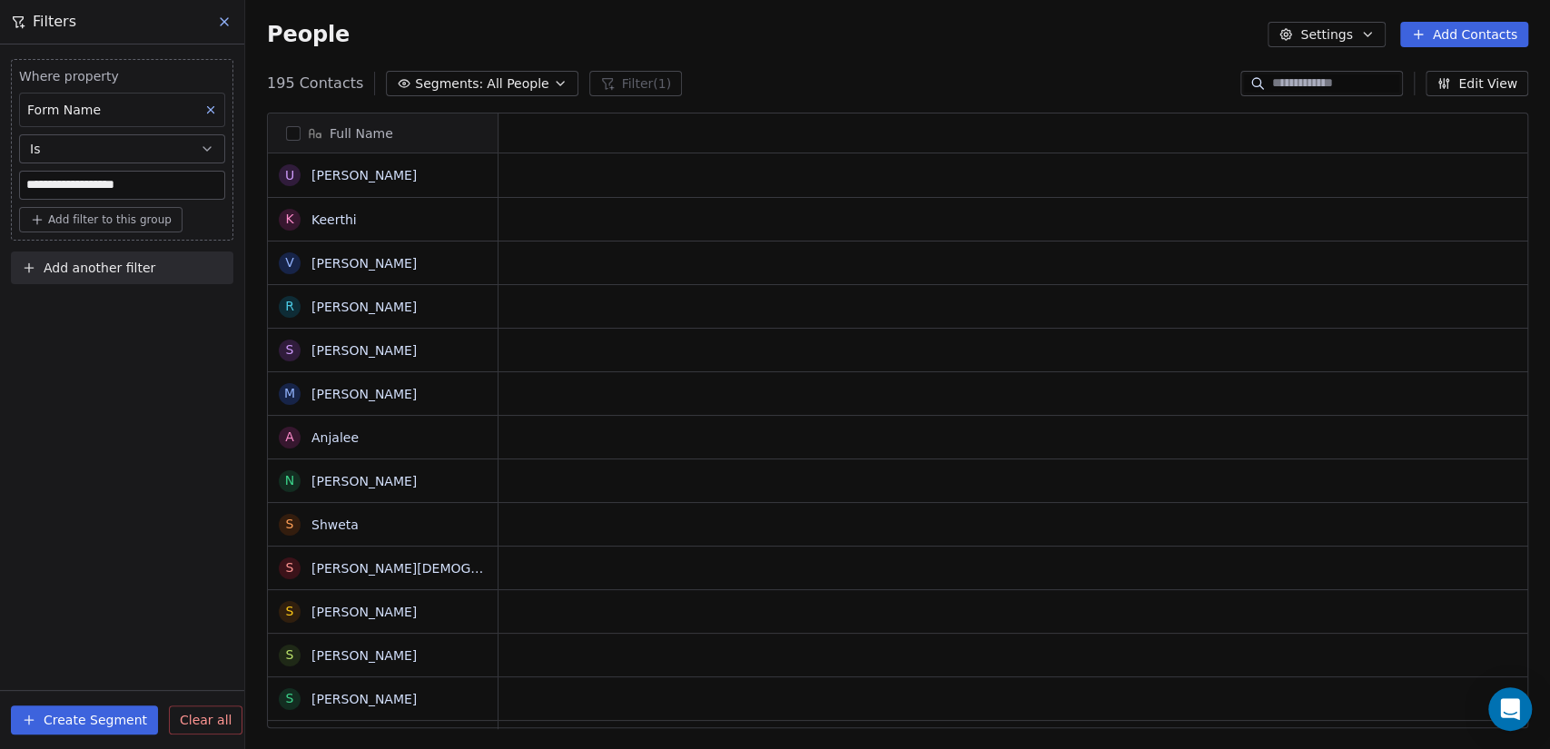
scroll to position [643, 1290]
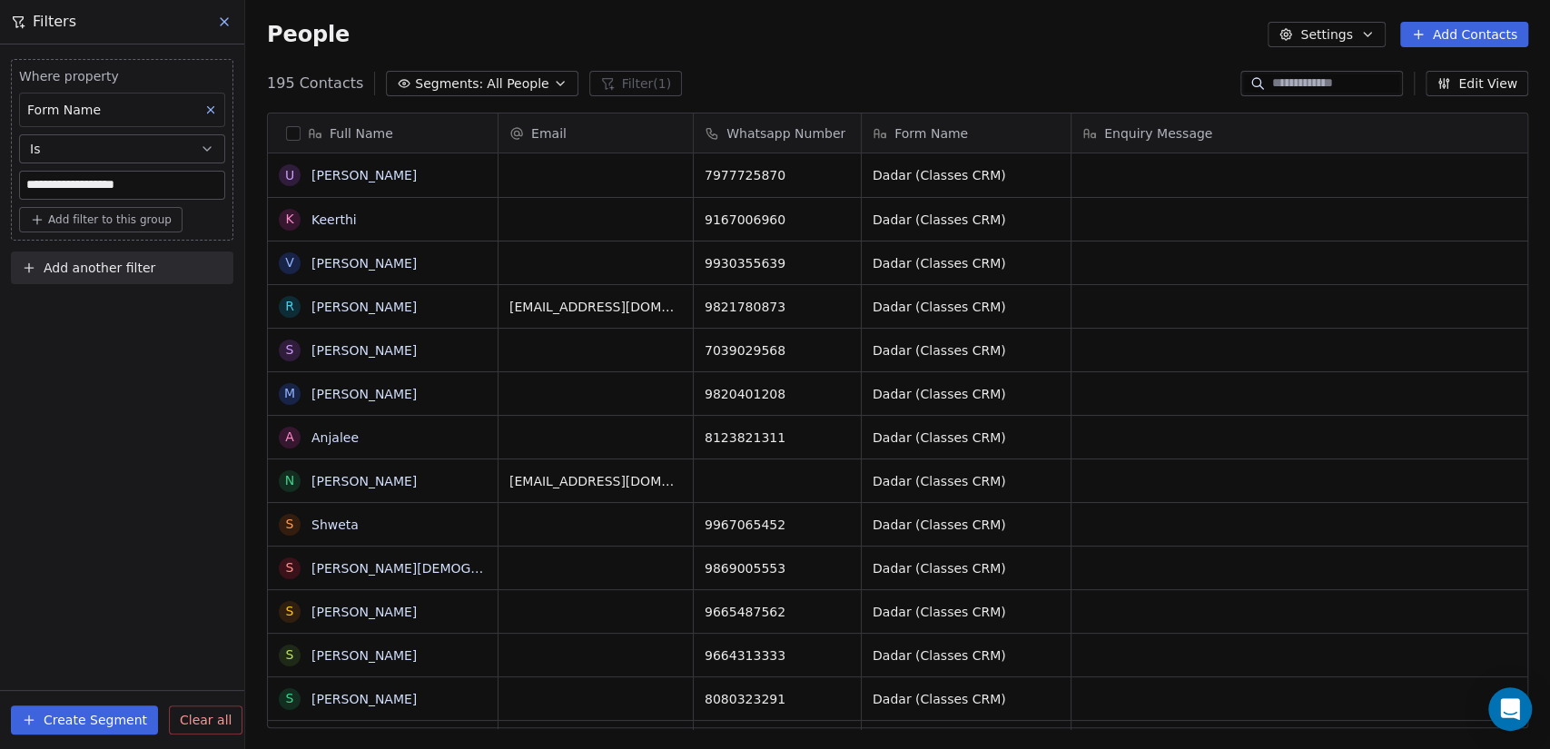
click at [104, 722] on button "Create Segment" at bounding box center [84, 720] width 147 height 29
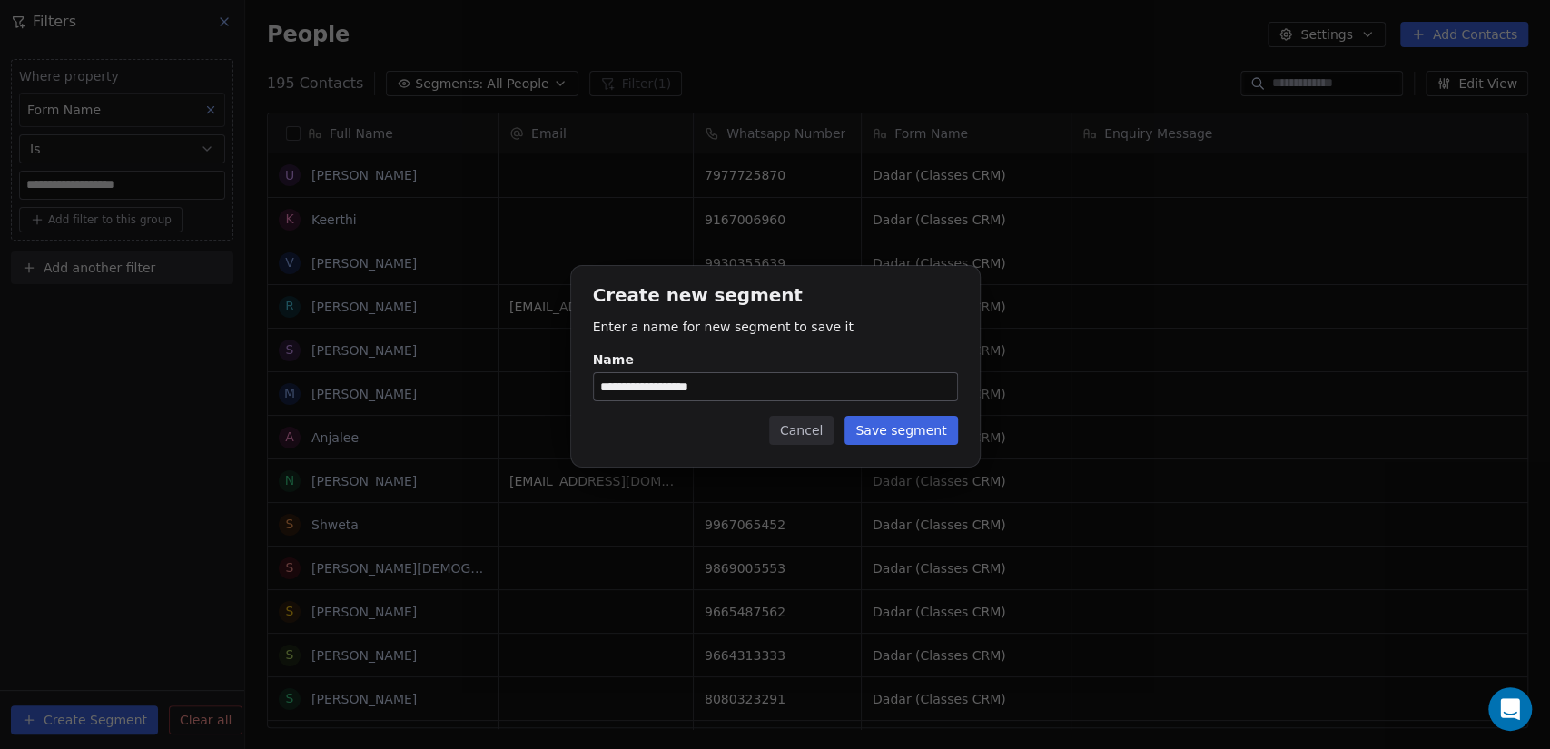
type input "**********"
click at [918, 433] on button "Save segment" at bounding box center [901, 430] width 113 height 29
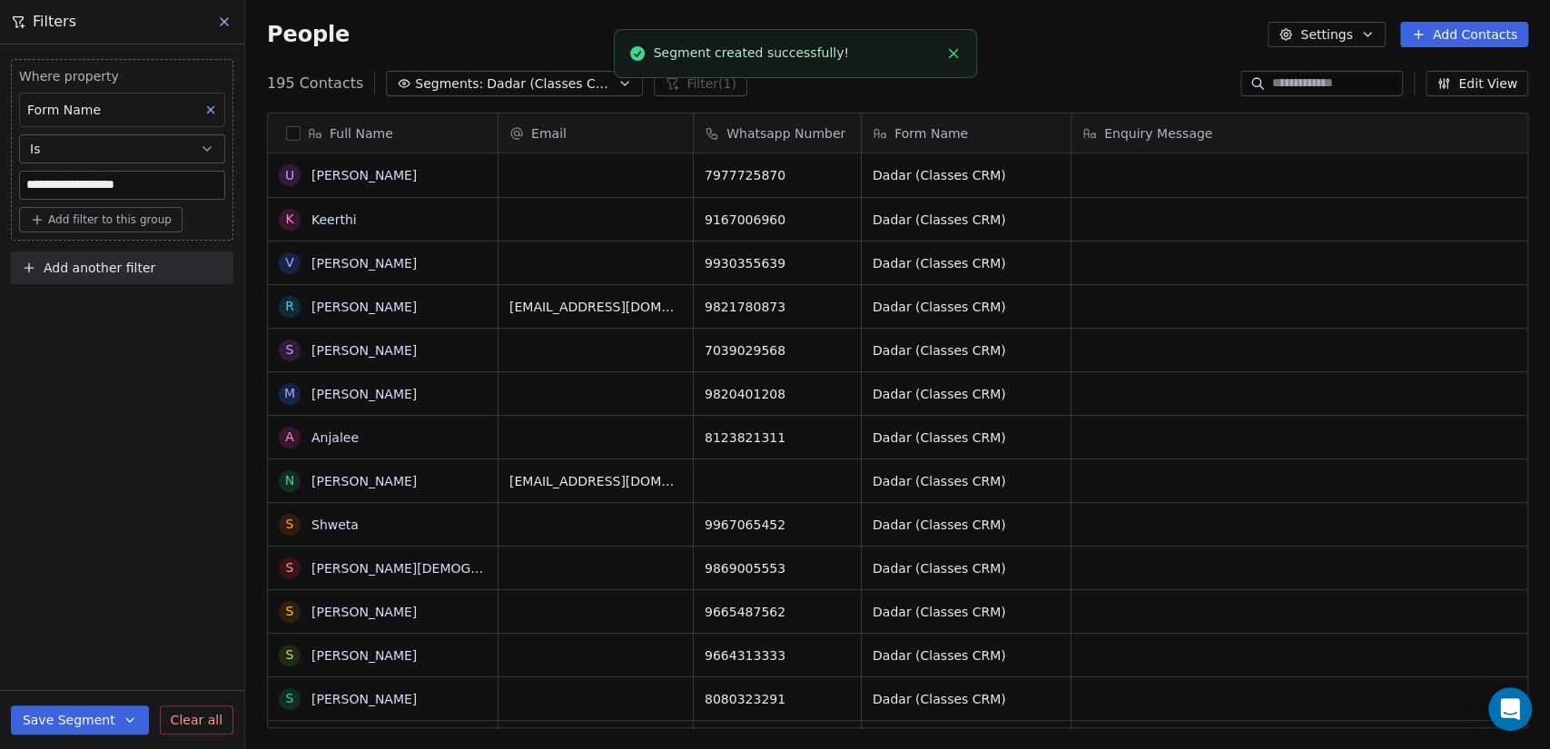
click at [957, 59] on icon "Close toast" at bounding box center [953, 53] width 16 height 16
click at [421, 81] on span "Segments:" at bounding box center [449, 83] width 68 height 19
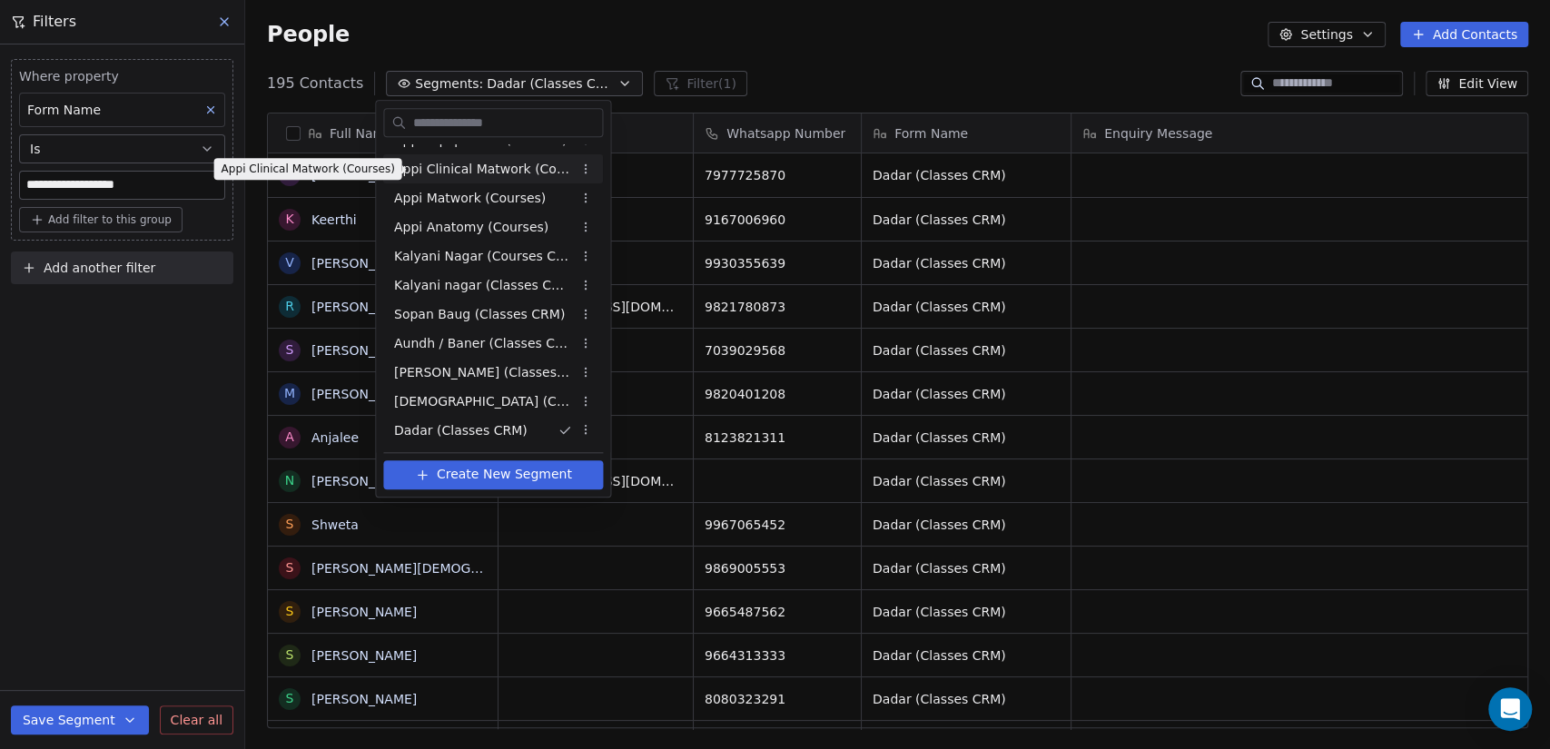
scroll to position [0, 0]
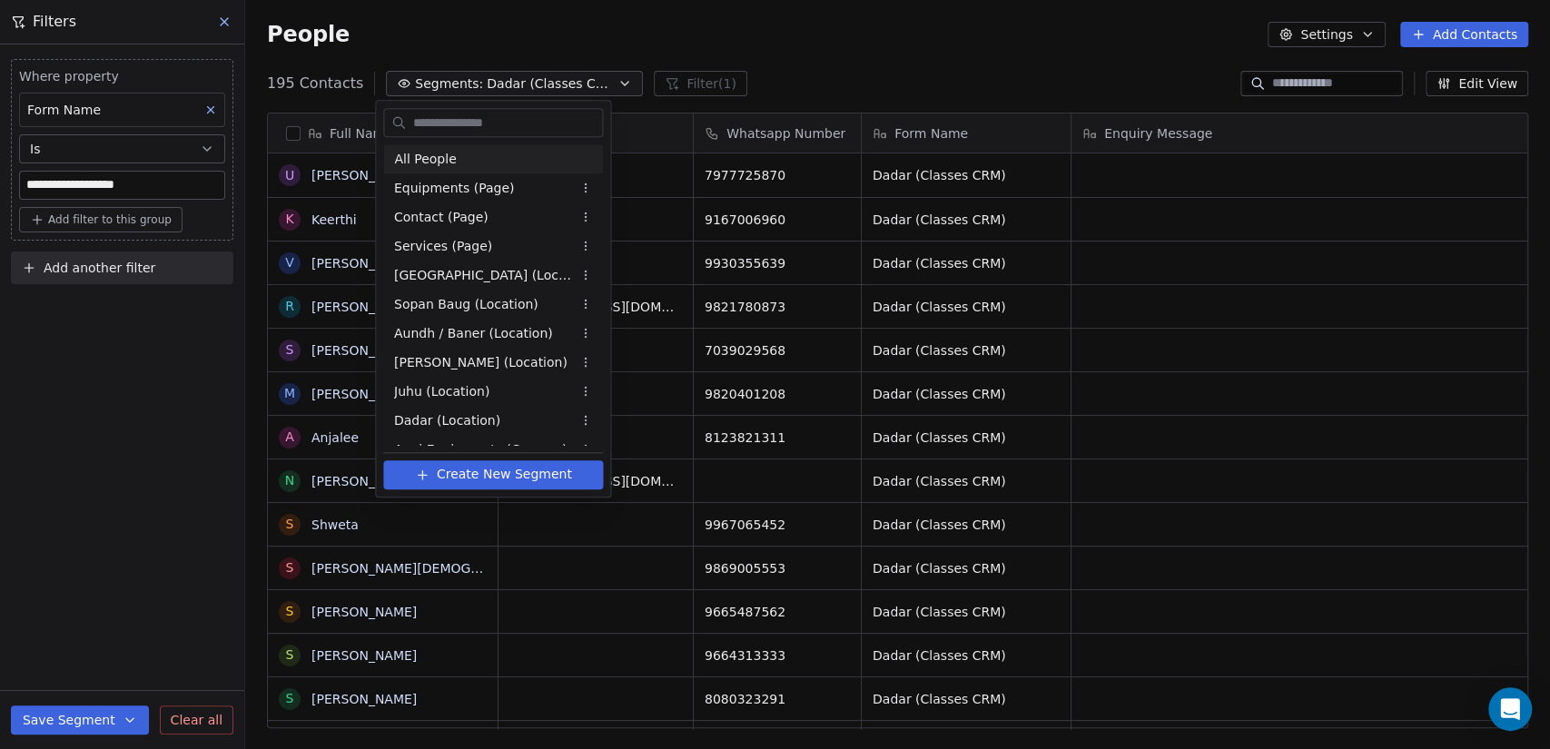
click at [448, 150] on span "All People" at bounding box center [425, 159] width 62 height 19
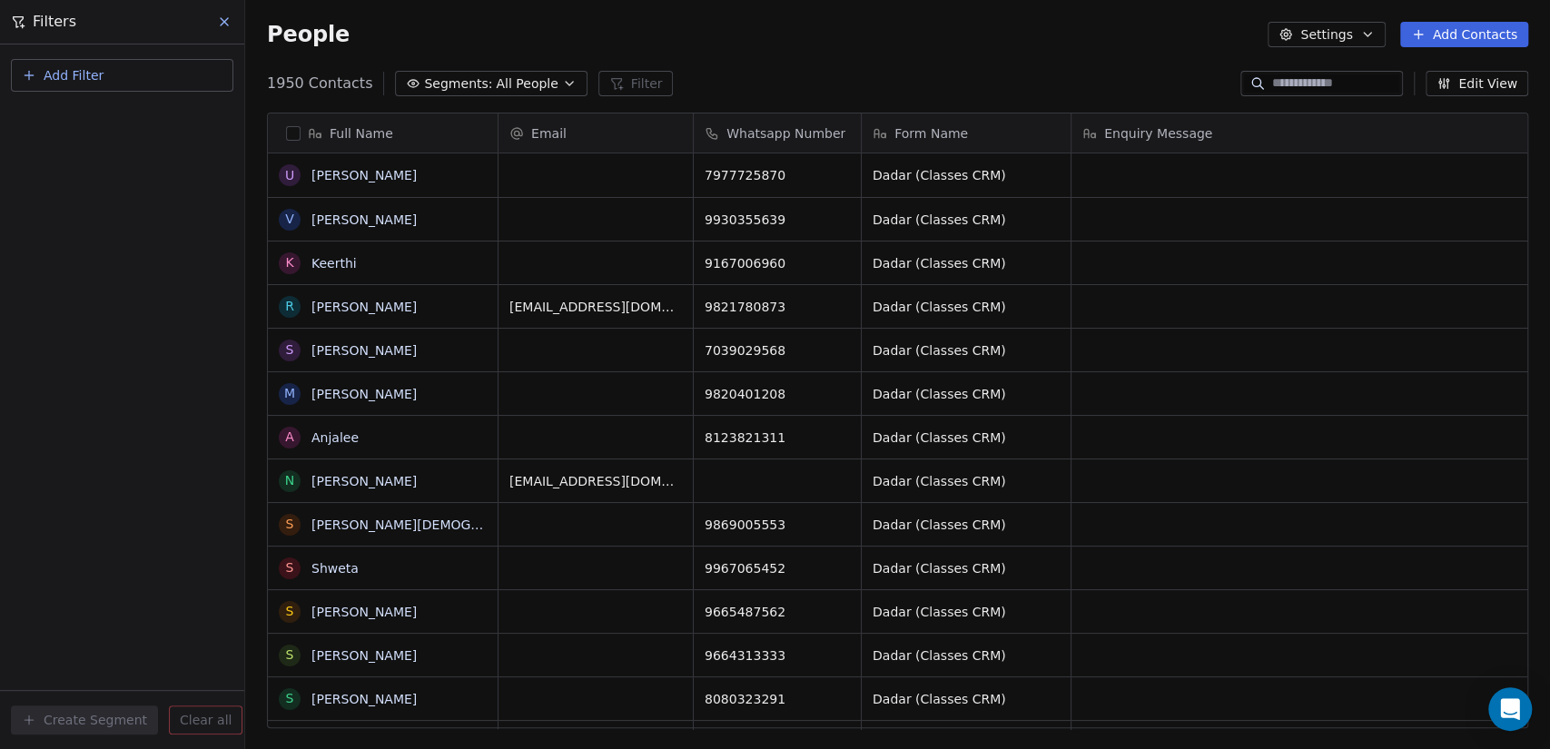
click at [228, 24] on icon at bounding box center [224, 22] width 15 height 15
